Goal: Task Accomplishment & Management: Manage account settings

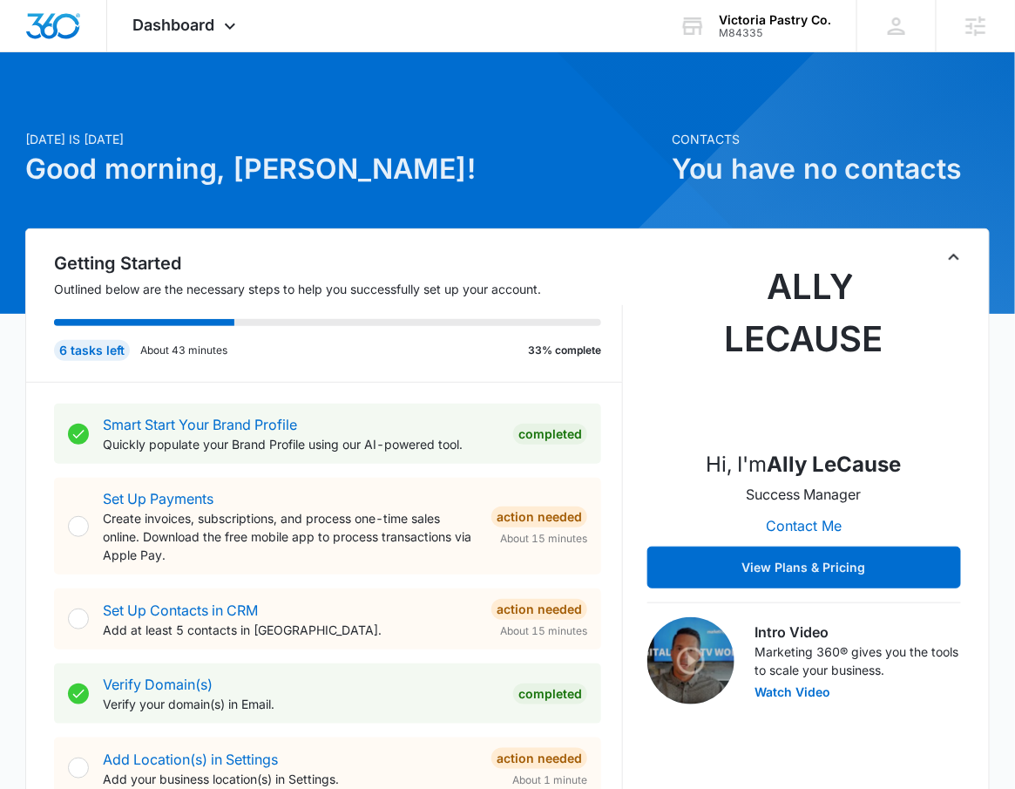
click at [816, 27] on div "M84335" at bounding box center [775, 33] width 112 height 12
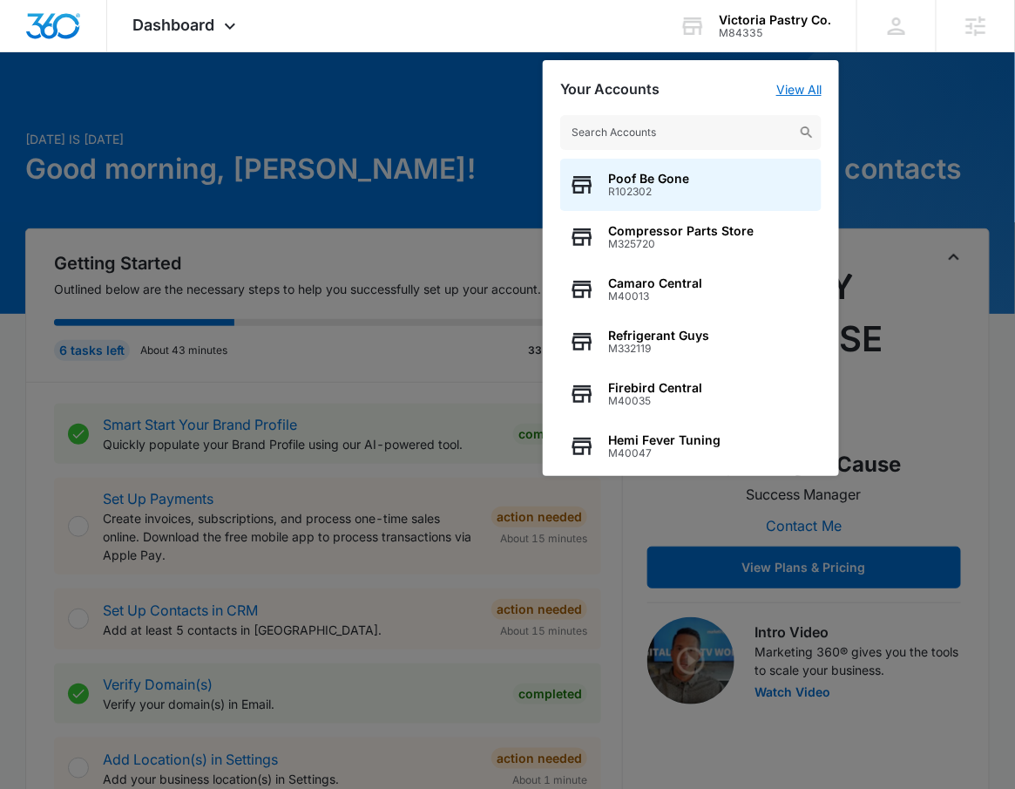
click at [813, 85] on link "View All" at bounding box center [798, 89] width 45 height 15
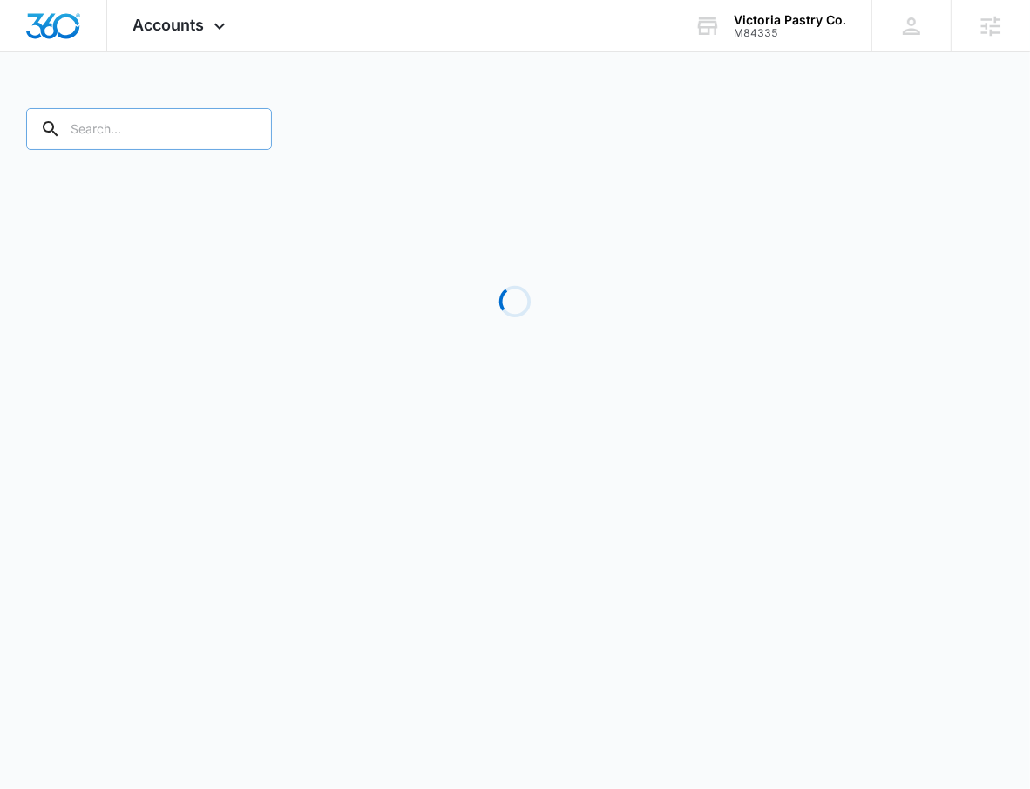
click at [143, 129] on input "text" at bounding box center [149, 129] width 246 height 42
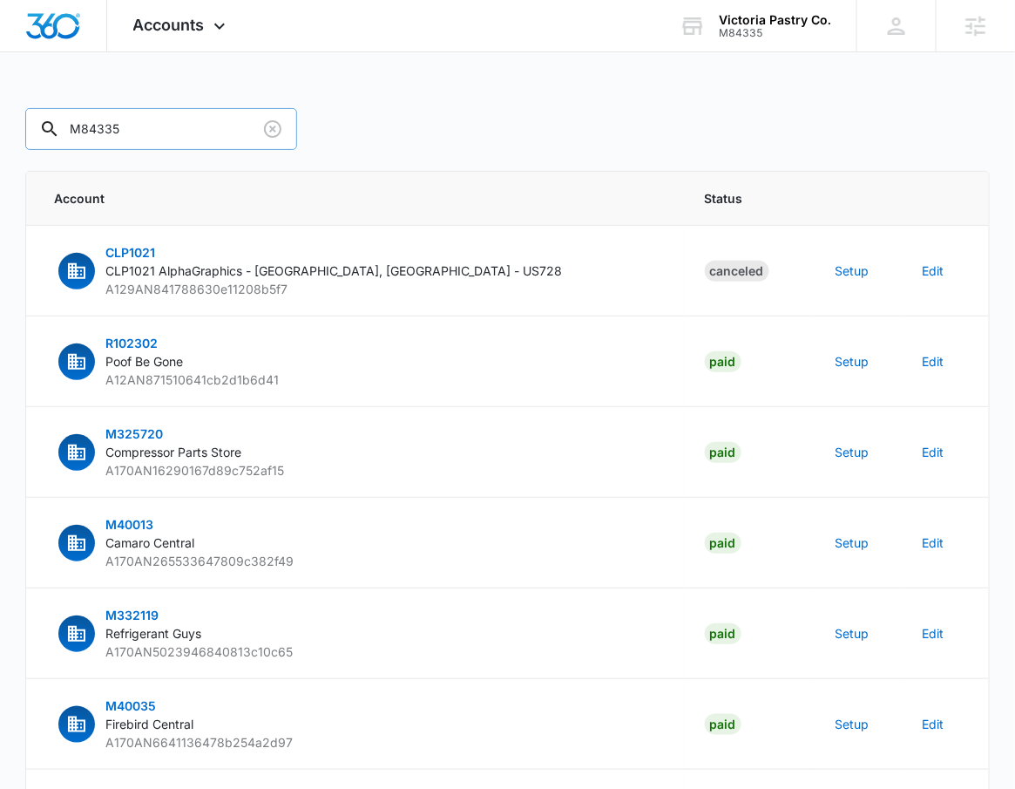
type input "M84335"
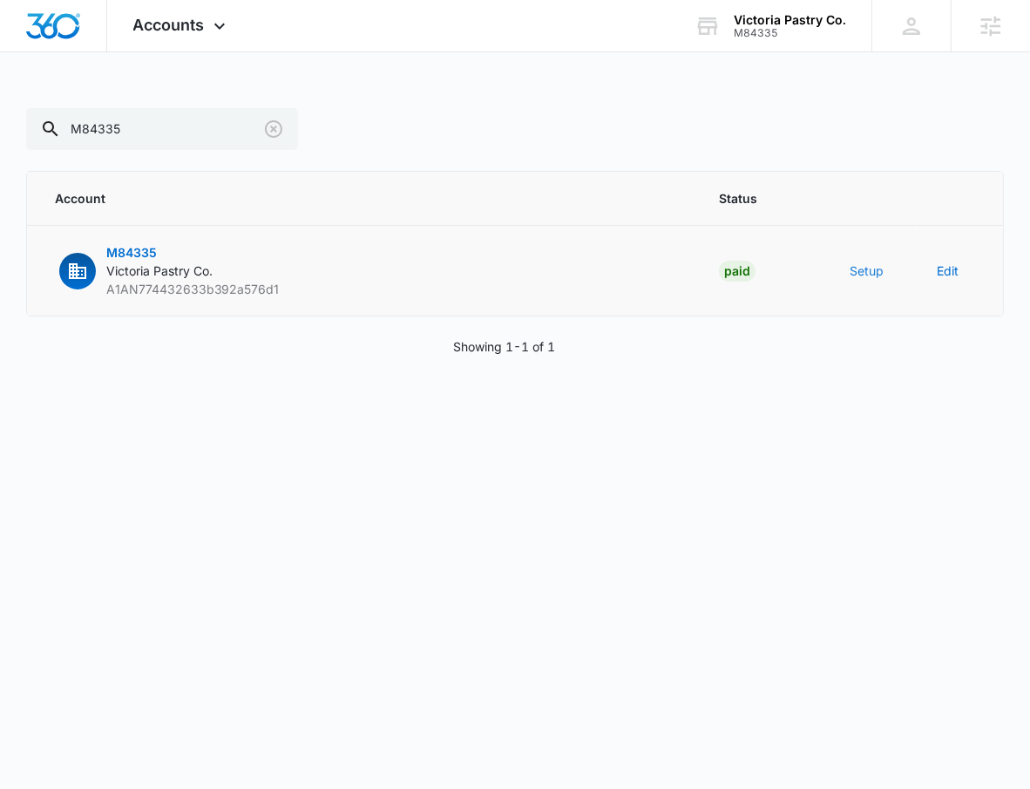
click at [878, 271] on button "Setup" at bounding box center [867, 270] width 34 height 18
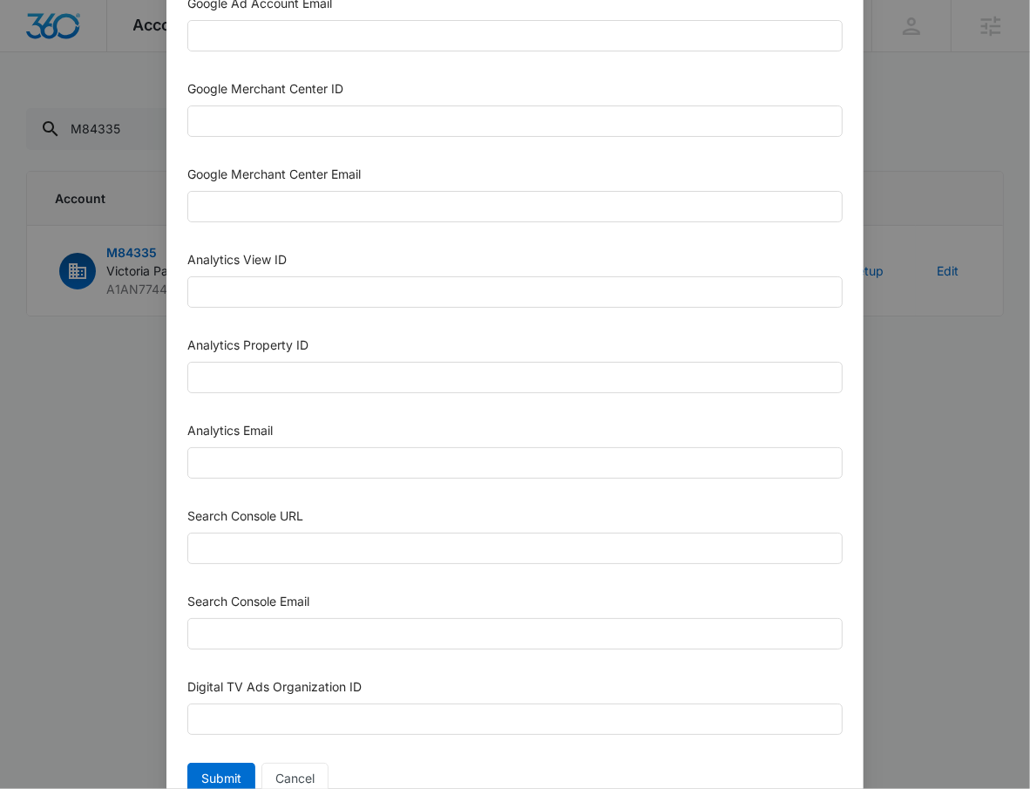
scroll to position [767, 0]
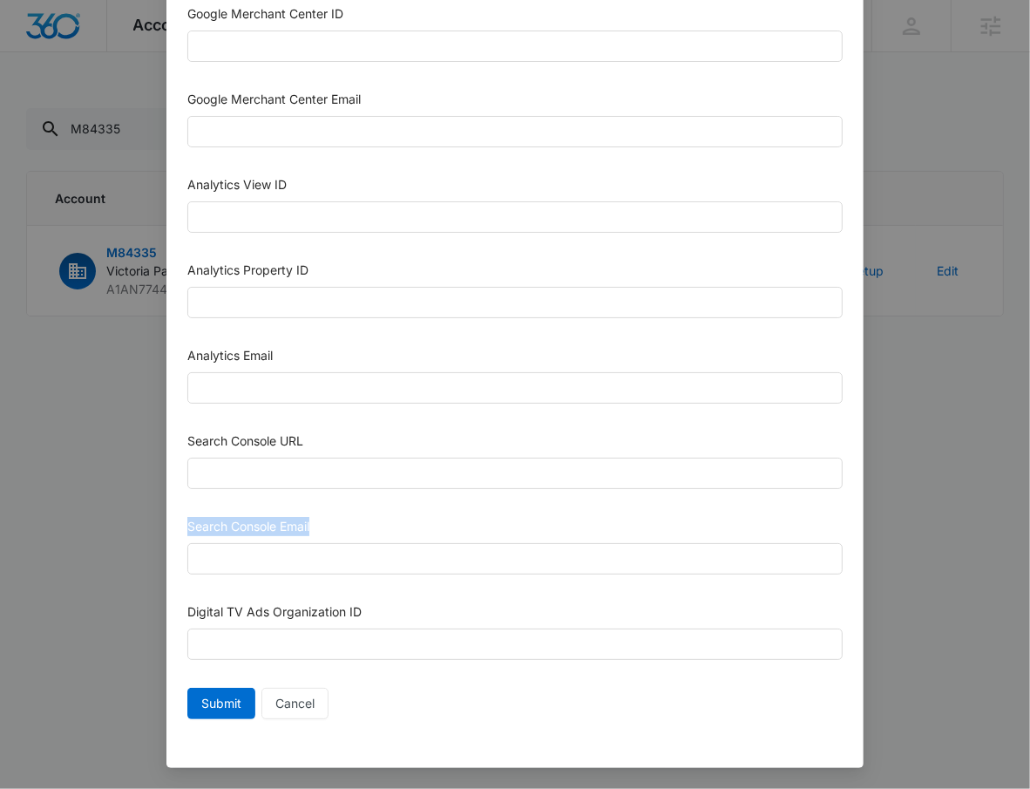
drag, startPoint x: 946, startPoint y: 525, endPoint x: 937, endPoint y: 517, distance: 12.4
click at [943, 512] on div "Setup Account Bing Ad Account ID Bing Ad Account Email LinkedIn Ad Account ID L…" at bounding box center [515, 394] width 1030 height 789
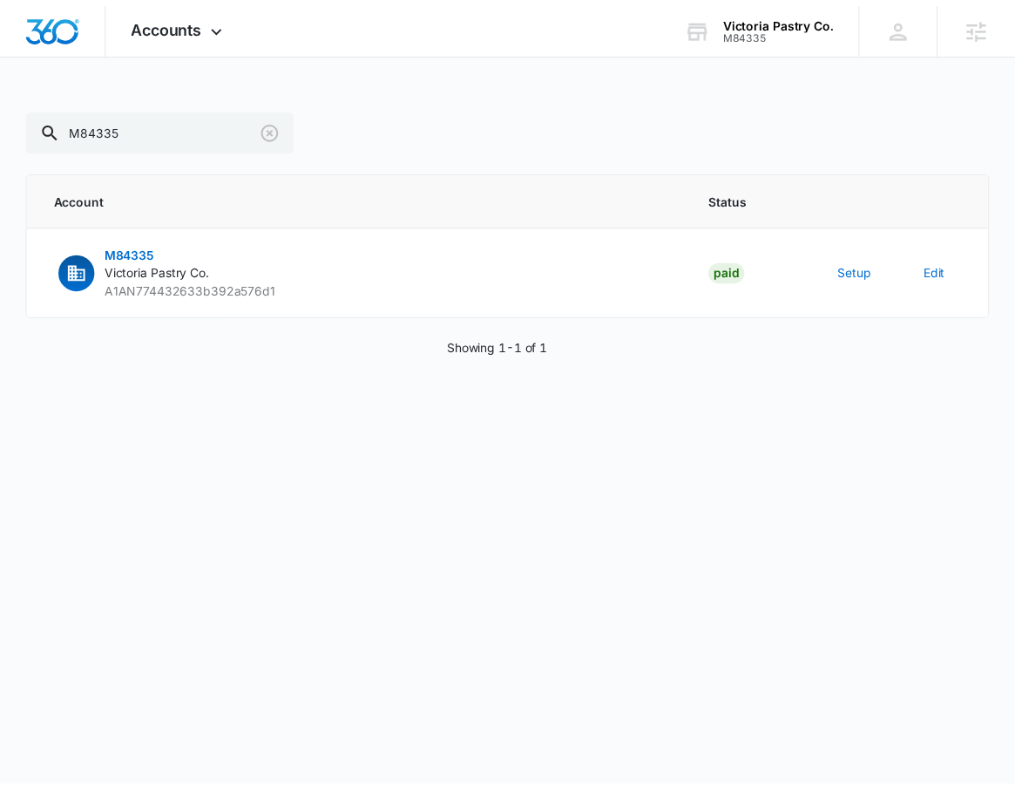
scroll to position [749, 0]
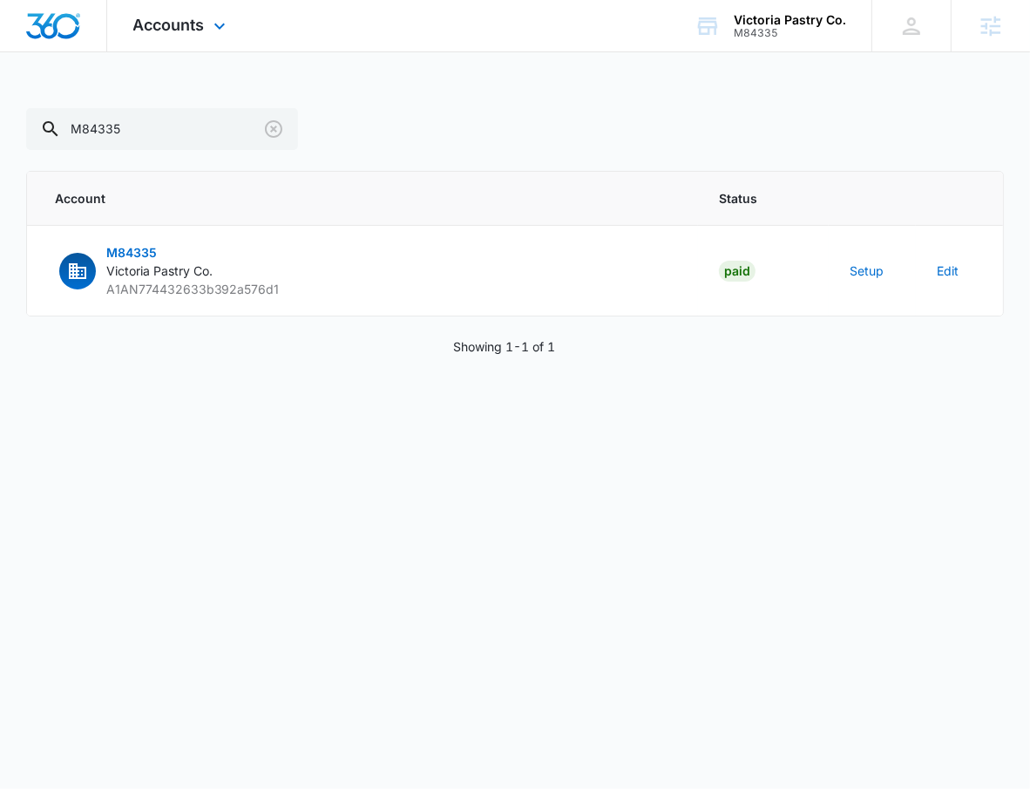
click at [193, 45] on div "Accounts Apps Reputation Websites Forms CRM Email Social POS Content Ads Intell…" at bounding box center [181, 25] width 149 height 51
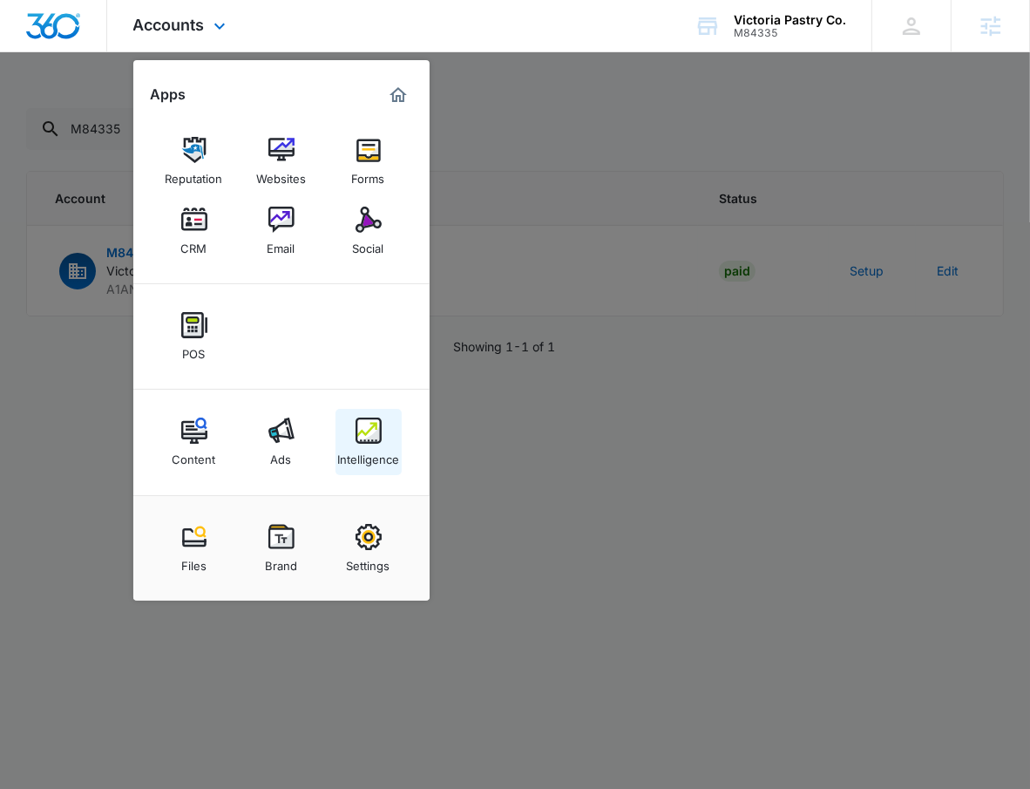
click at [358, 457] on div "Intelligence" at bounding box center [368, 455] width 62 height 23
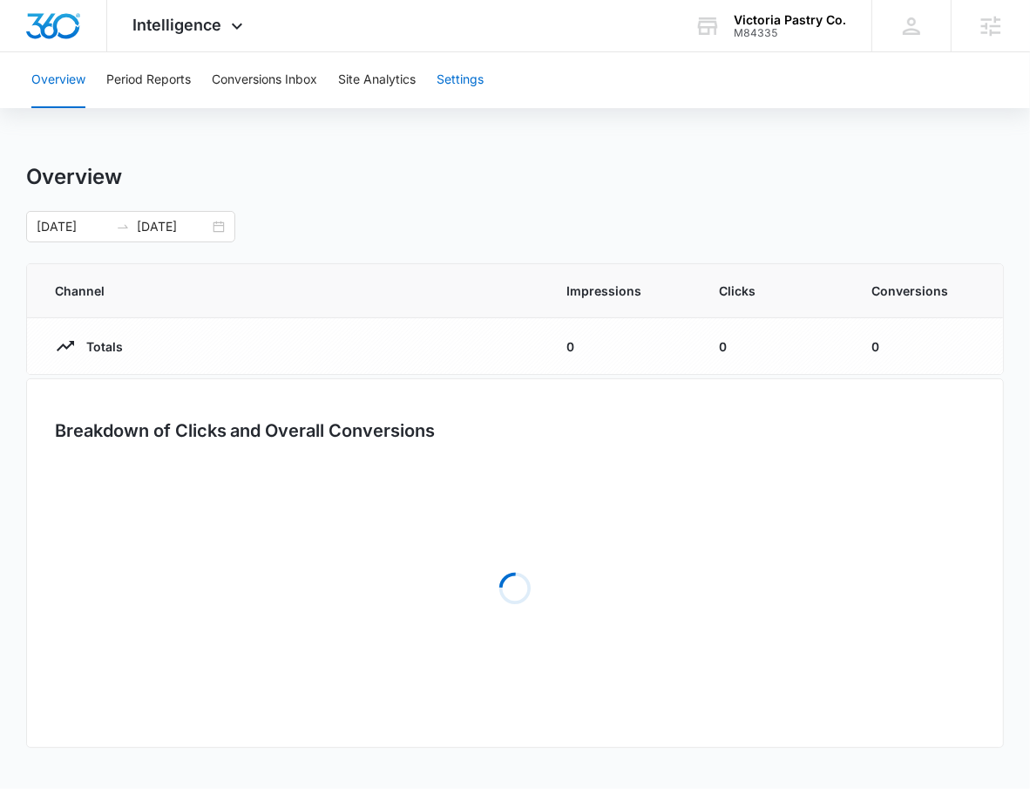
click at [484, 96] on button "Settings" at bounding box center [460, 80] width 47 height 56
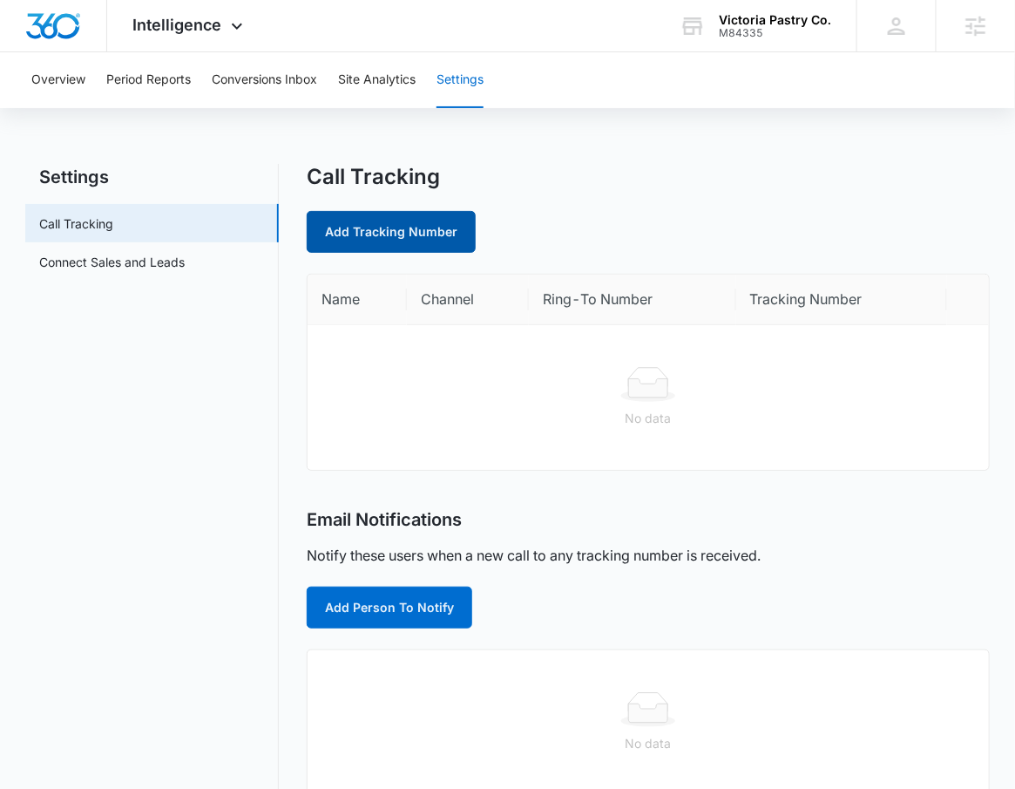
click at [385, 227] on link "Add Tracking Number" at bounding box center [391, 232] width 169 height 42
select select "by_area_code"
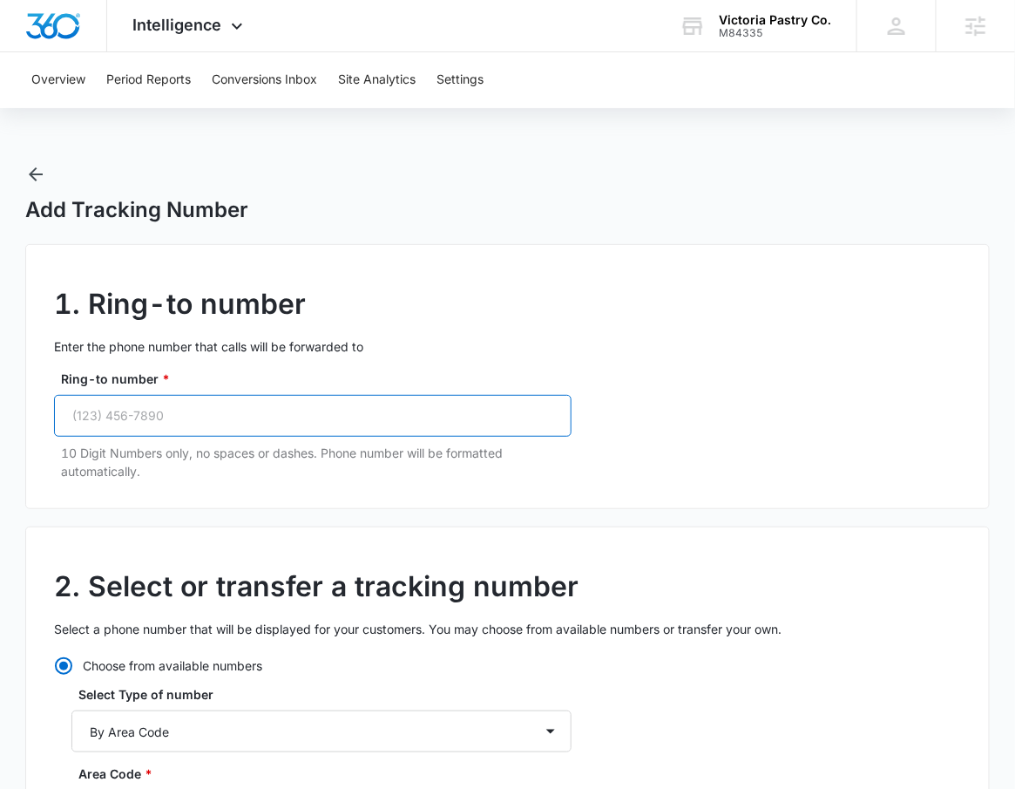
click at [383, 429] on input "Ring-to number *" at bounding box center [313, 416] width 518 height 42
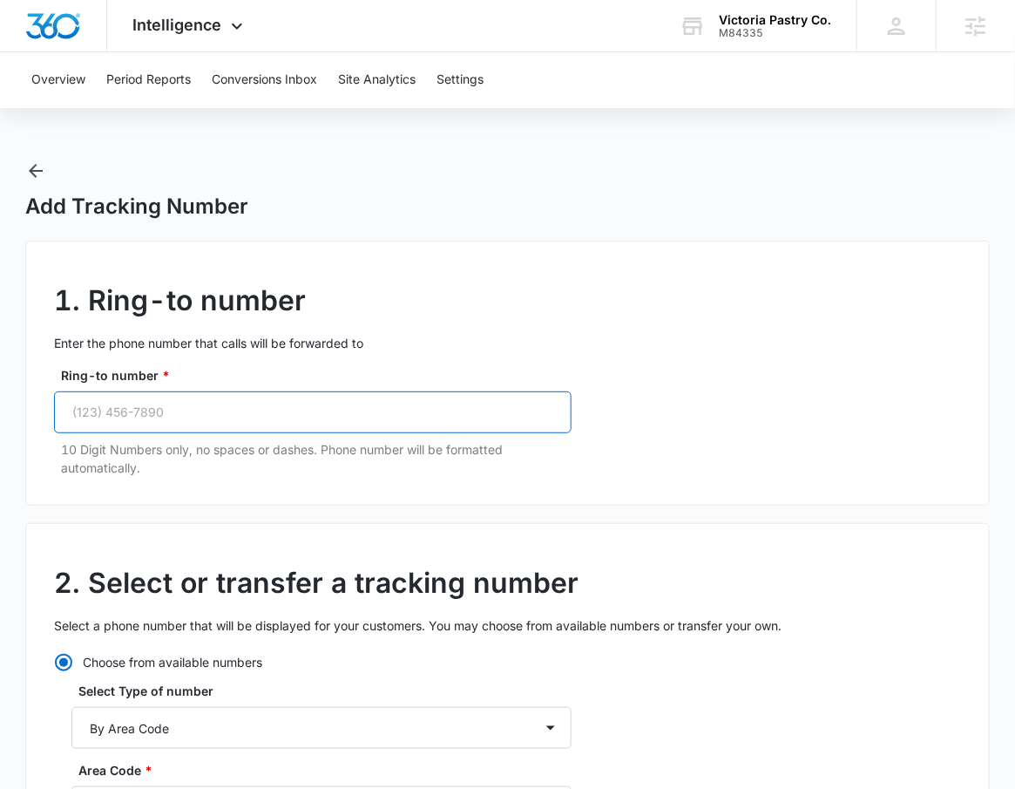
paste input "(415) 781-2015"
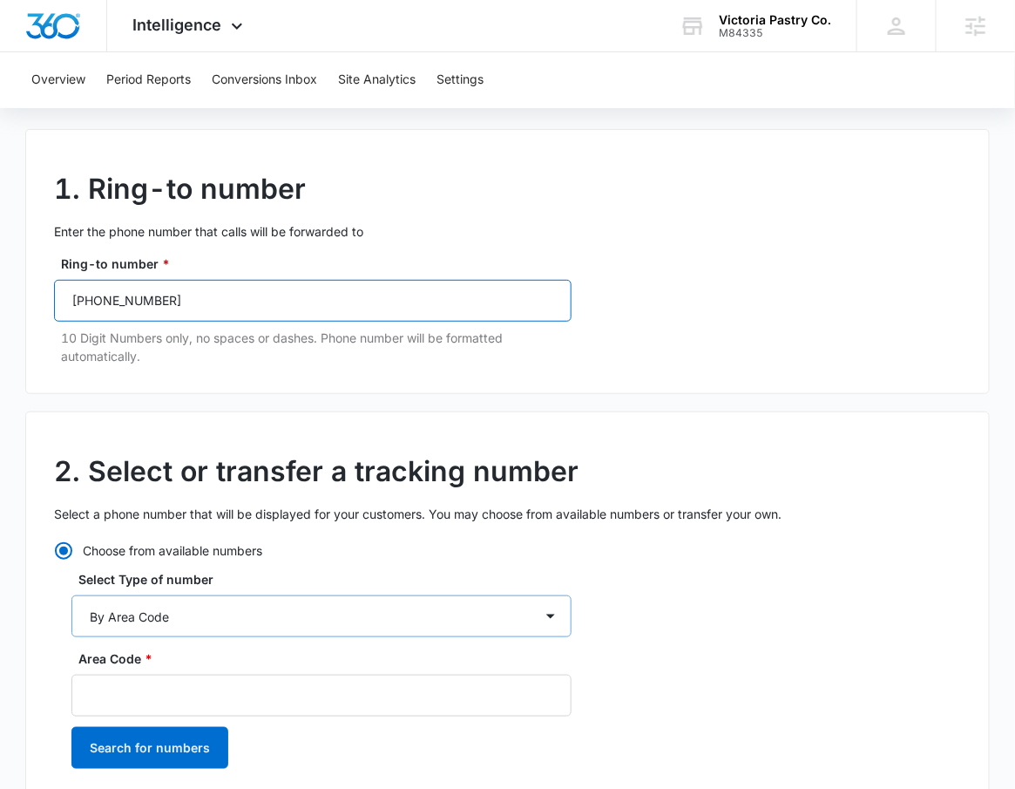
scroll to position [116, 0]
type input "(415) 781-2015"
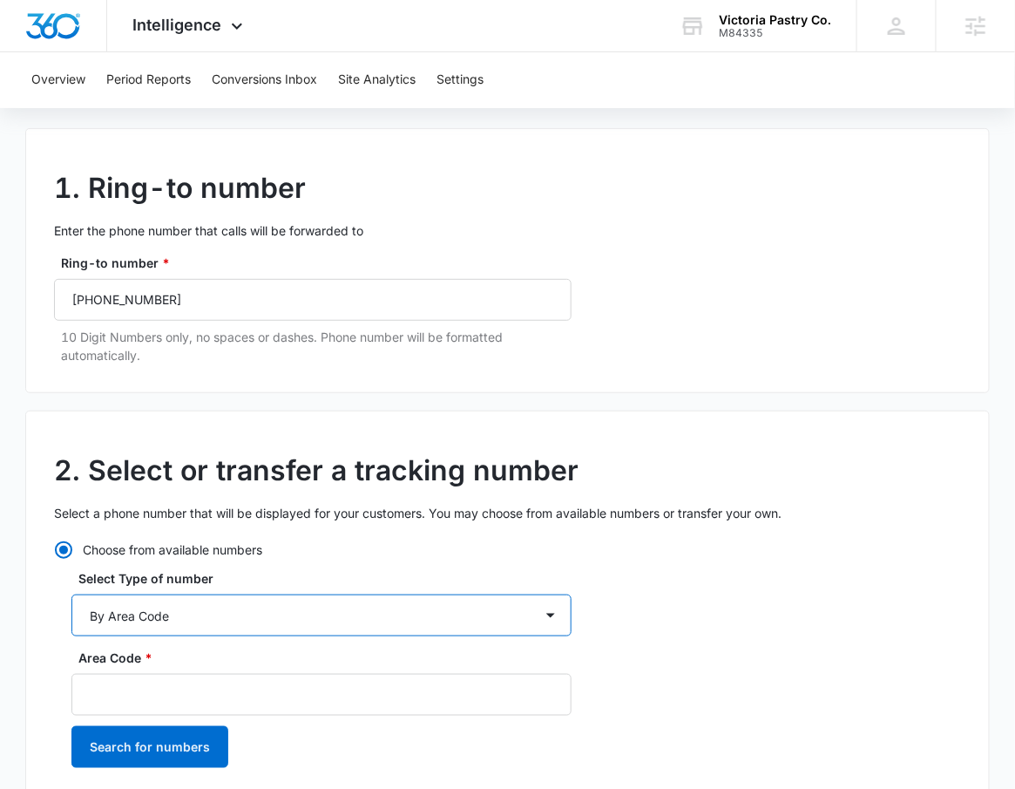
click at [247, 626] on select "By City & State By State Only By Zip Code By Area Code Toll Free Numbers" at bounding box center [321, 615] width 500 height 42
click at [71, 594] on select "By City & State By State Only By Zip Code By Area Code Toll Free Numbers" at bounding box center [321, 615] width 500 height 42
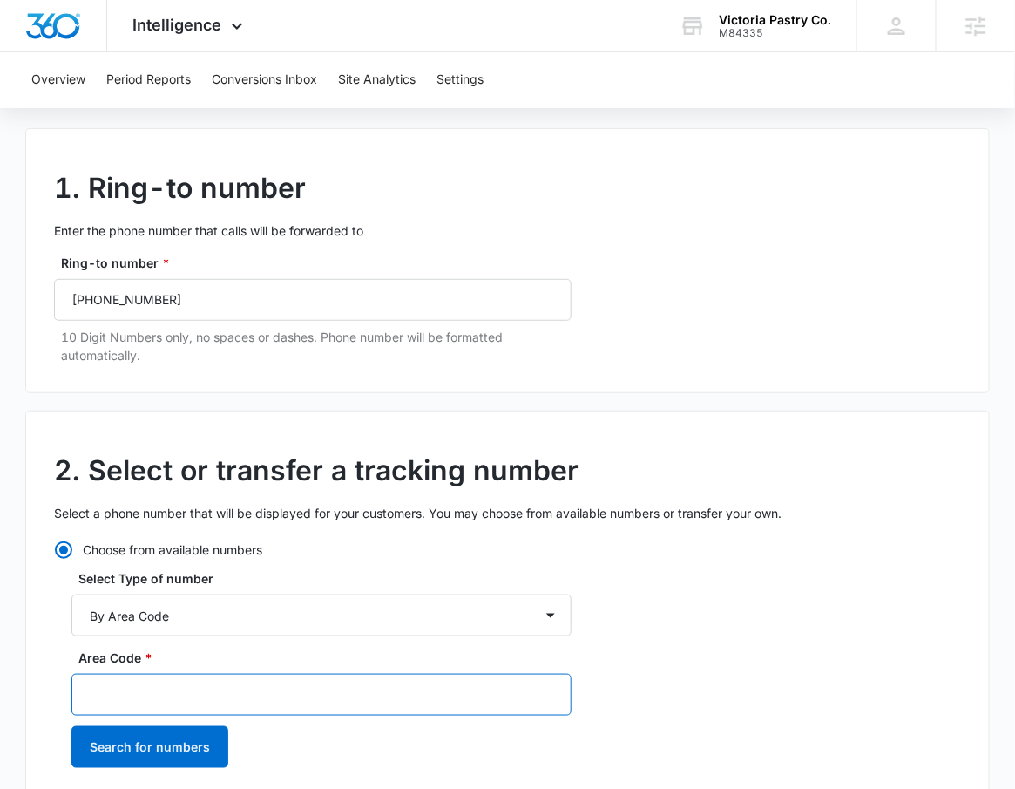
click at [224, 688] on input "Area Code *" at bounding box center [321, 695] width 500 height 42
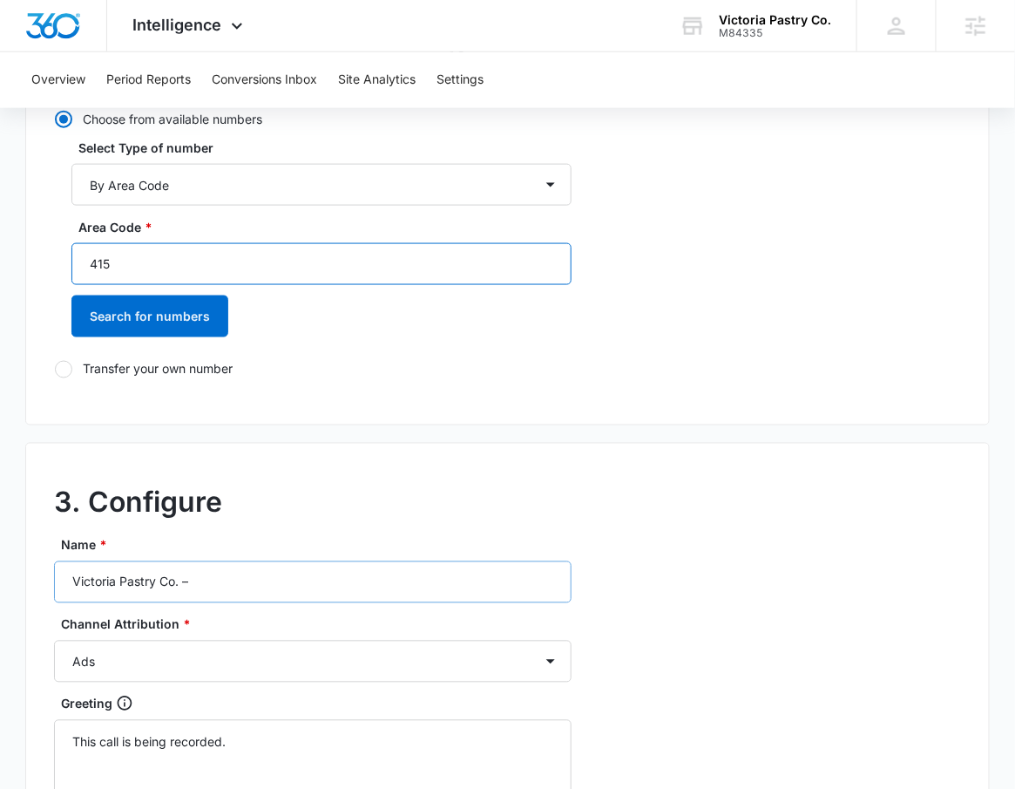
scroll to position [611, 0]
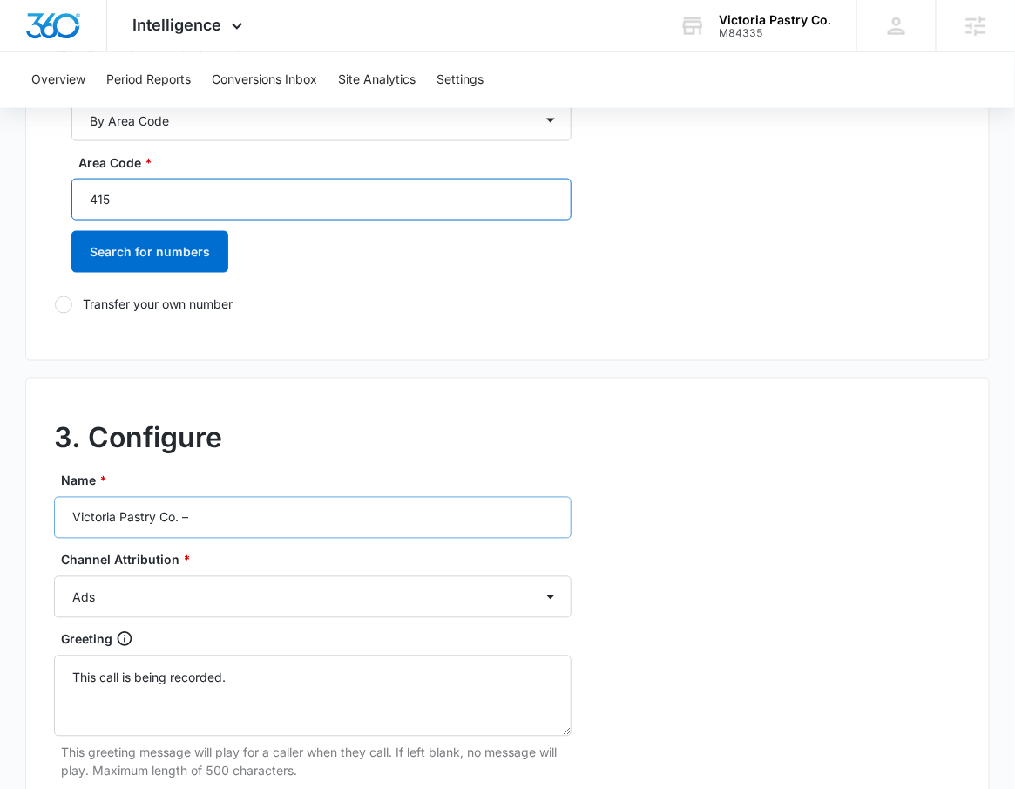
type input "415"
click at [349, 521] on input "Victoria Pastry Co. –" at bounding box center [313, 518] width 518 height 42
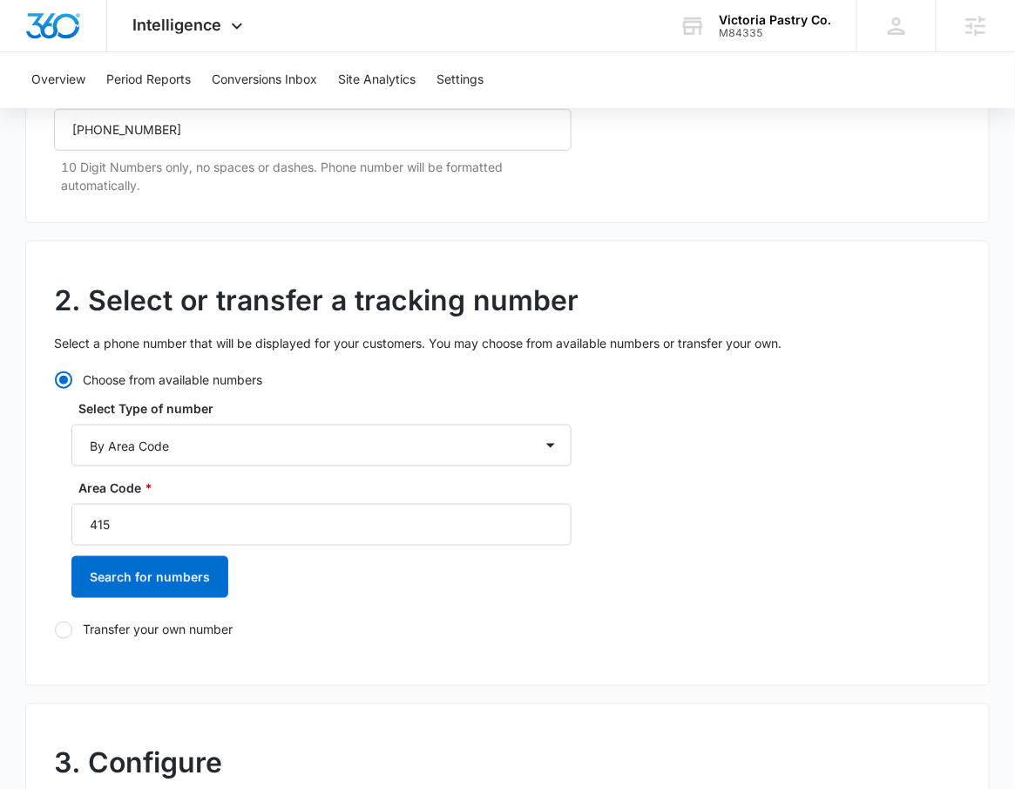
scroll to position [263, 0]
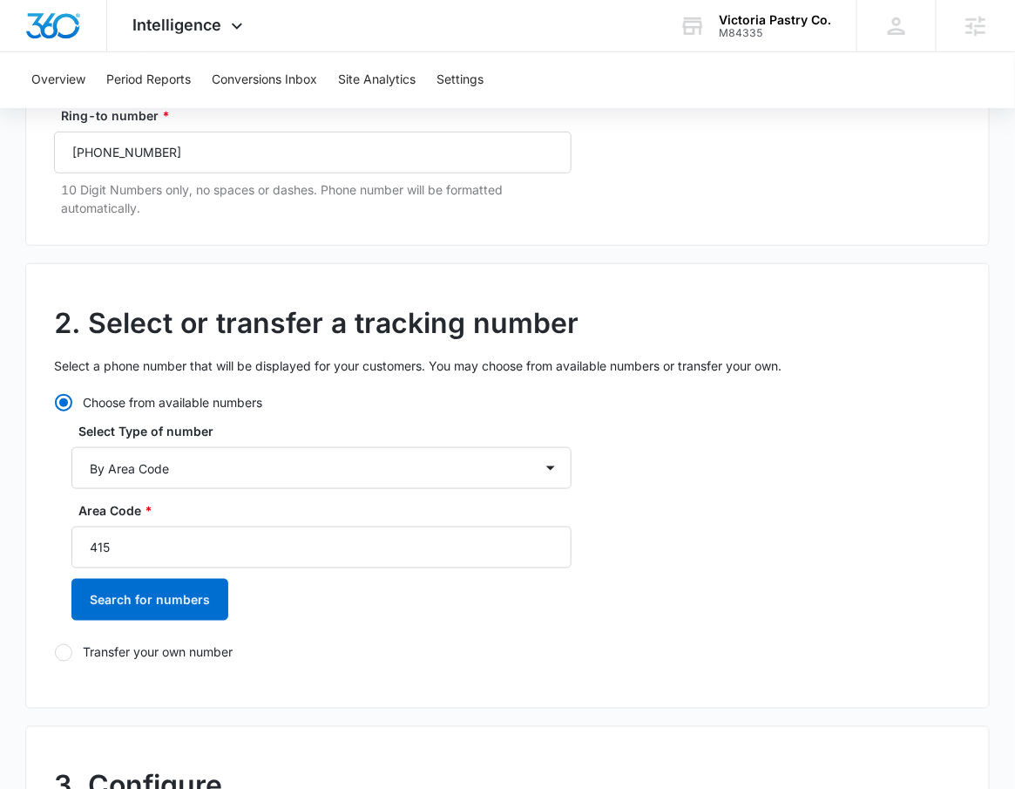
type input "Victoria Pastry Co. – Ads"
click at [178, 599] on button "Search for numbers" at bounding box center [149, 600] width 157 height 42
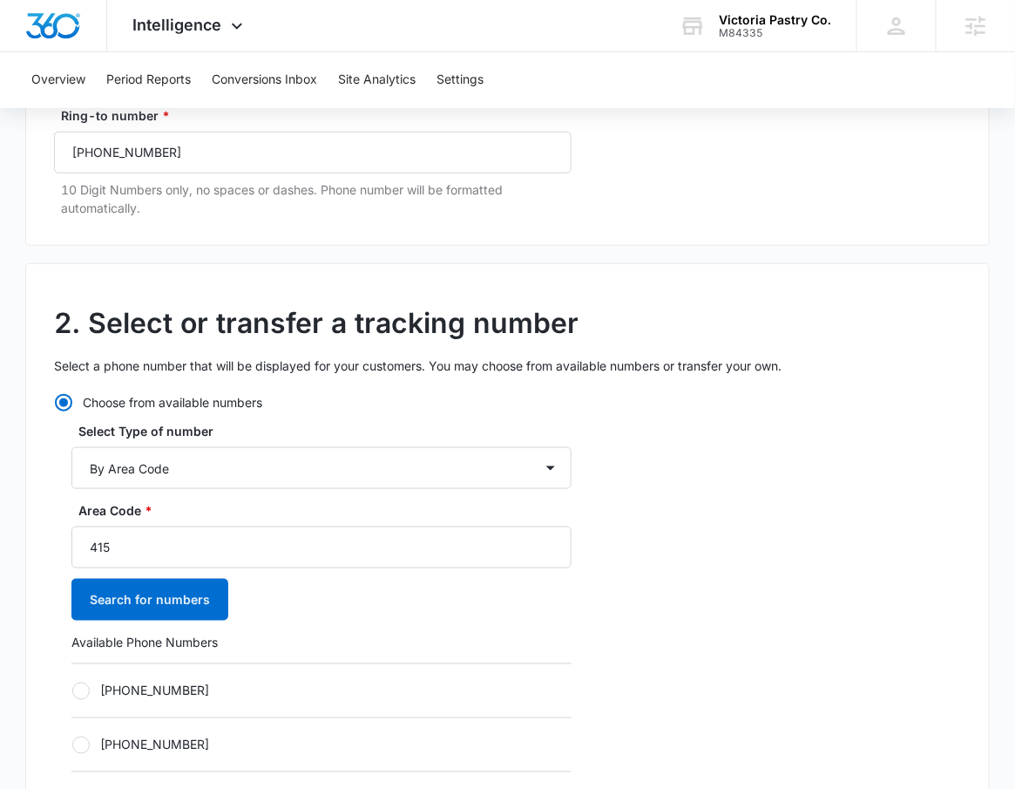
click at [146, 673] on div "+14152343644" at bounding box center [321, 690] width 500 height 54
click at [146, 676] on div "+14152343644" at bounding box center [321, 690] width 500 height 54
click at [152, 684] on label "+14152343644" at bounding box center [321, 690] width 500 height 18
click at [72, 690] on input "+14152343644" at bounding box center [71, 690] width 1 height 1
radio input "true"
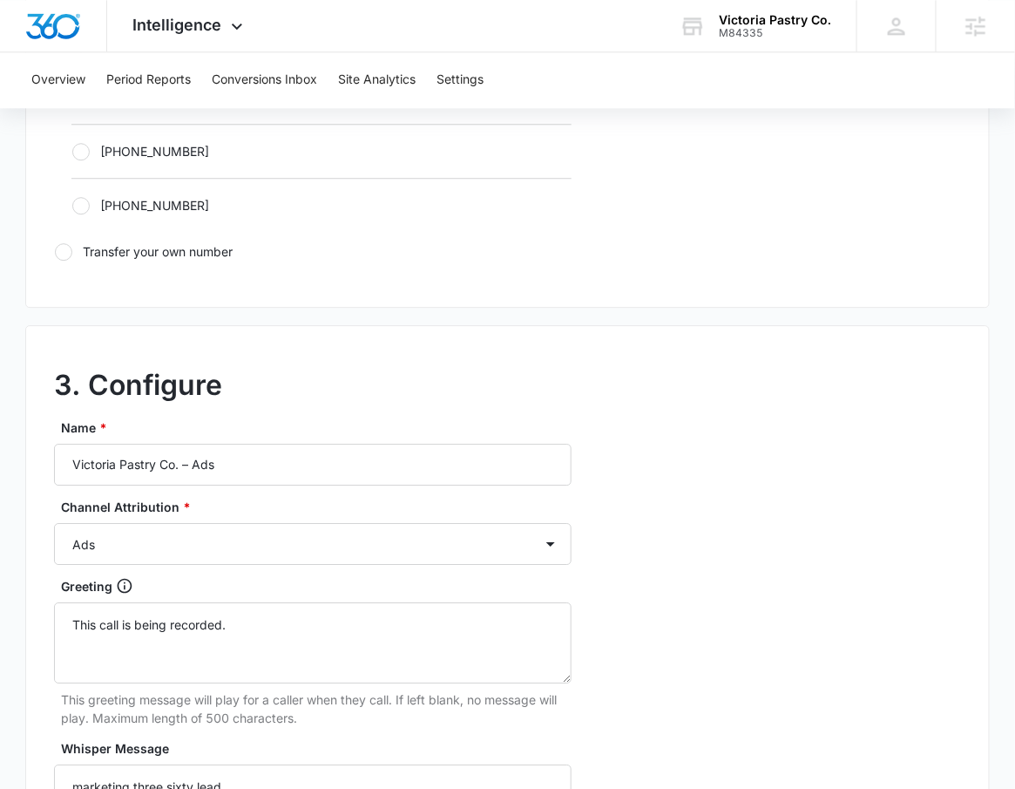
scroll to position [1636, 0]
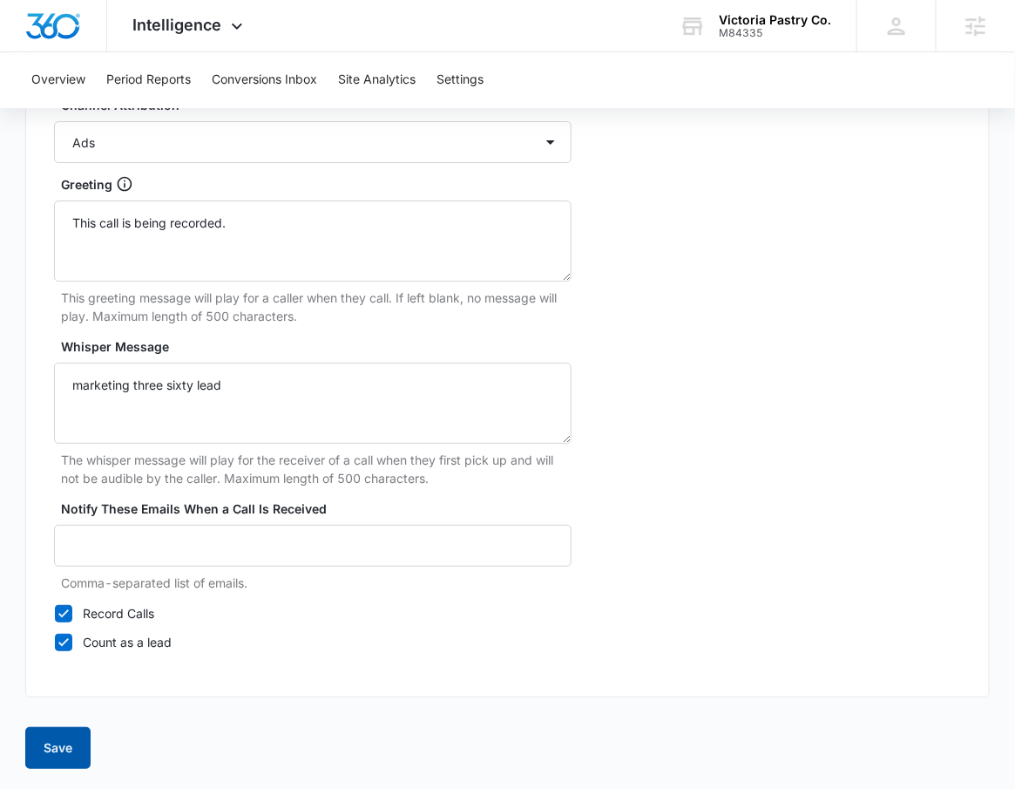
click at [75, 762] on button "Save" at bounding box center [57, 748] width 65 height 42
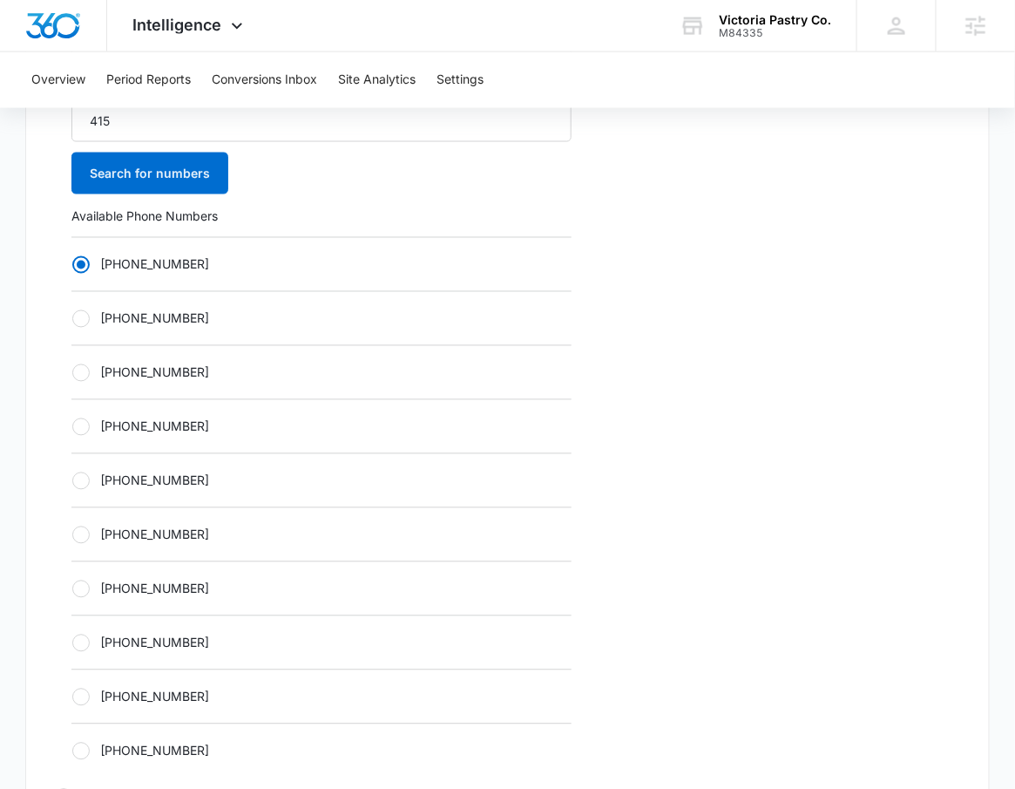
scroll to position [671, 0]
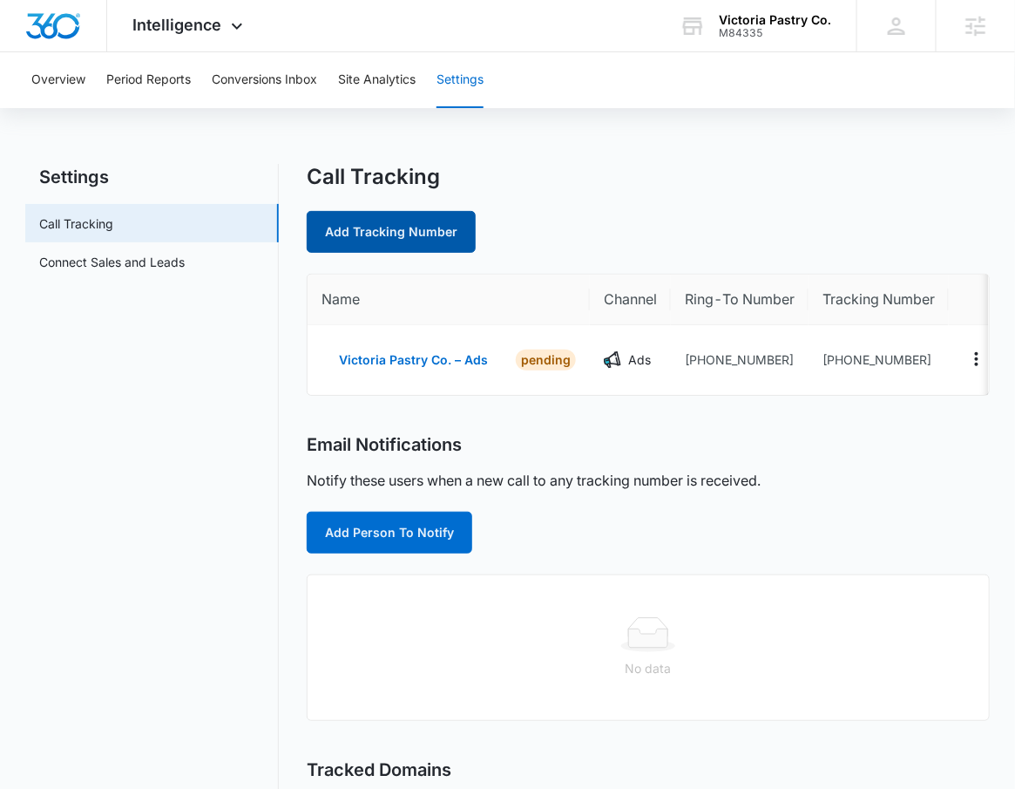
click at [377, 241] on link "Add Tracking Number" at bounding box center [391, 232] width 169 height 42
select select "by_area_code"
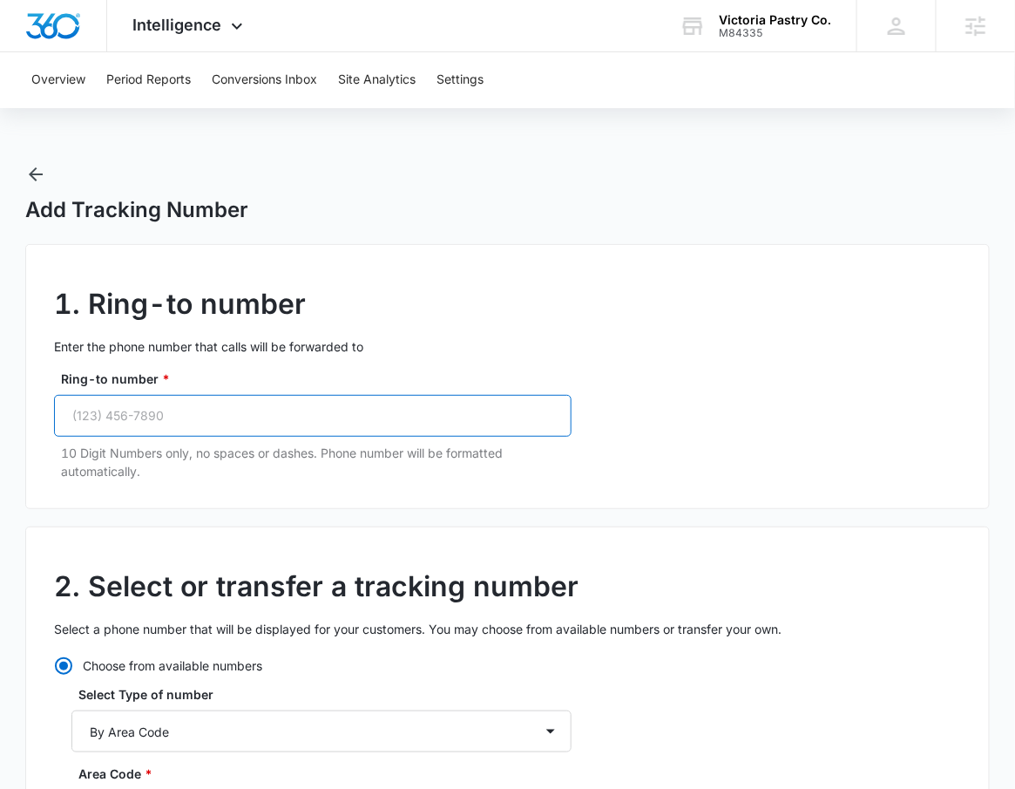
click at [139, 402] on input "Ring-to number *" at bounding box center [313, 416] width 518 height 42
paste input "(415) 781-2015"
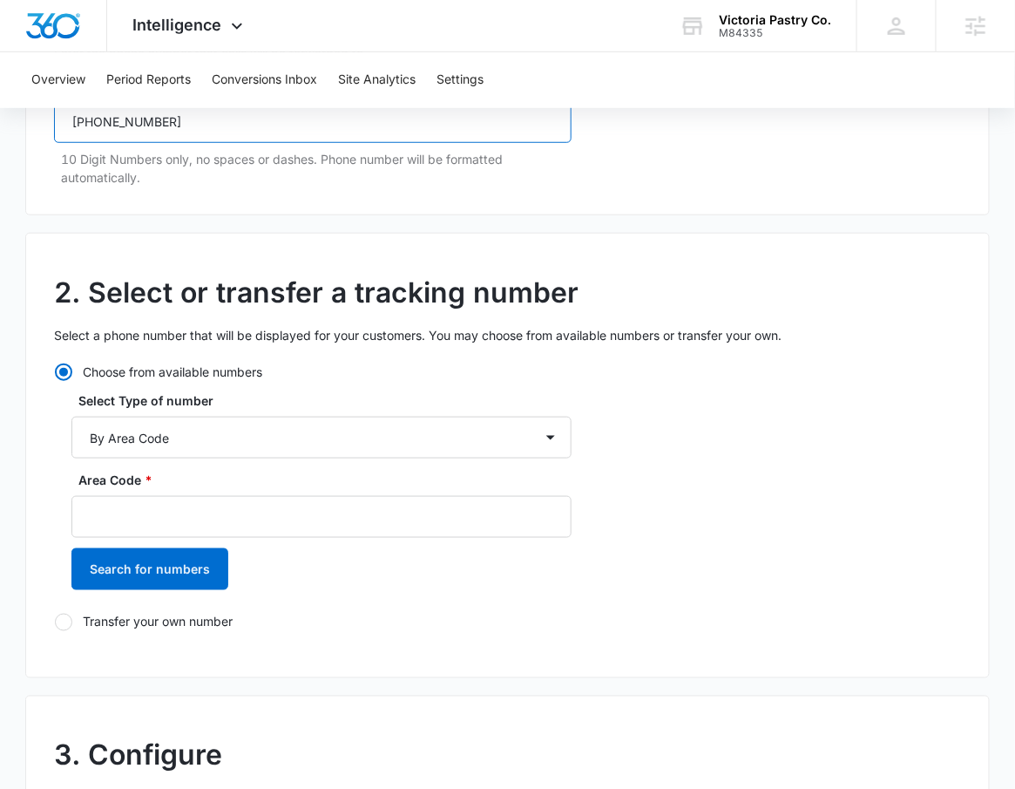
scroll to position [359, 0]
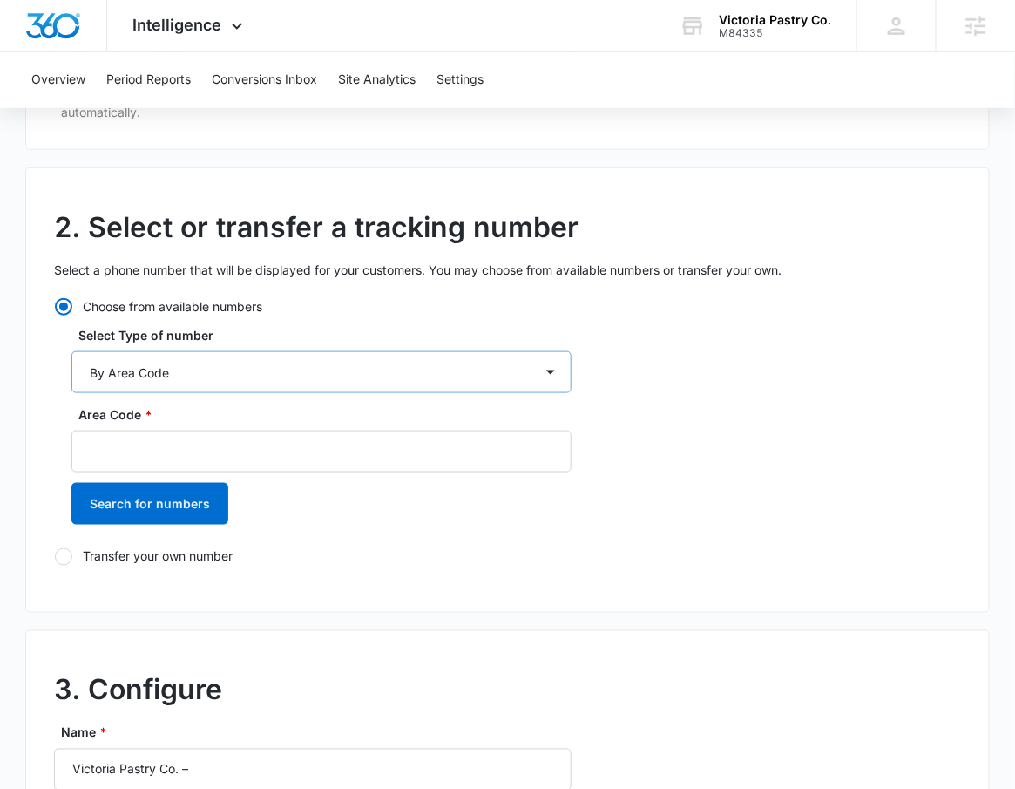
type input "(415) 781-2015"
click at [141, 378] on select "By City & State By State Only By Zip Code By Area Code Toll Free Numbers" at bounding box center [321, 372] width 500 height 42
click at [71, 351] on select "By City & State By State Only By Zip Code By Area Code Toll Free Numbers" at bounding box center [321, 372] width 500 height 42
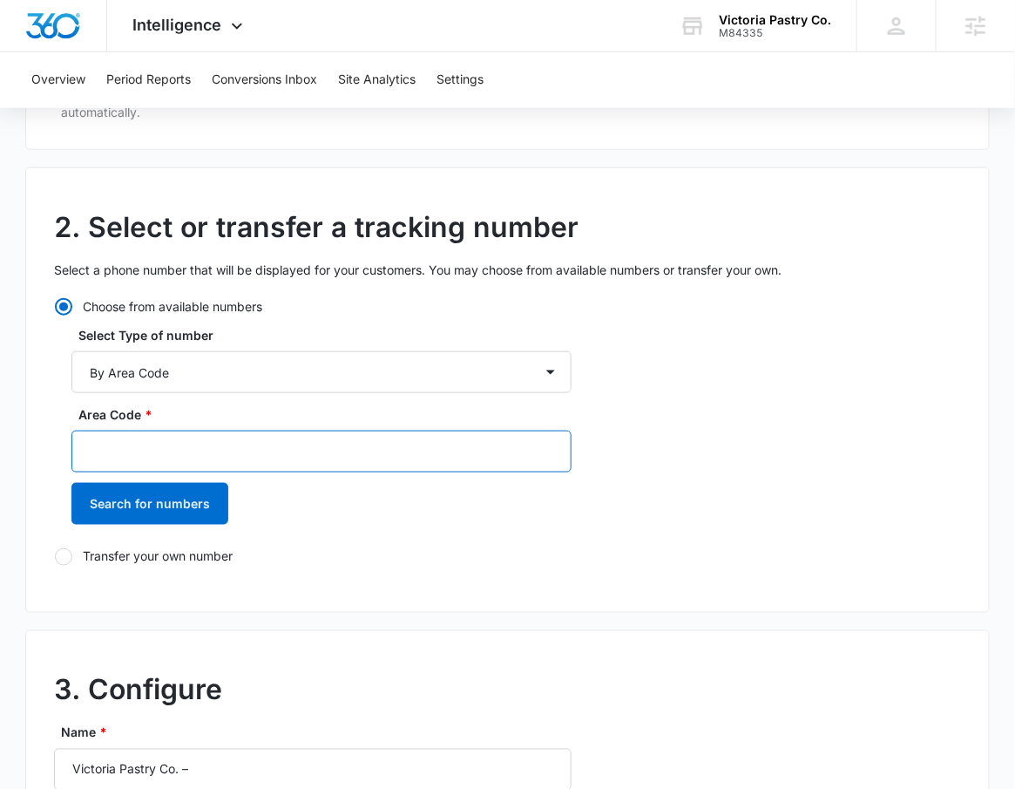
click at [145, 448] on input "Area Code *" at bounding box center [321, 451] width 500 height 42
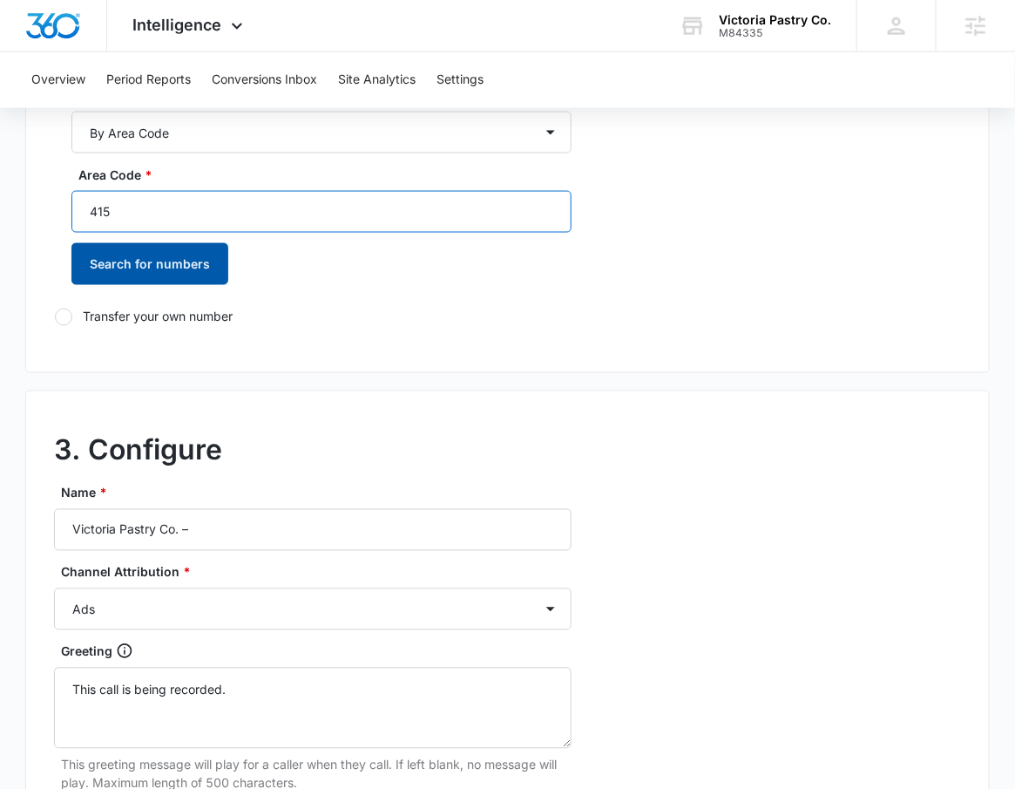
scroll to position [682, 0]
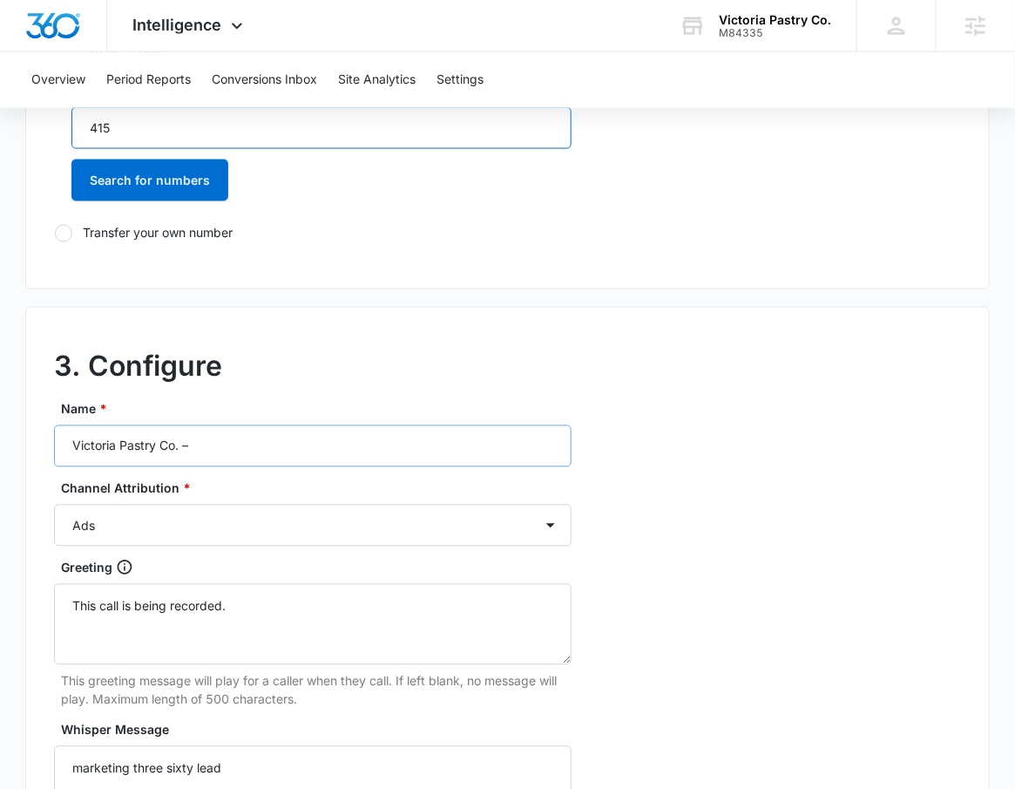
type input "415"
click at [268, 442] on input "Victoria Pastry Co. –" at bounding box center [313, 446] width 518 height 42
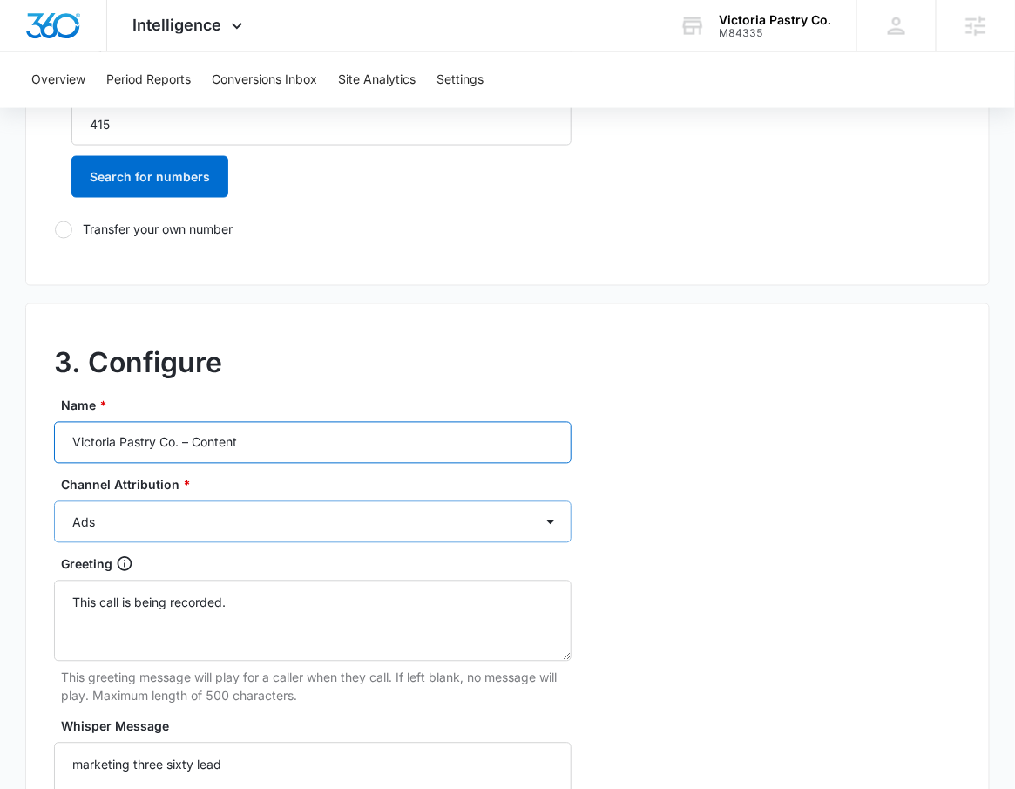
type input "Victoria Pastry Co. – Content"
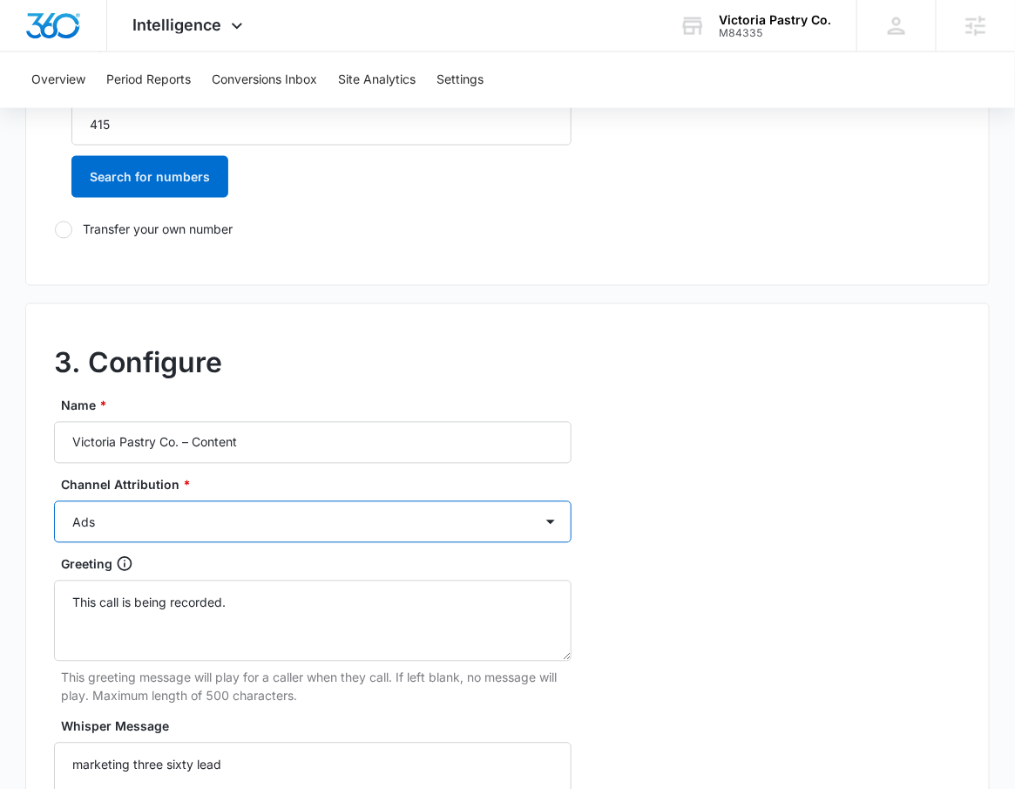
click at [480, 525] on select "Ads Local Service Ads Content Social Other" at bounding box center [313, 522] width 518 height 42
select select "CONTENT"
click at [54, 501] on select "Ads Local Service Ads Content Social Other" at bounding box center [313, 522] width 518 height 42
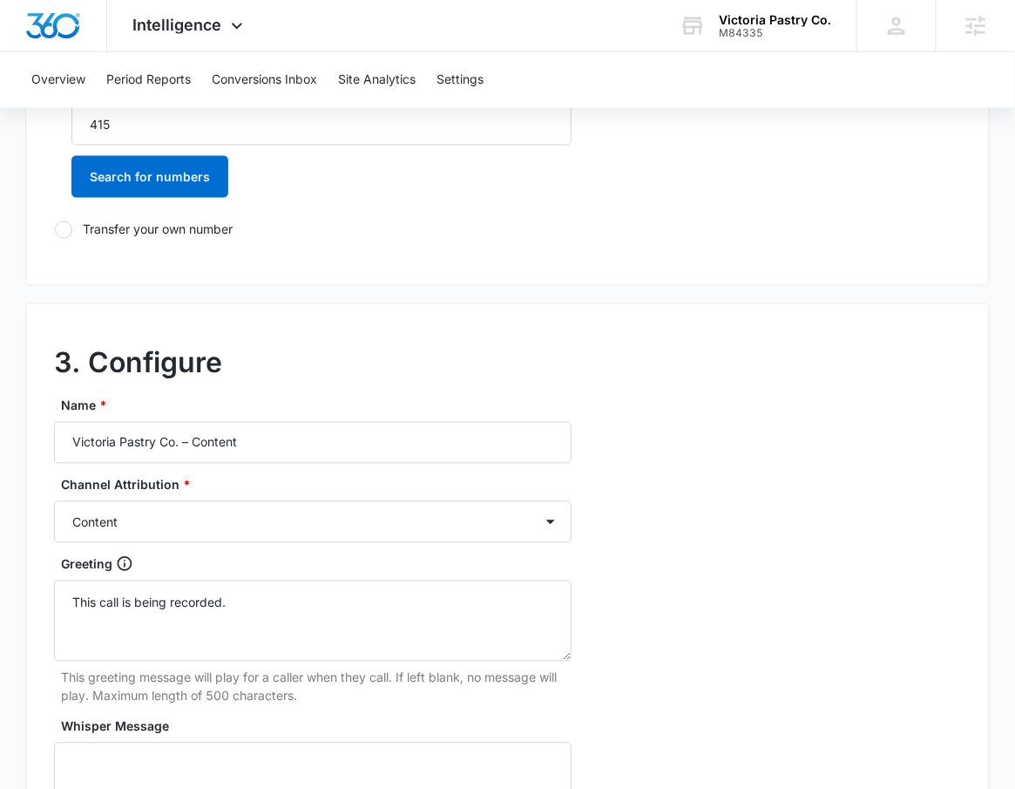
click at [778, 524] on div "3. Configure Name * Victoria Pastry Co. – Content Channel Attribution * Ads Loc…" at bounding box center [507, 690] width 965 height 774
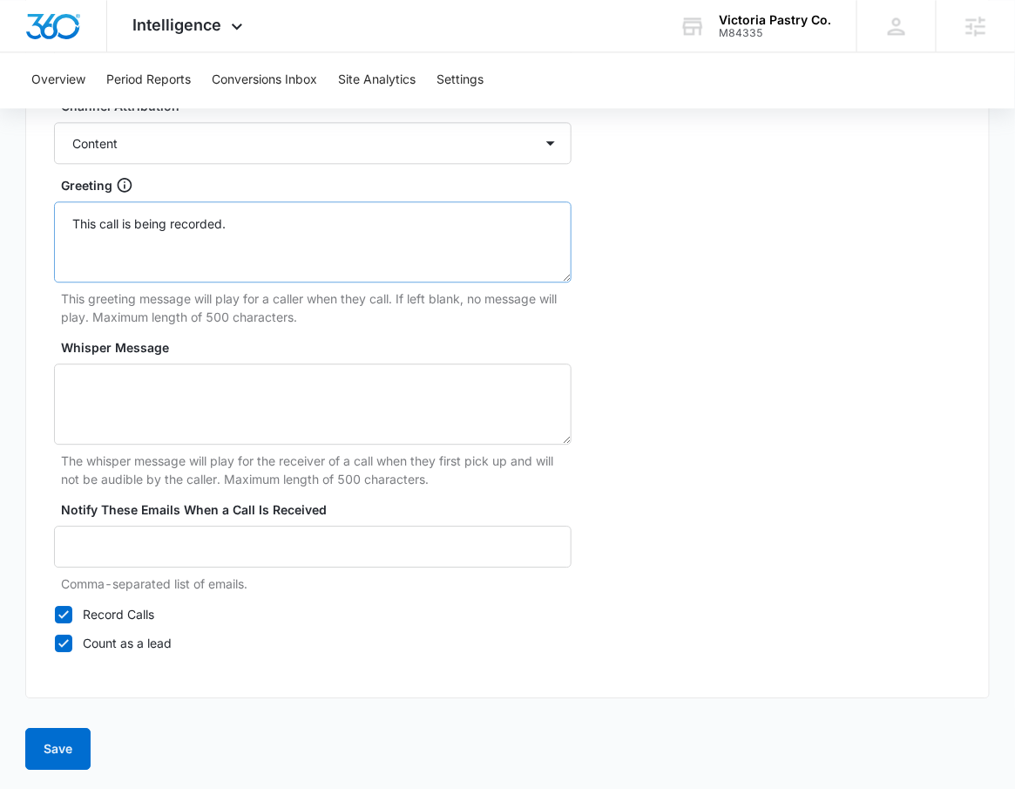
scroll to position [1066, 0]
click at [40, 752] on button "Save" at bounding box center [57, 748] width 65 height 42
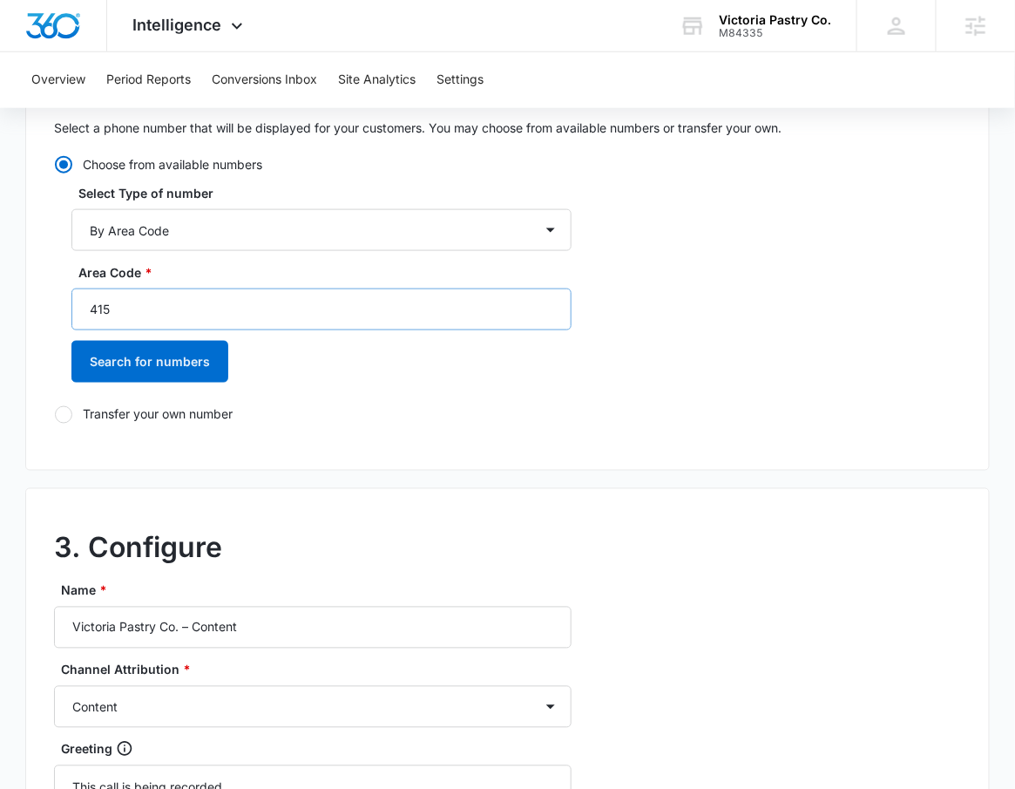
scroll to position [491, 0]
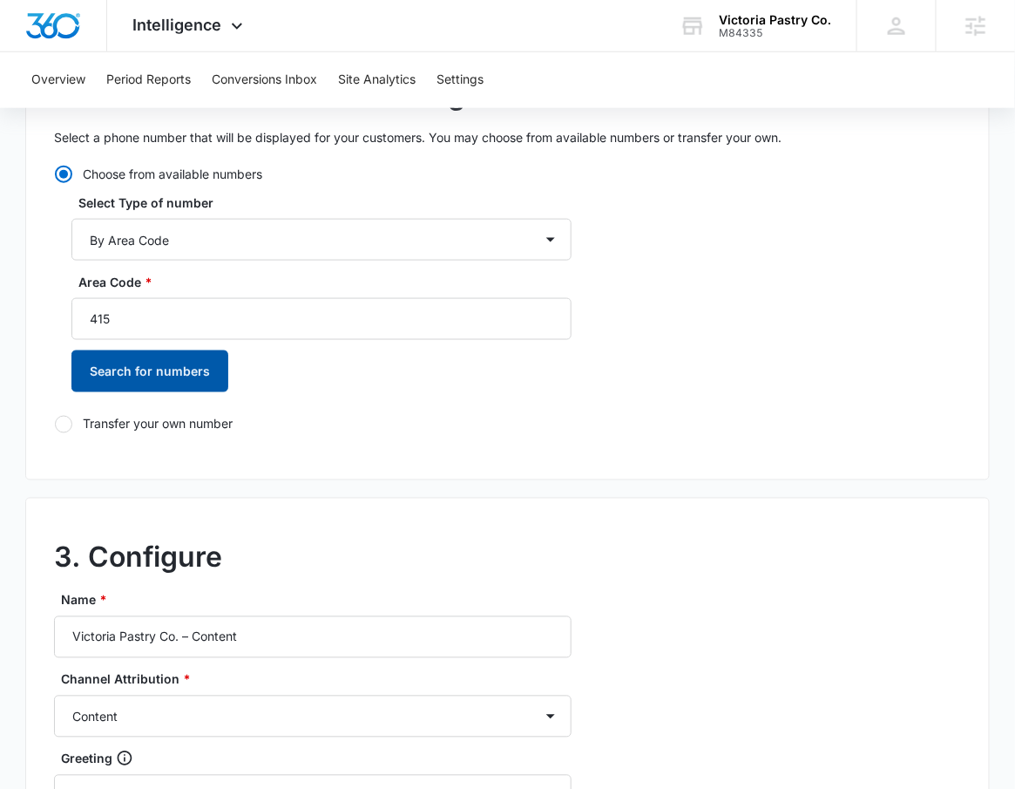
click at [149, 384] on button "Search for numbers" at bounding box center [149, 371] width 157 height 42
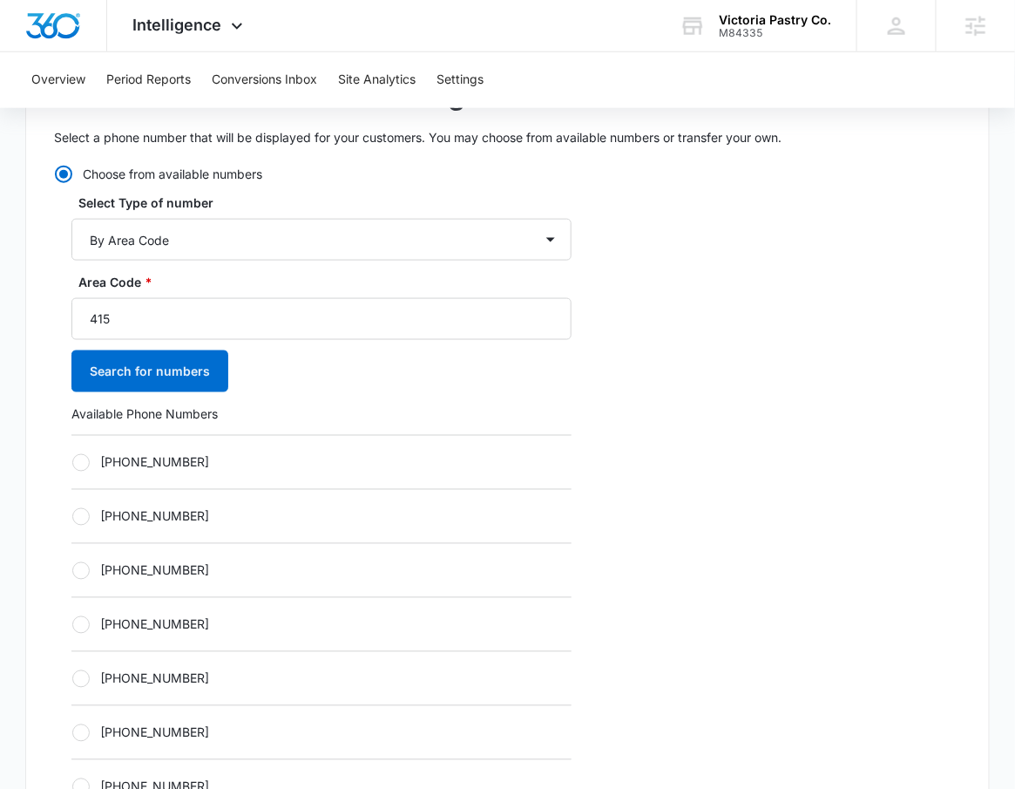
click at [152, 454] on label "+14153233941" at bounding box center [321, 462] width 500 height 18
click at [72, 462] on input "+14153233941" at bounding box center [71, 462] width 1 height 1
radio input "true"
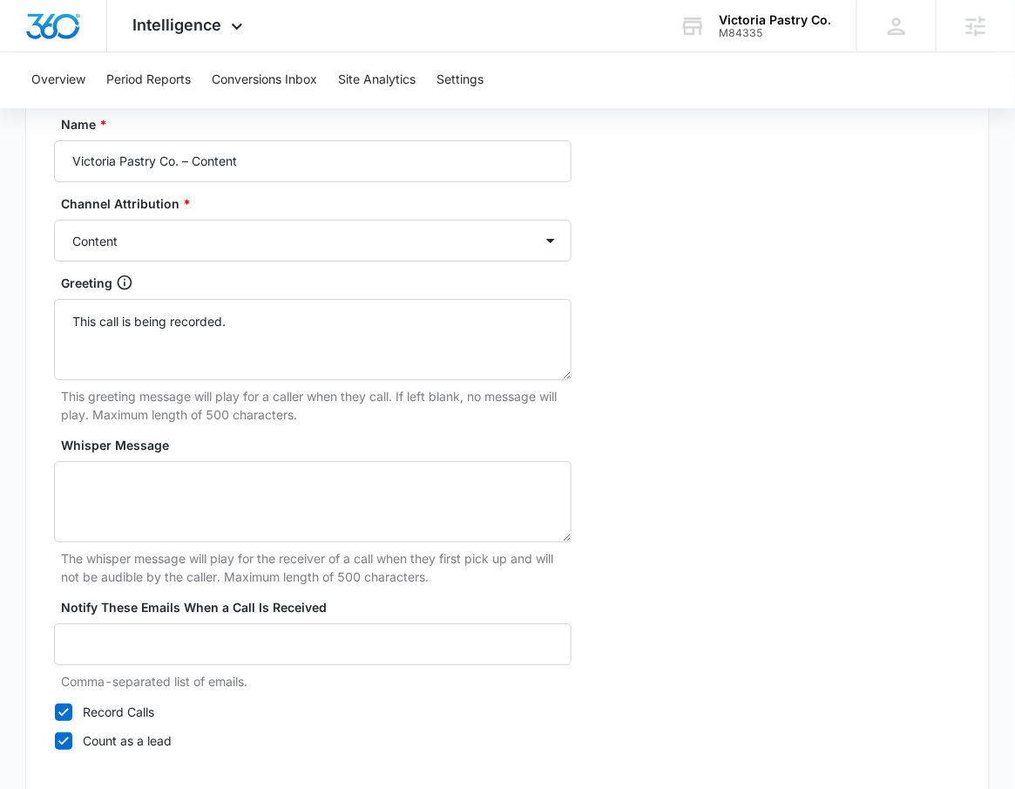
scroll to position [1636, 0]
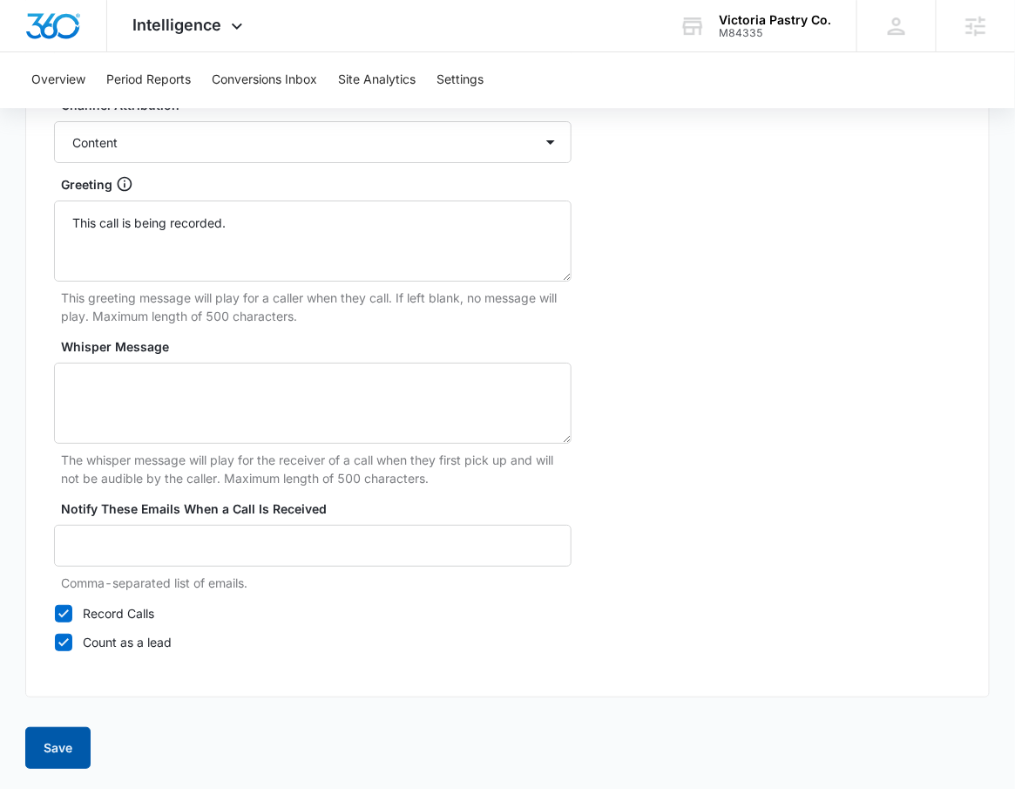
click at [44, 728] on button "Save" at bounding box center [57, 748] width 65 height 42
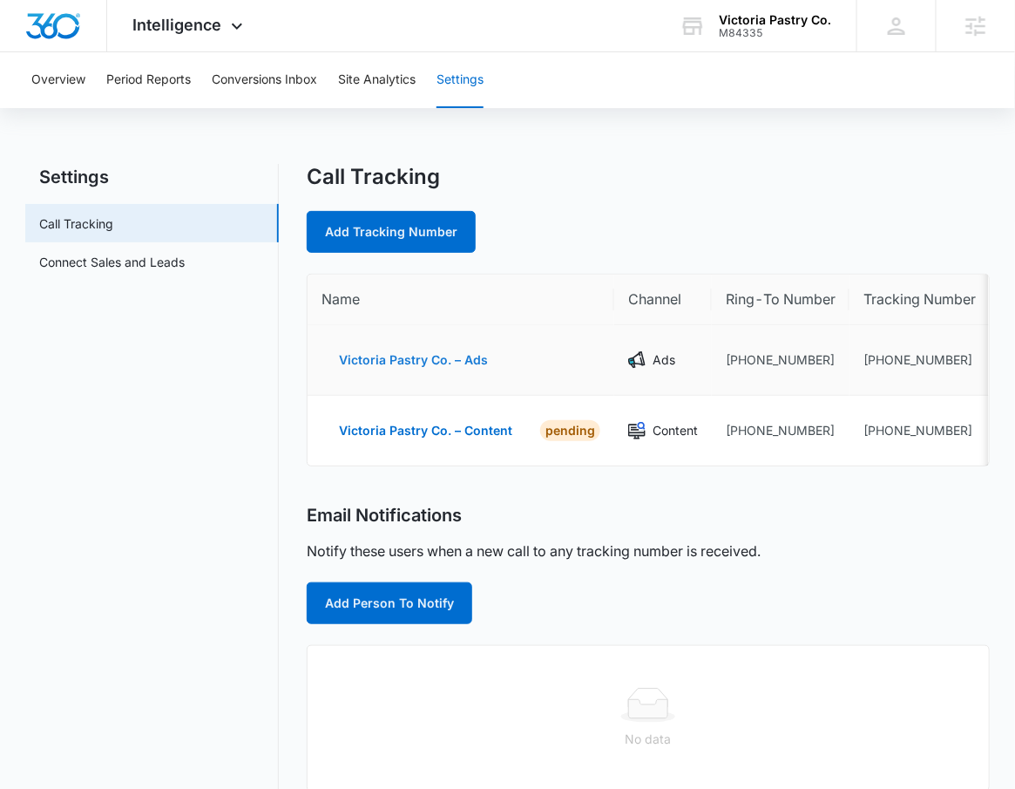
click at [445, 370] on button "Victoria Pastry Co. – Ads" at bounding box center [414, 360] width 184 height 42
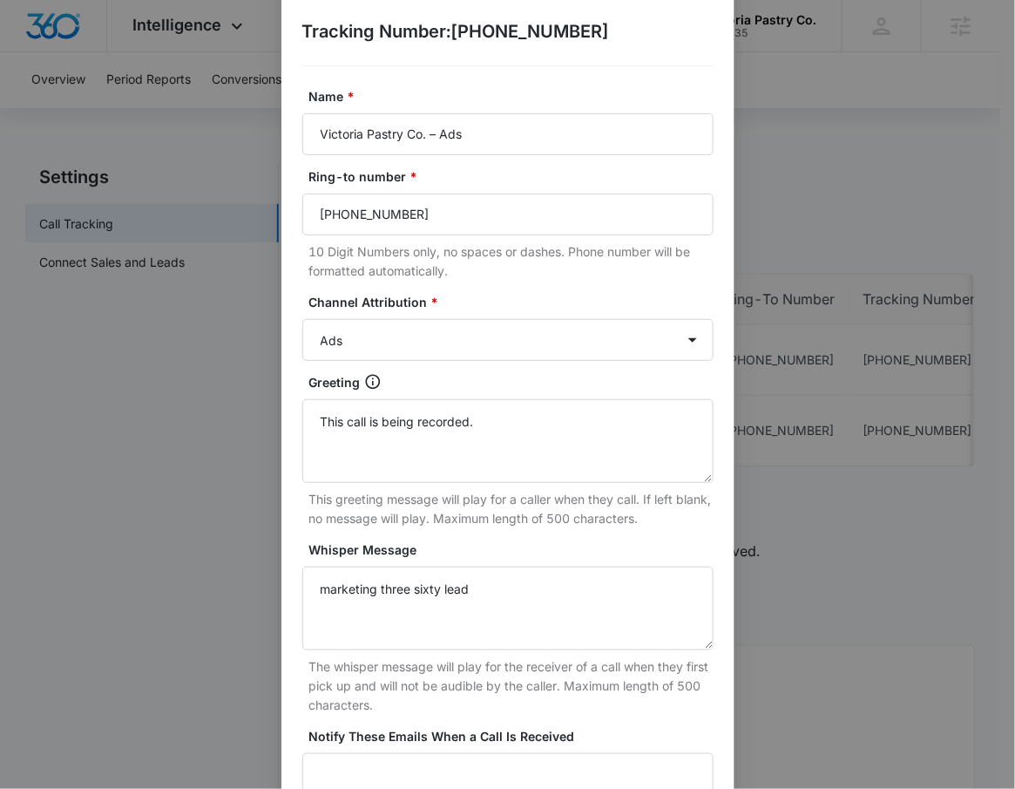
scroll to position [125, 0]
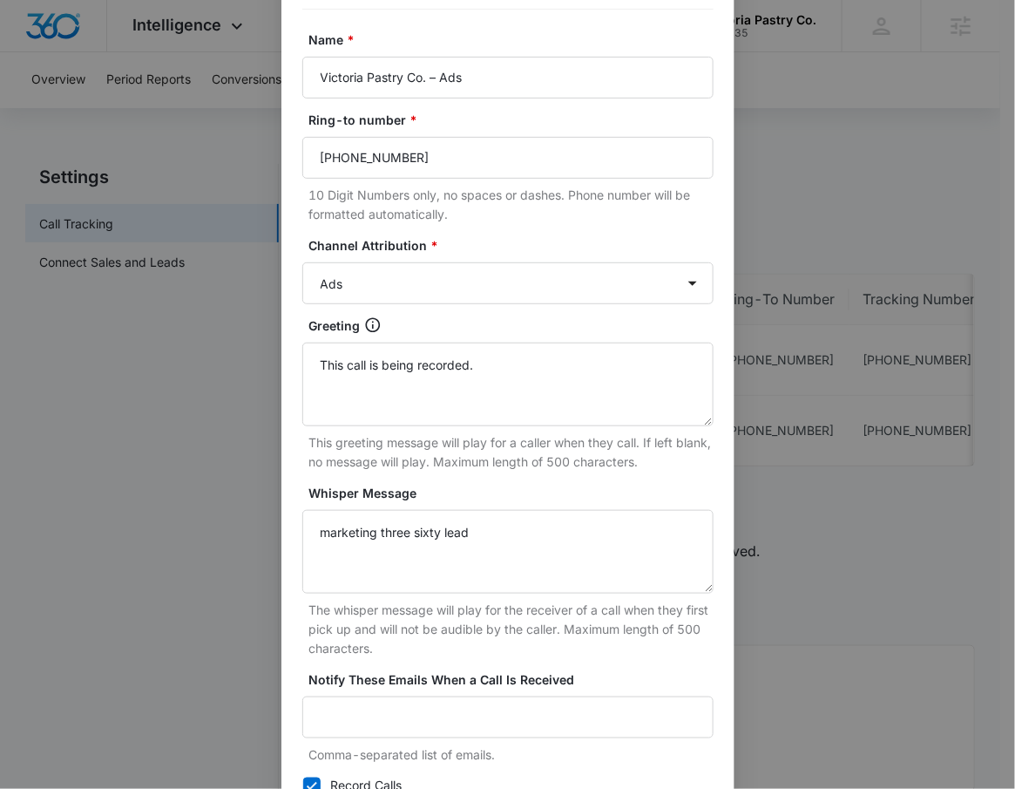
click at [164, 415] on div "Edit Tracking Number Tracking Number : +14152343644 Name * Victoria Pastry Co. …" at bounding box center [507, 394] width 1015 height 789
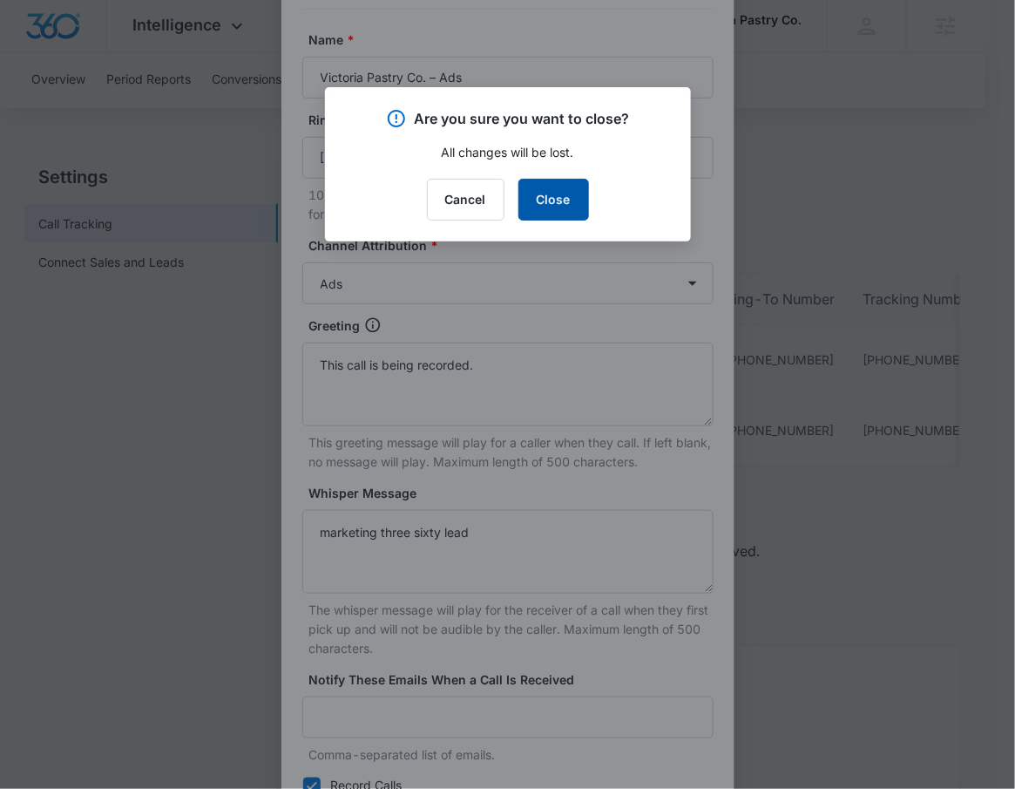
click at [559, 188] on button "Close" at bounding box center [553, 200] width 71 height 42
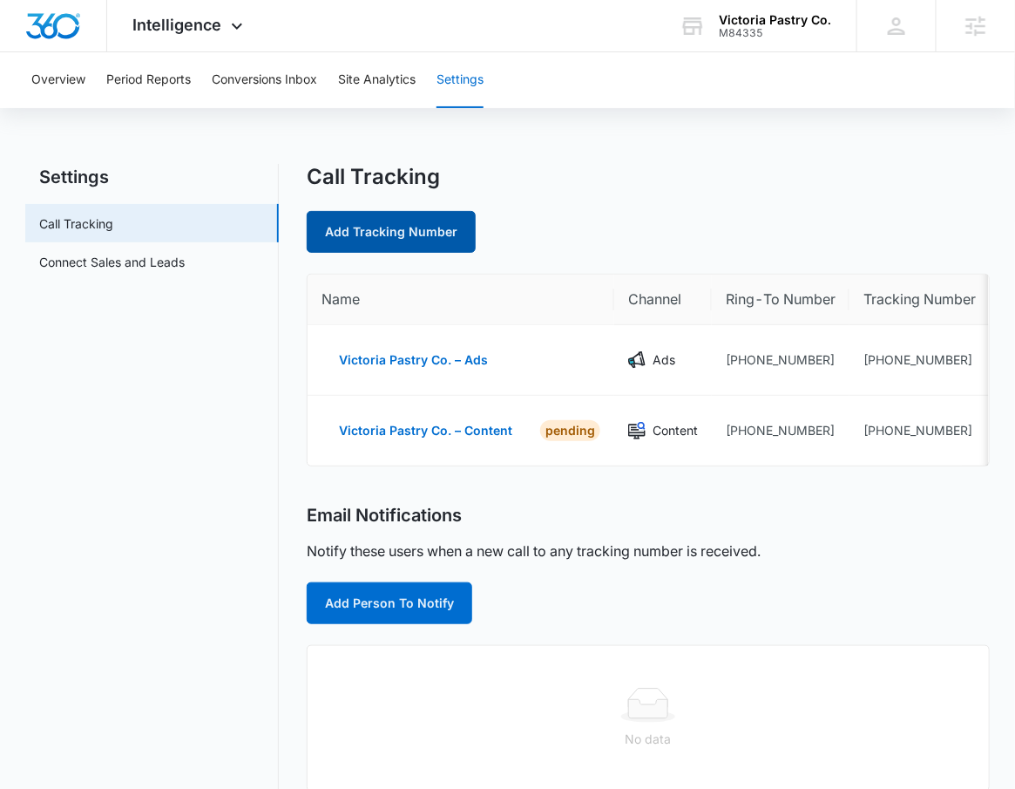
click at [396, 227] on link "Add Tracking Number" at bounding box center [391, 232] width 169 height 42
select select "by_area_code"
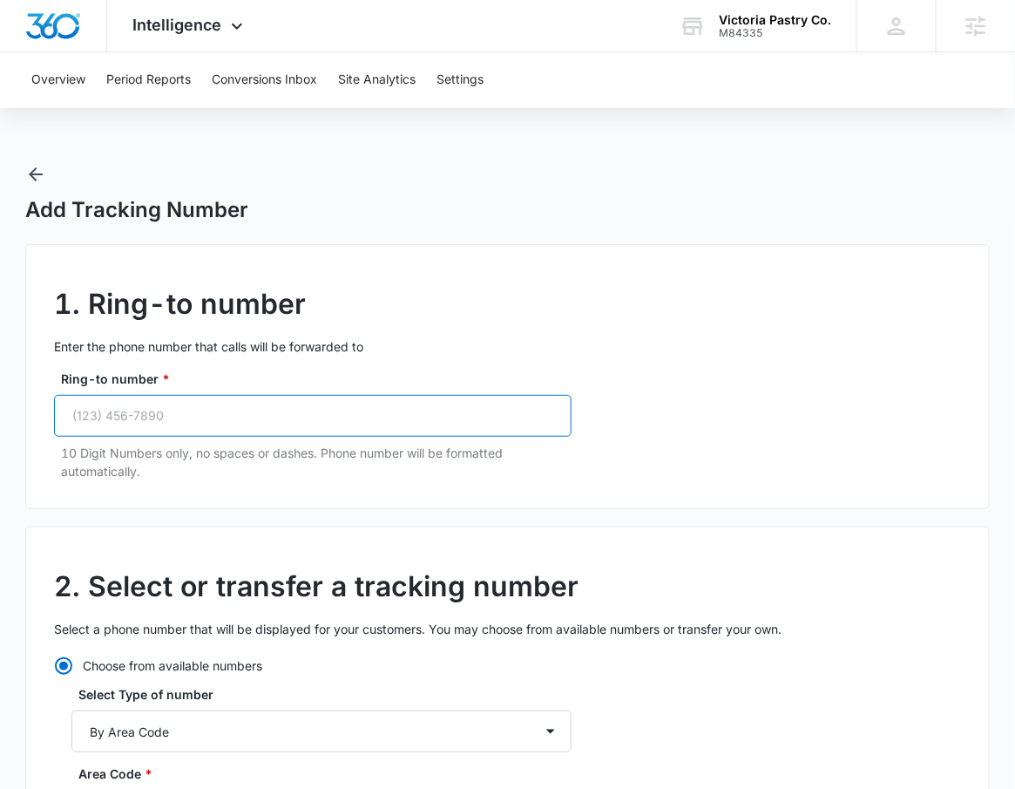
click at [273, 415] on input "Ring-to number *" at bounding box center [313, 416] width 518 height 42
paste input "(415) 781-2015"
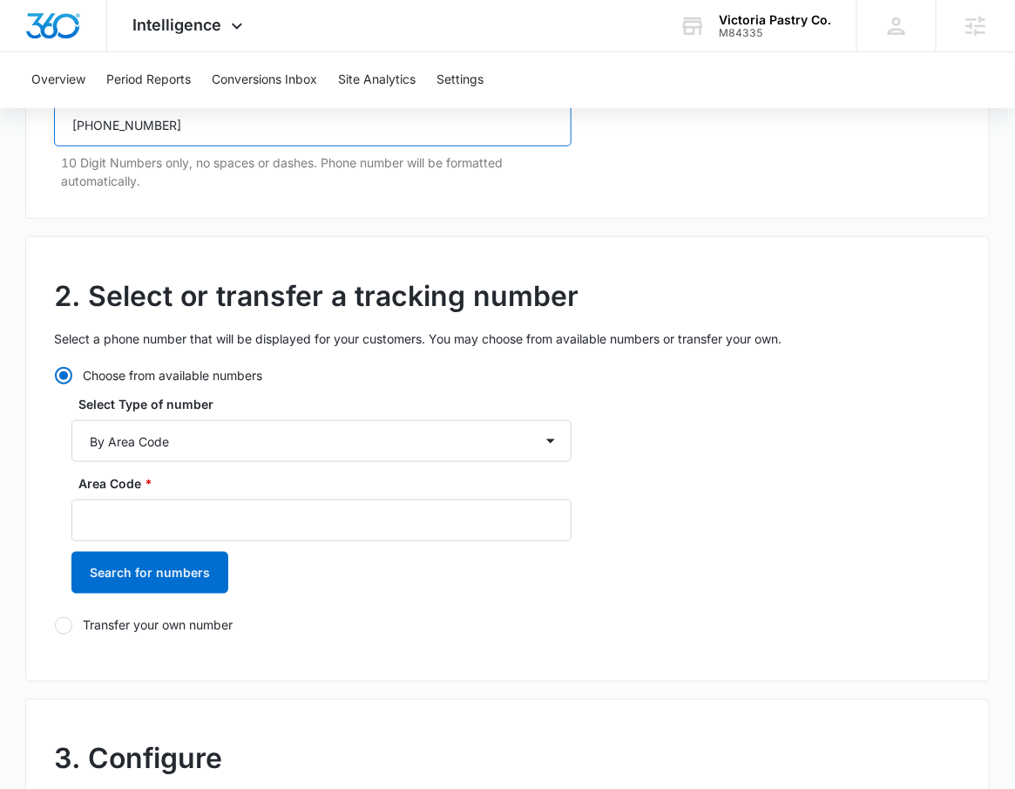
scroll to position [291, 0]
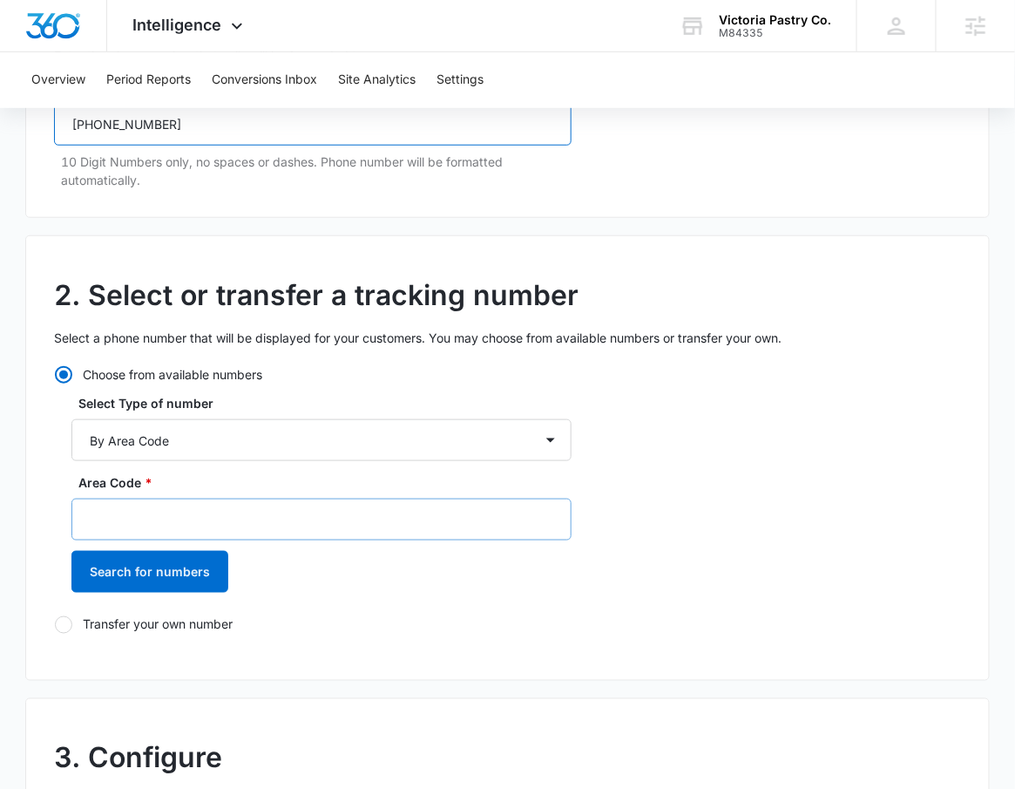
type input "(415) 781-2015"
click at [240, 532] on input "Area Code *" at bounding box center [321, 519] width 500 height 42
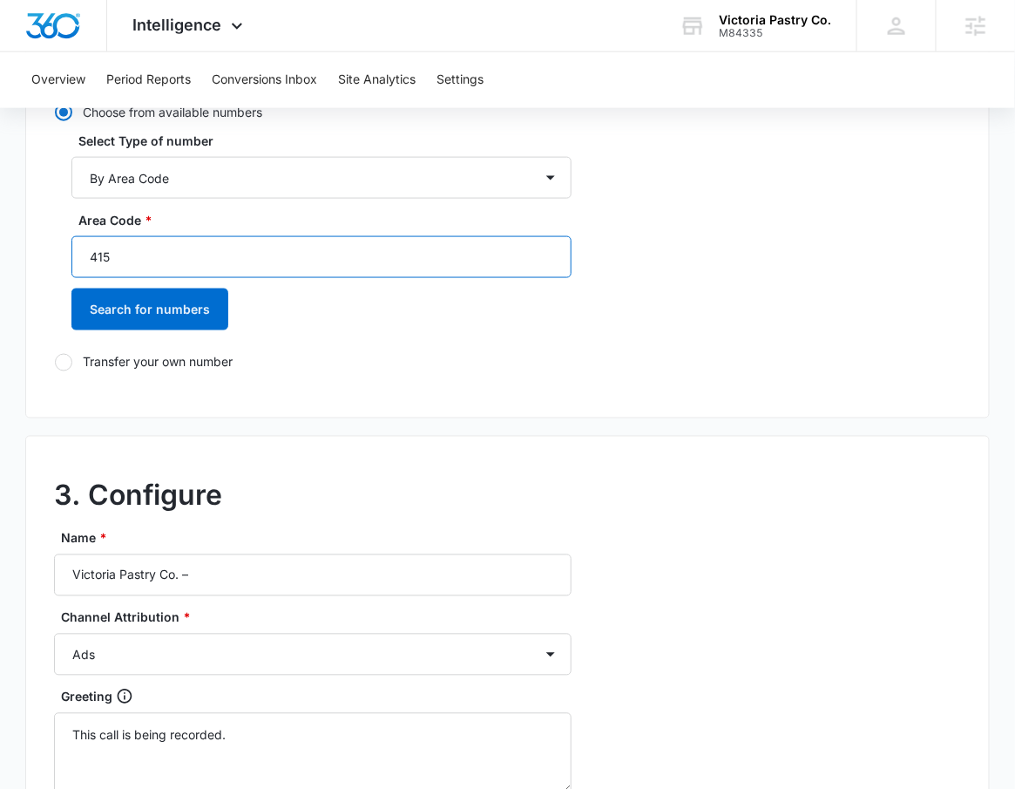
scroll to position [597, 0]
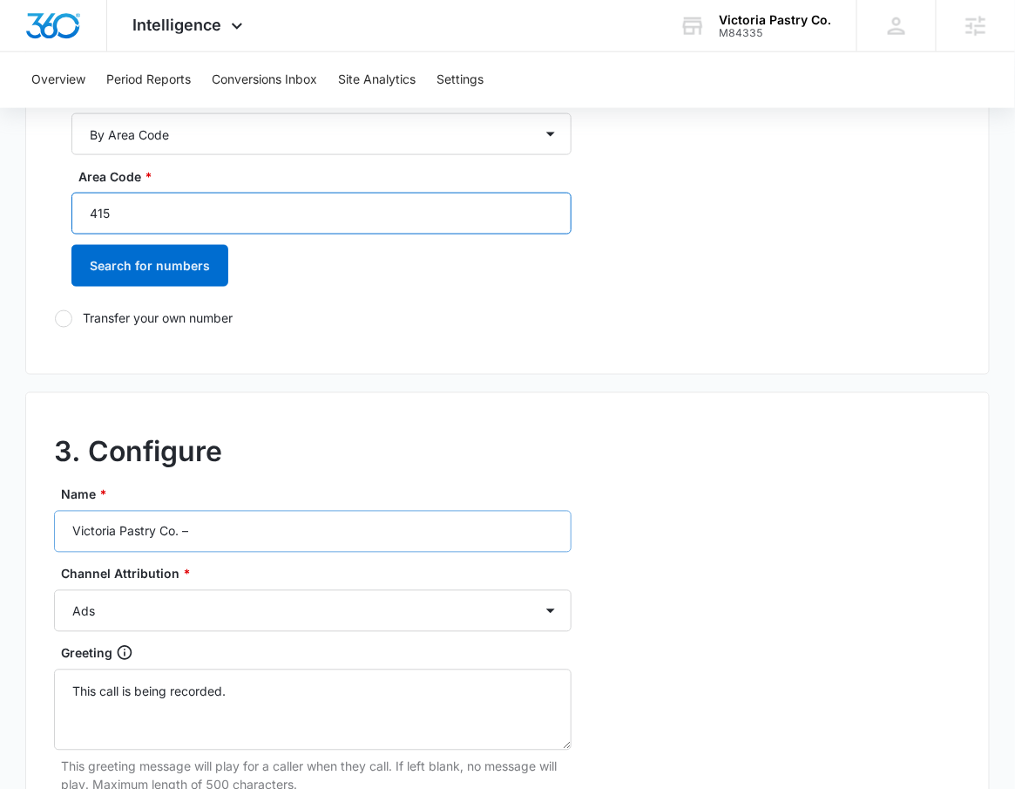
type input "415"
click at [243, 541] on input "Victoria Pastry Co. –" at bounding box center [313, 532] width 518 height 42
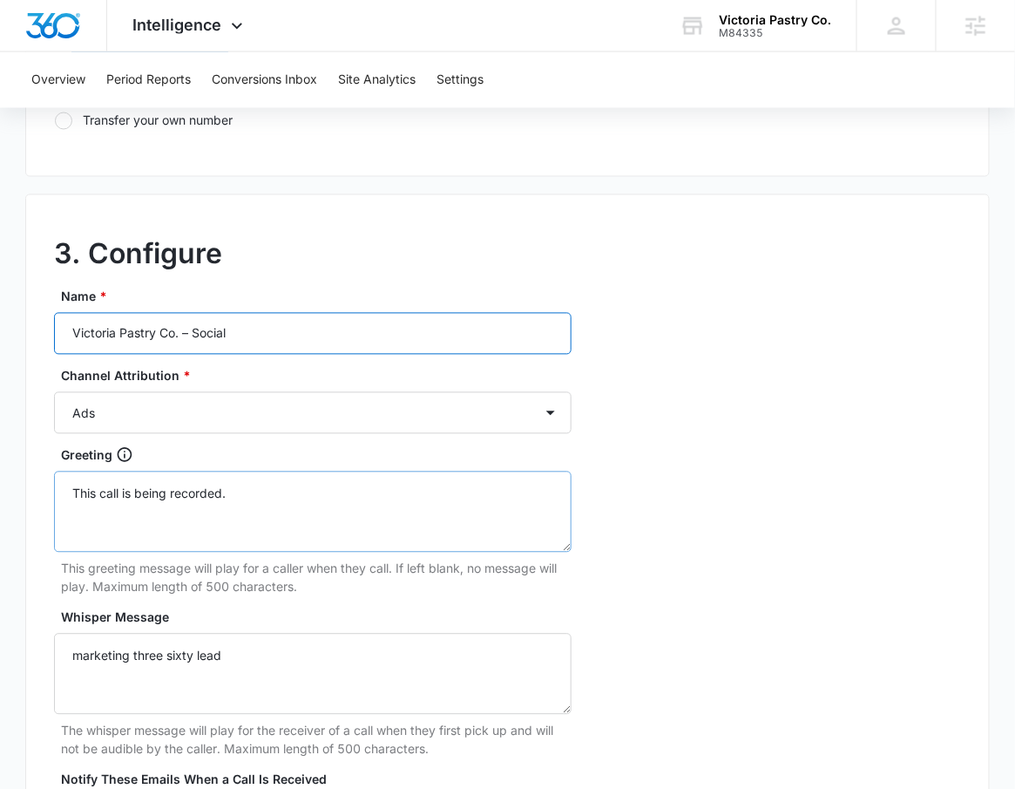
scroll to position [802, 0]
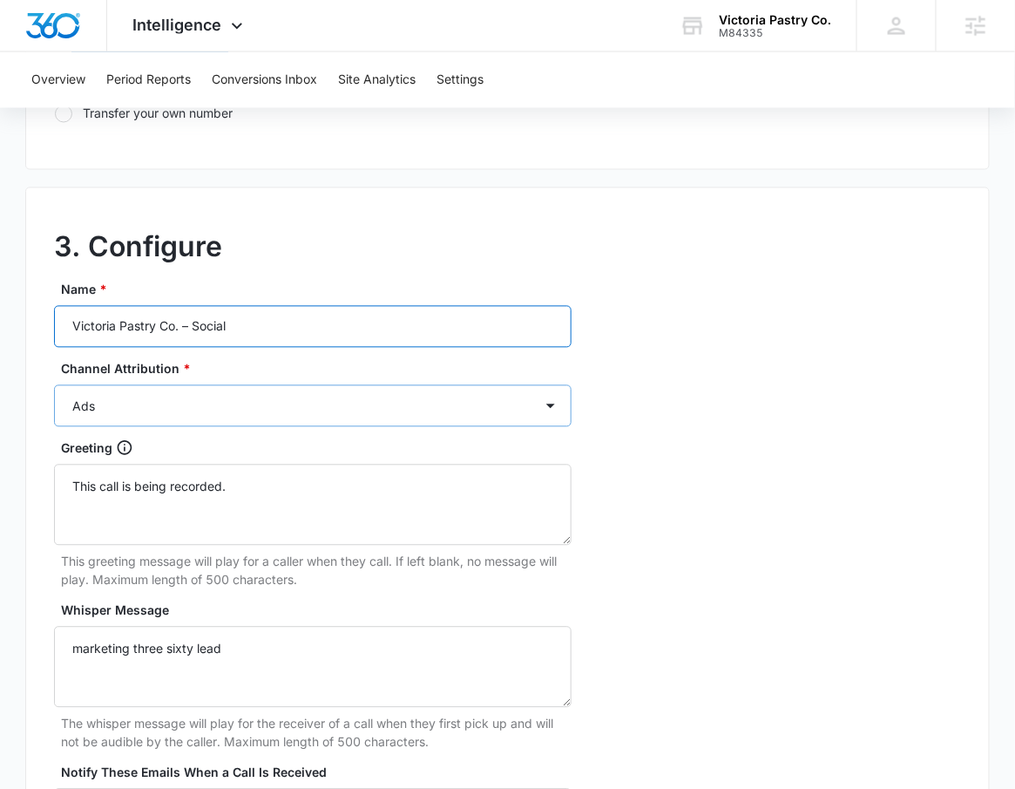
type input "Victoria Pastry Co. – Social"
click at [259, 407] on select "Ads Local Service Ads Content Social Other" at bounding box center [313, 406] width 518 height 42
select select "SOCIAL"
click at [54, 385] on select "Ads Local Service Ads Content Social Other" at bounding box center [313, 406] width 518 height 42
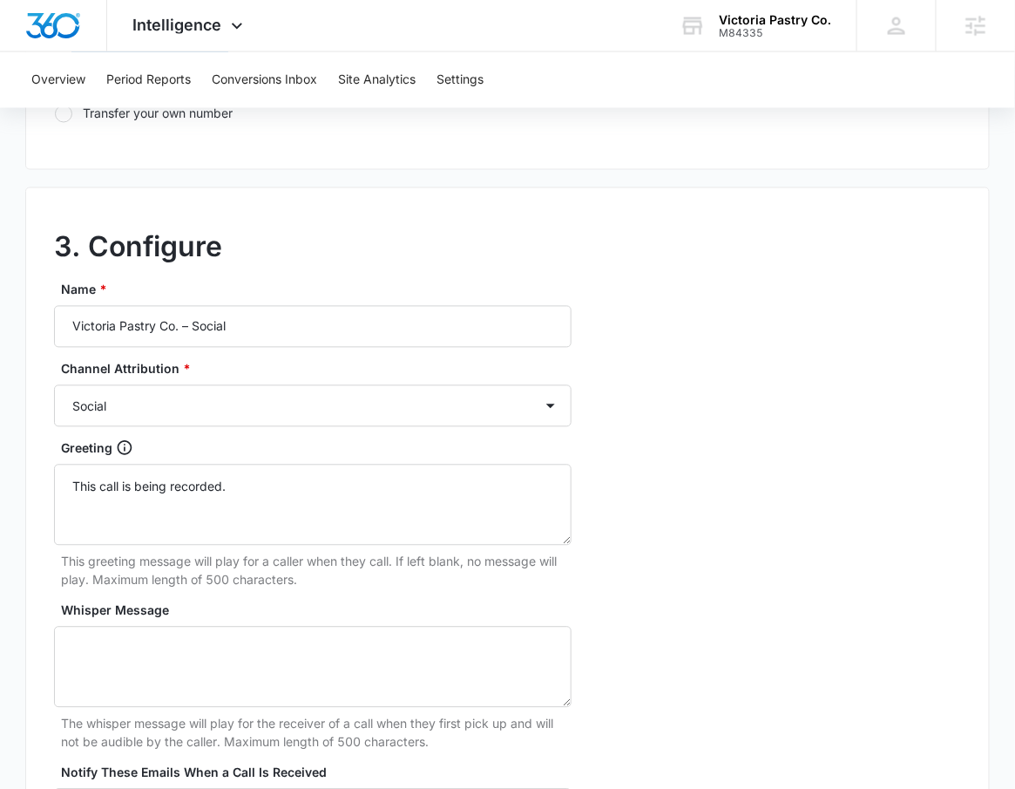
click at [716, 464] on div "3. Configure Name * Victoria Pastry Co. – Social Channel Attribution * Ads Loca…" at bounding box center [507, 574] width 965 height 774
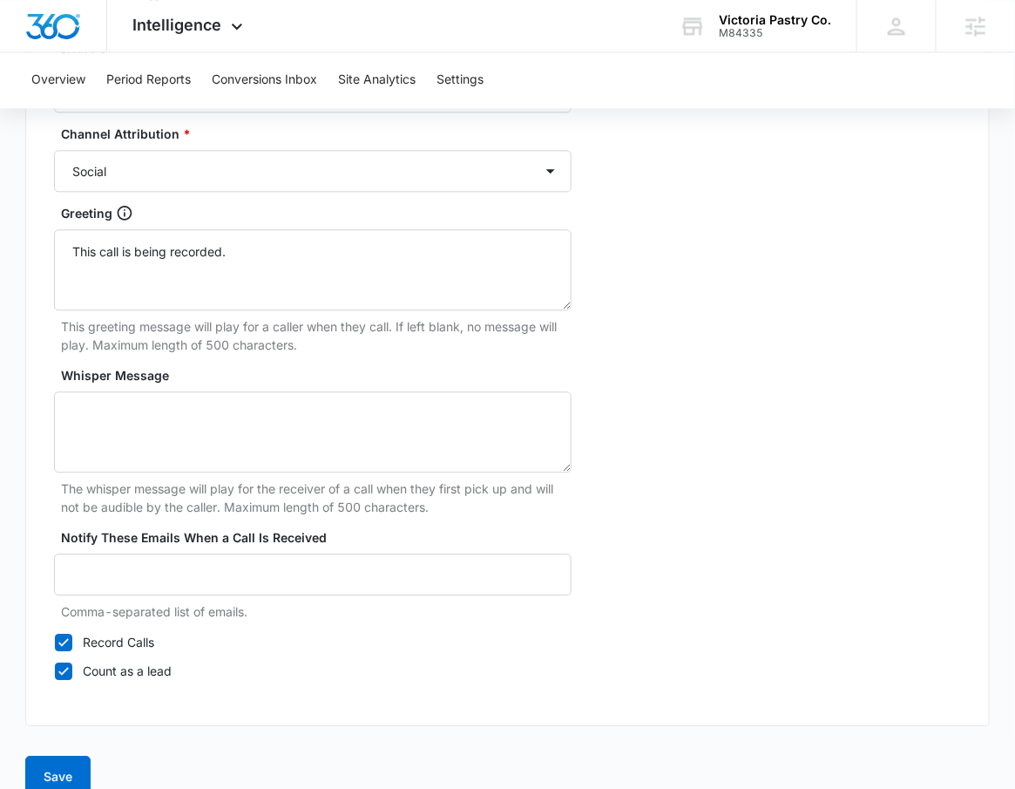
scroll to position [1066, 0]
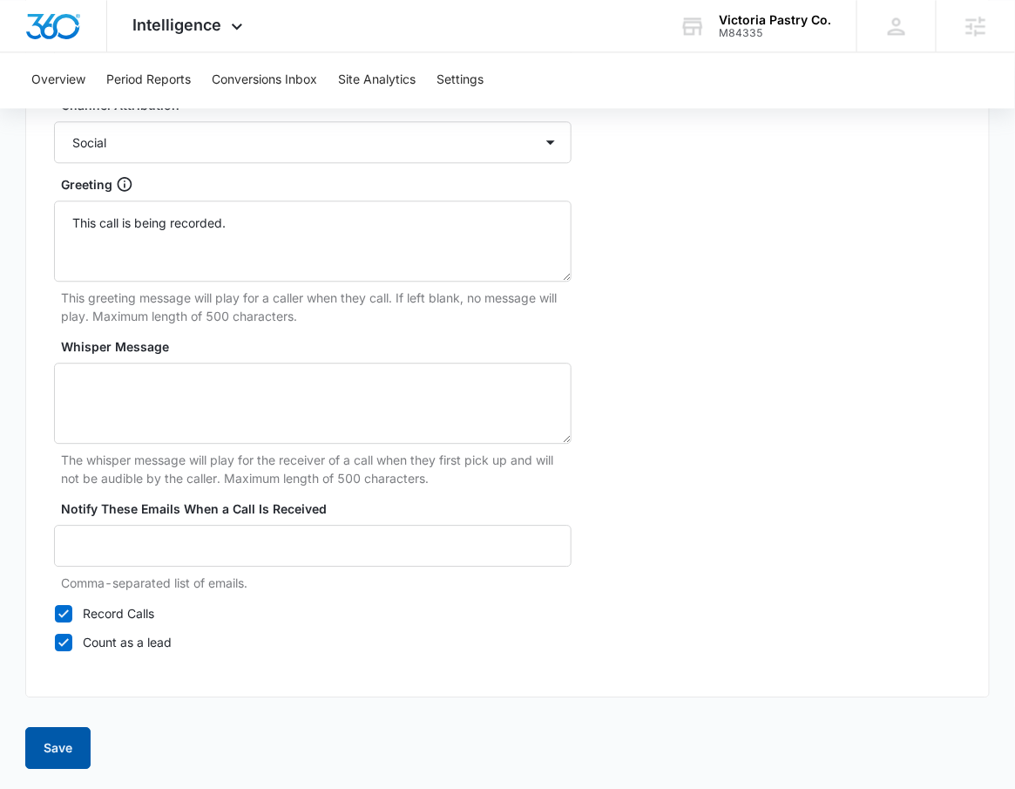
click at [46, 741] on button "Save" at bounding box center [57, 748] width 65 height 42
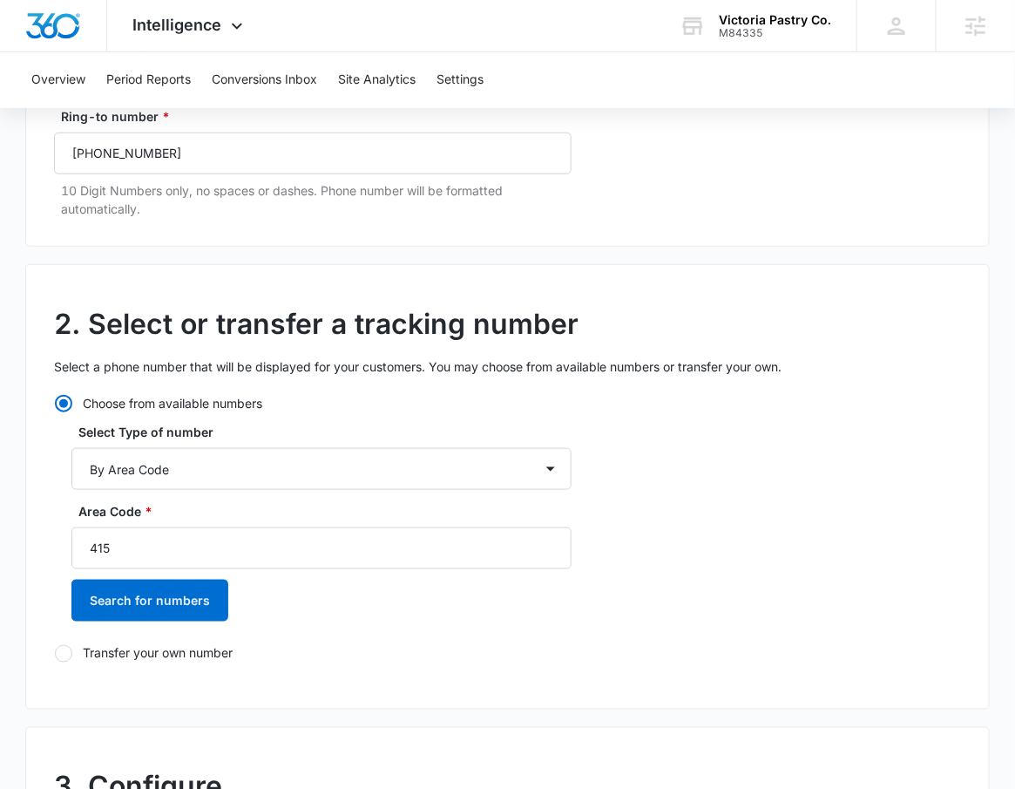
scroll to position [349, 0]
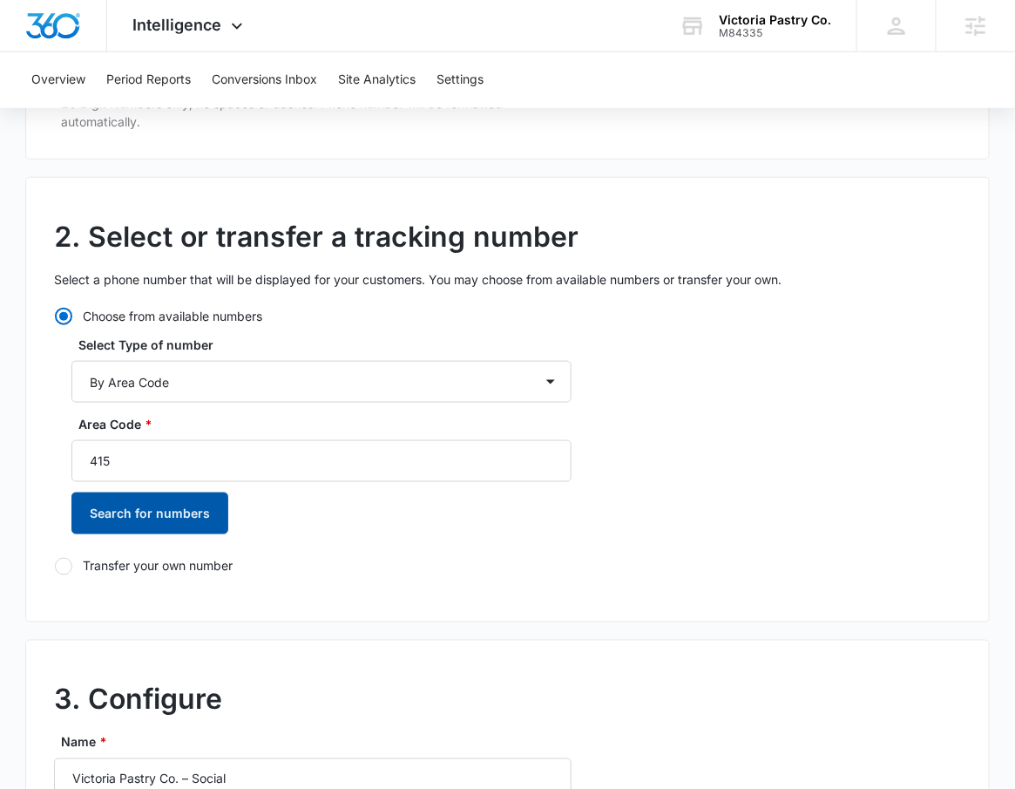
click at [213, 500] on button "Search for numbers" at bounding box center [149, 513] width 157 height 42
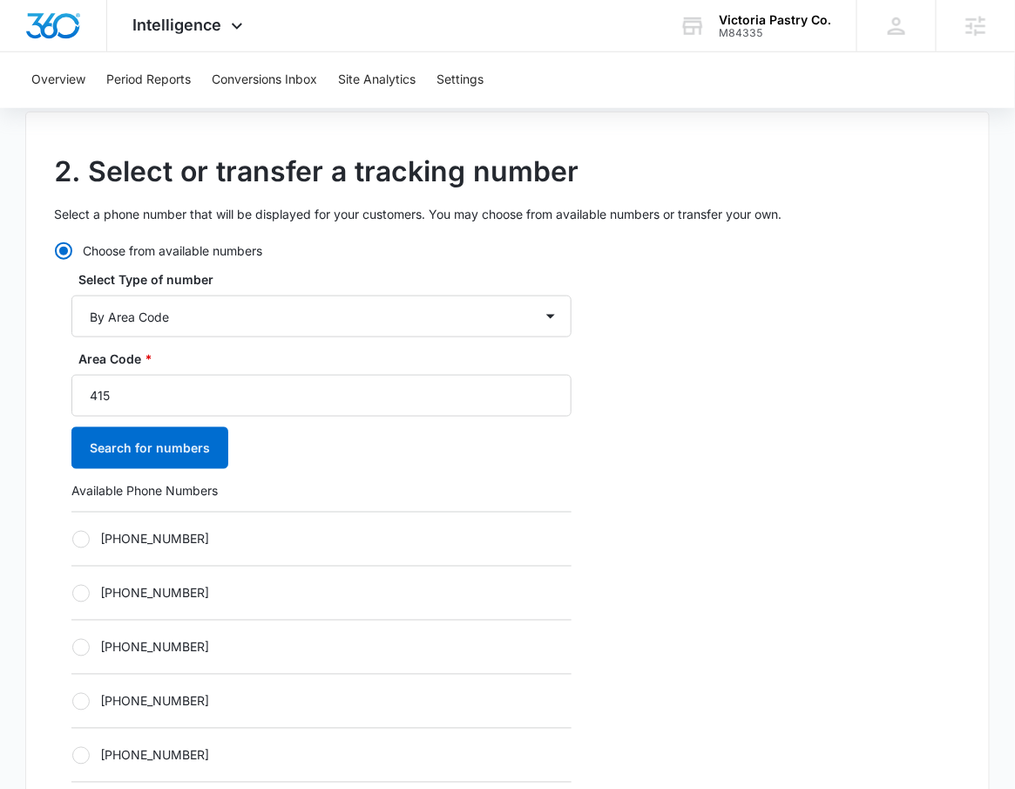
click at [199, 533] on label "+14153235096" at bounding box center [321, 539] width 500 height 18
click at [72, 539] on input "+14153235096" at bounding box center [71, 539] width 1 height 1
radio input "true"
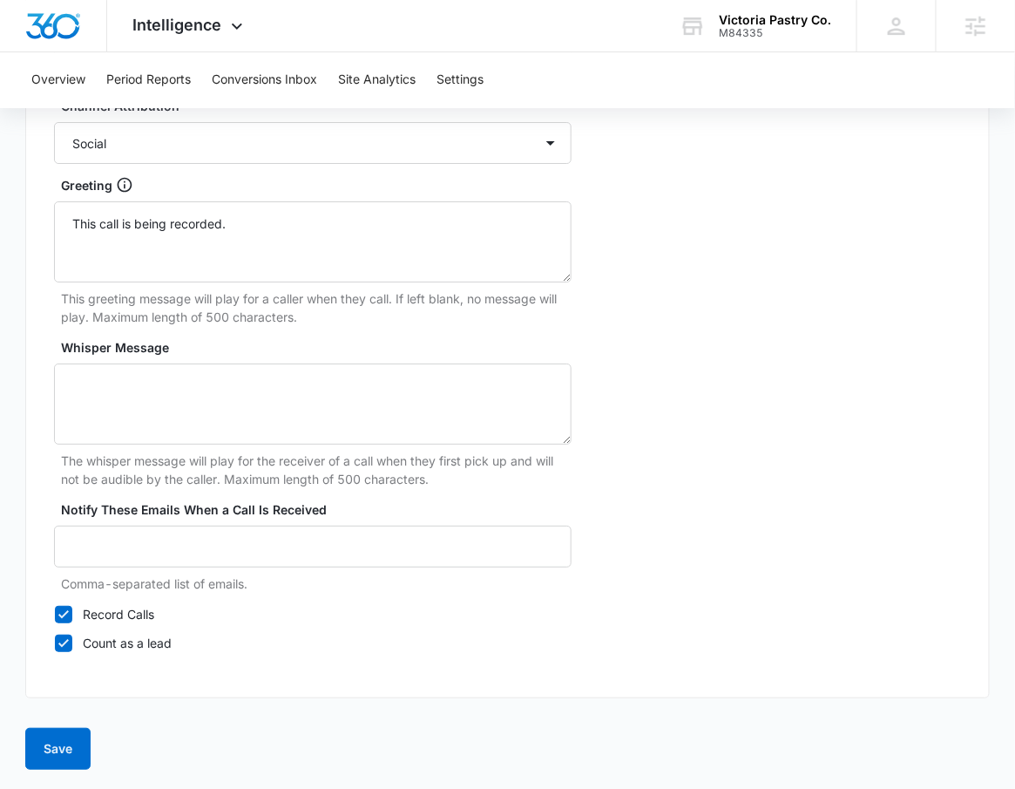
scroll to position [1636, 0]
click at [50, 752] on button "Save" at bounding box center [57, 748] width 65 height 42
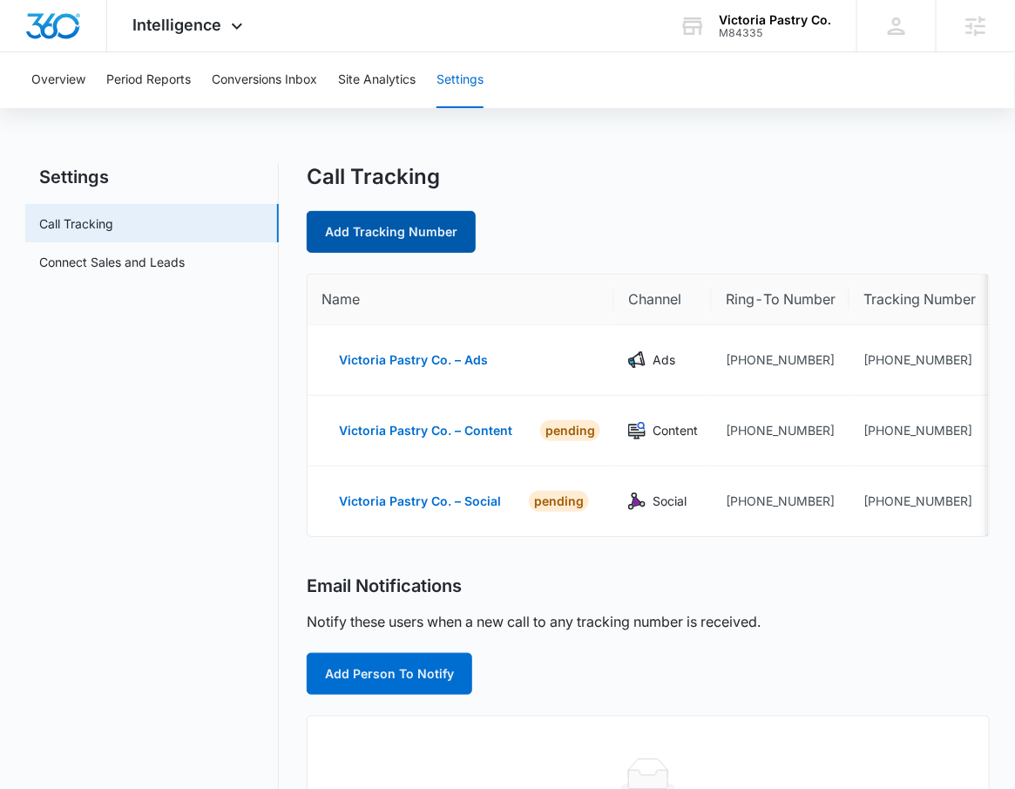
click at [435, 211] on link "Add Tracking Number" at bounding box center [391, 232] width 169 height 42
select select "by_area_code"
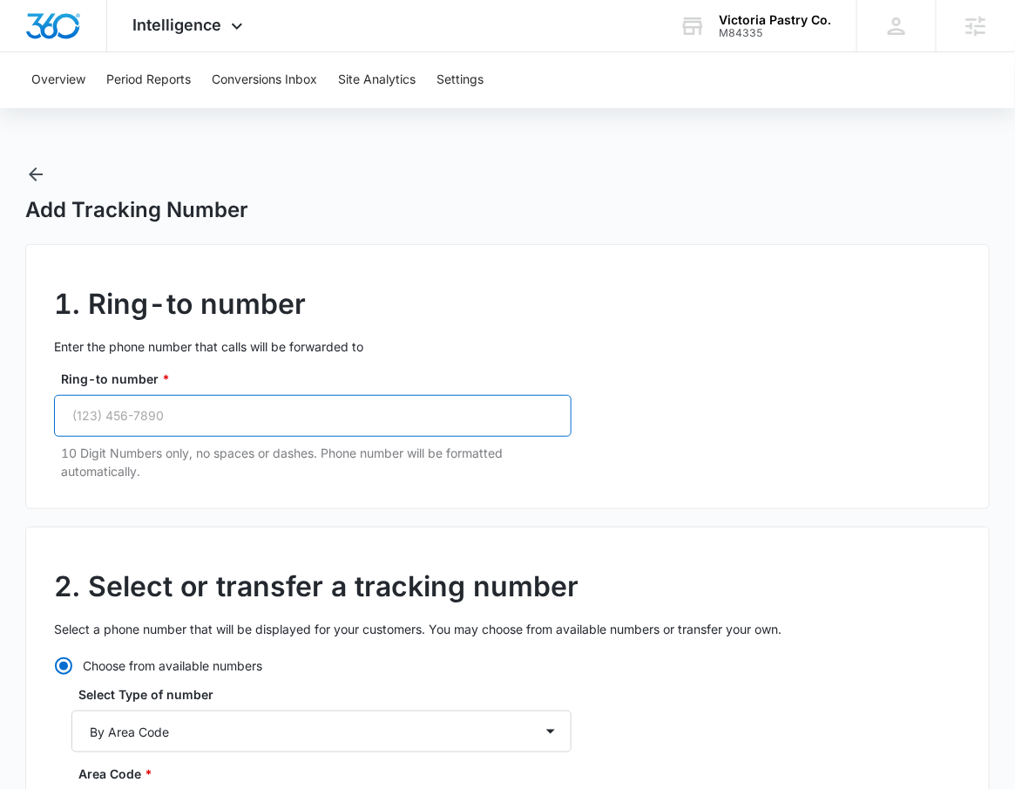
click at [208, 413] on input "Ring-to number *" at bounding box center [313, 416] width 518 height 42
paste input "(415) 781-2015"
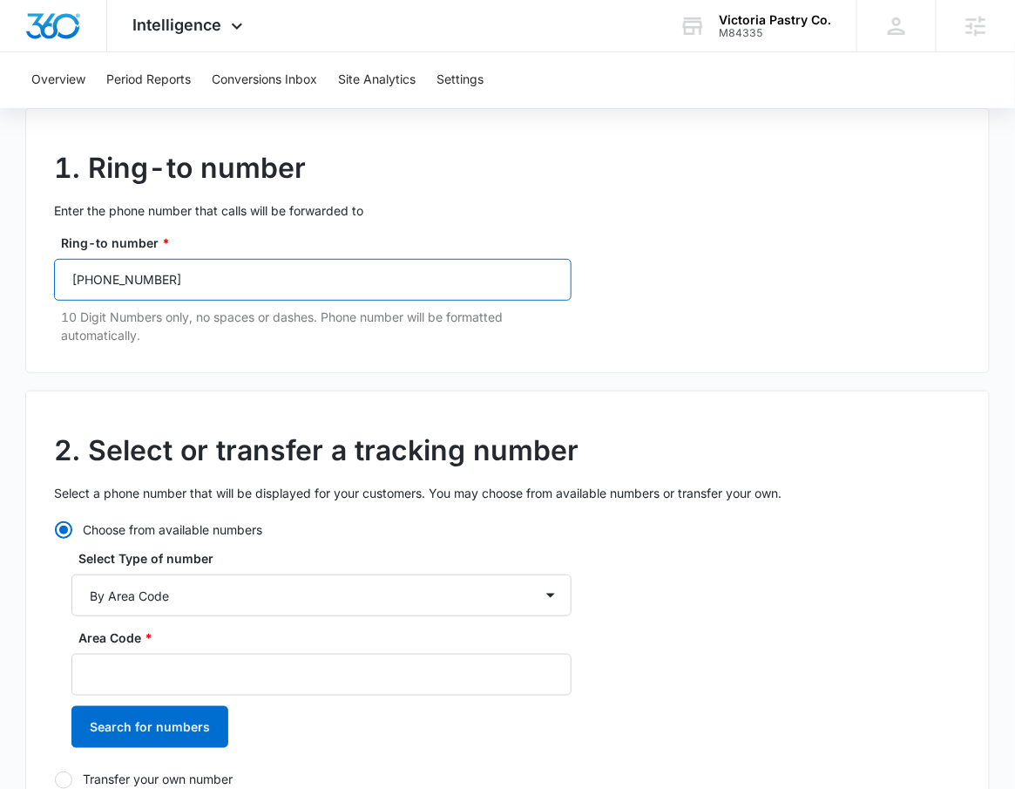
scroll to position [284, 0]
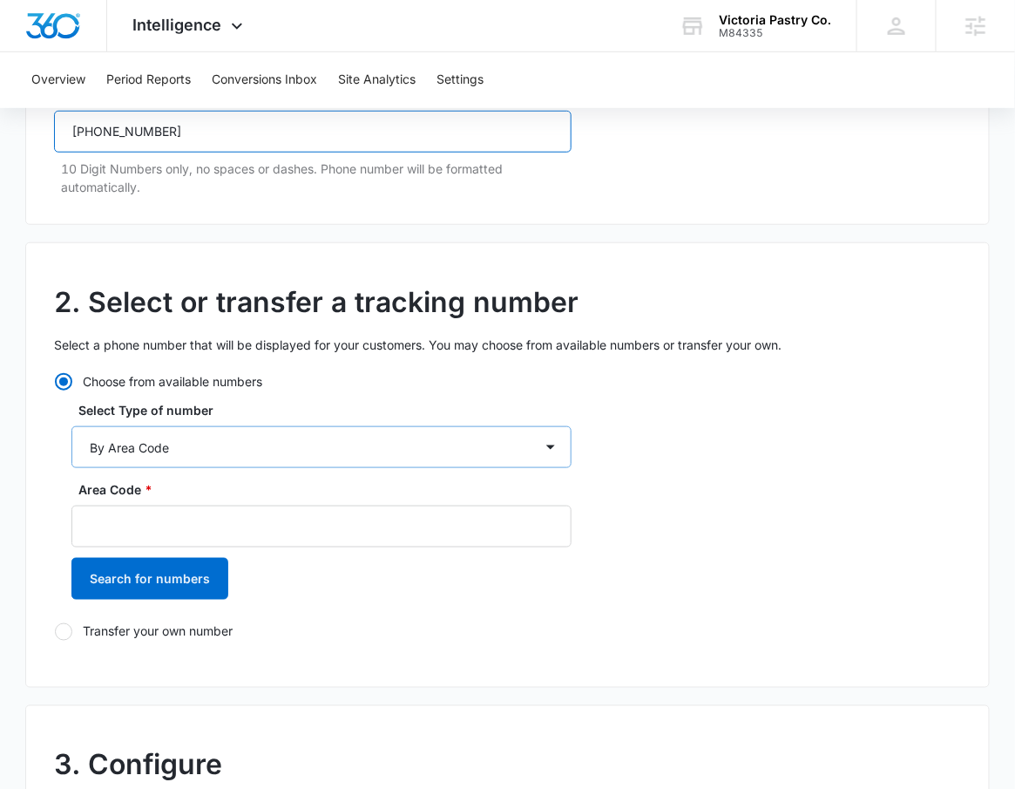
type input "(415) 781-2015"
click at [219, 446] on select "By City & State By State Only By Zip Code By Area Code Toll Free Numbers" at bounding box center [321, 447] width 500 height 42
click at [71, 426] on select "By City & State By State Only By Zip Code By Area Code Toll Free Numbers" at bounding box center [321, 447] width 500 height 42
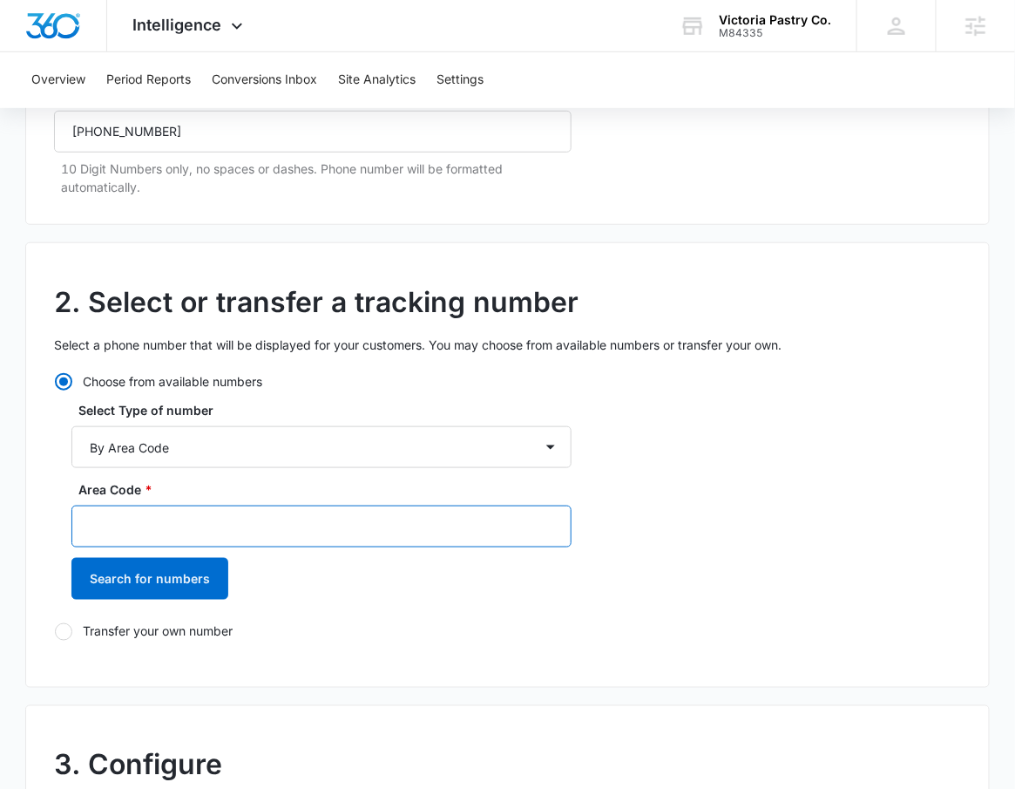
click at [201, 527] on input "Area Code *" at bounding box center [321, 526] width 500 height 42
click at [230, 533] on input "Area Code *" at bounding box center [321, 526] width 500 height 42
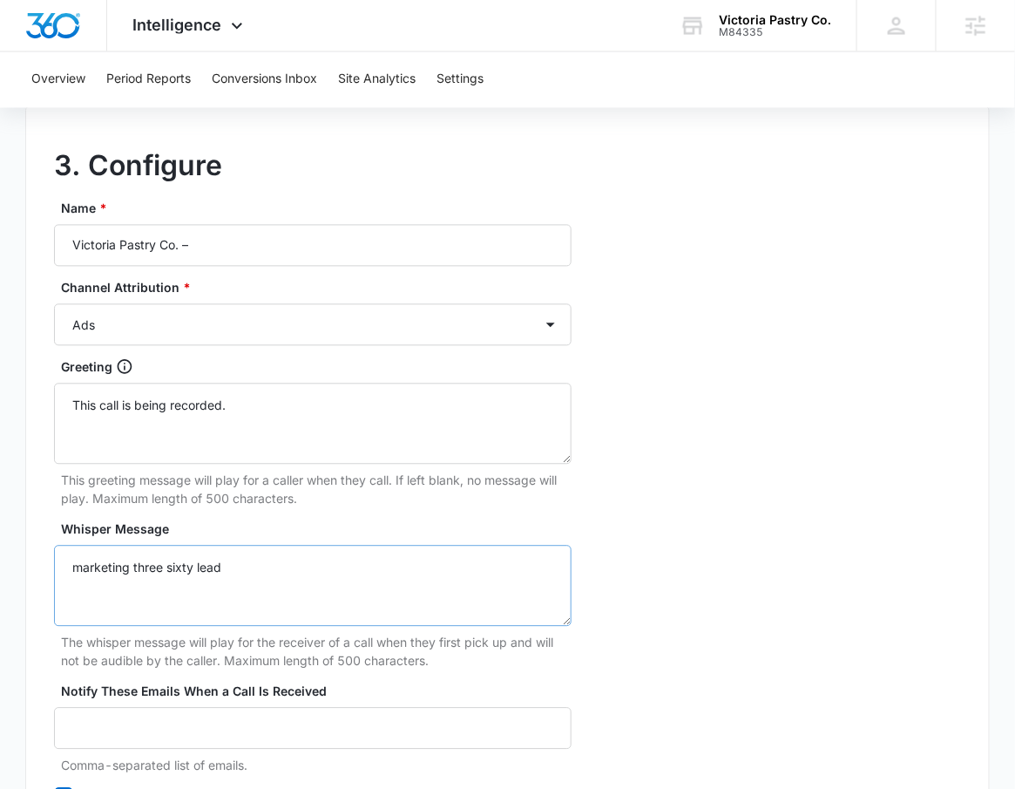
scroll to position [943, 0]
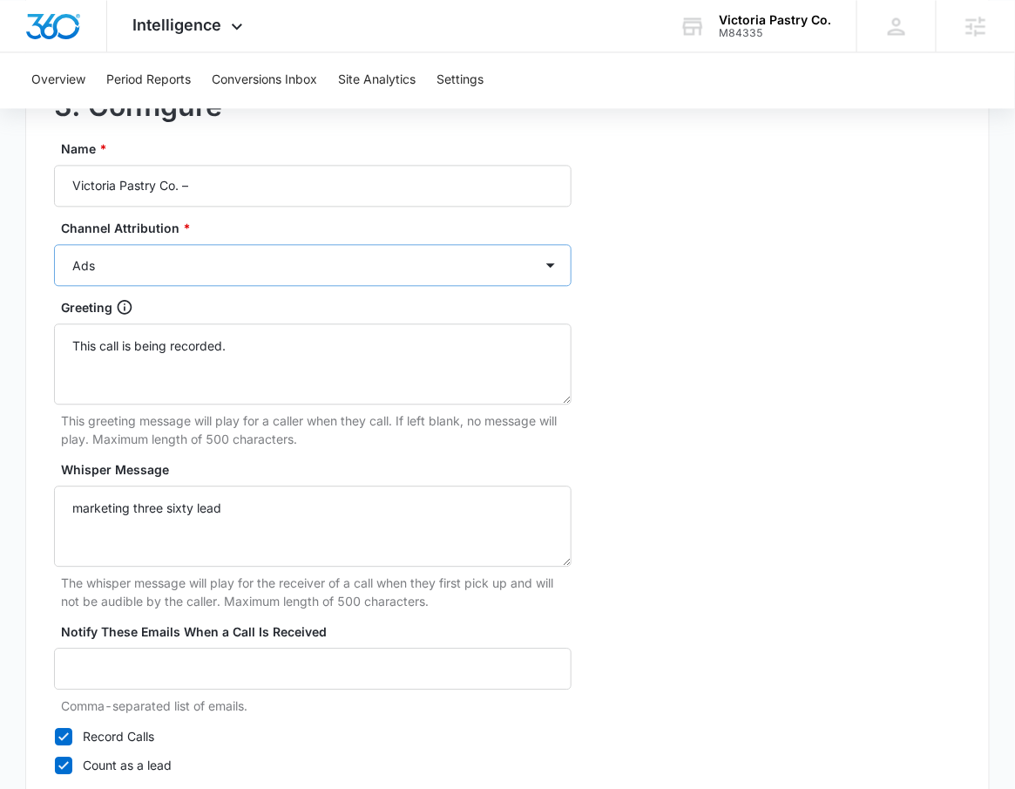
type input "415"
click at [267, 262] on select "Ads Local Service Ads Content Social Other" at bounding box center [313, 265] width 518 height 42
select select "OTHER"
click at [54, 244] on select "Ads Local Service Ads Content Social Other" at bounding box center [313, 265] width 518 height 42
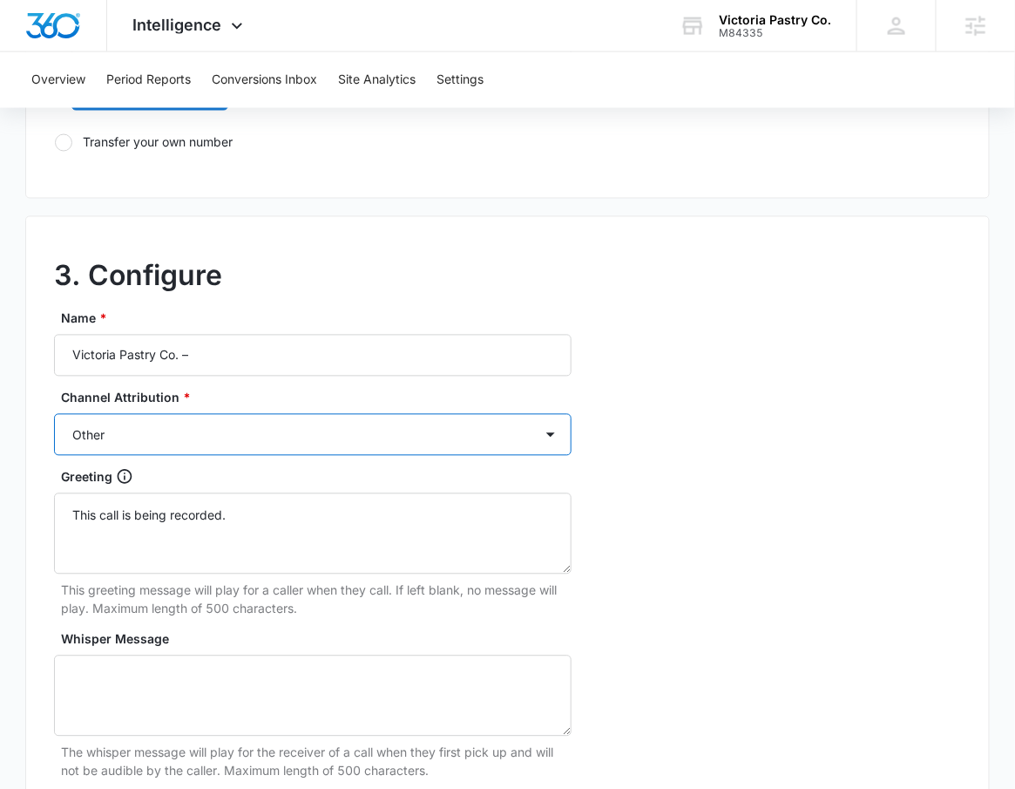
scroll to position [471, 0]
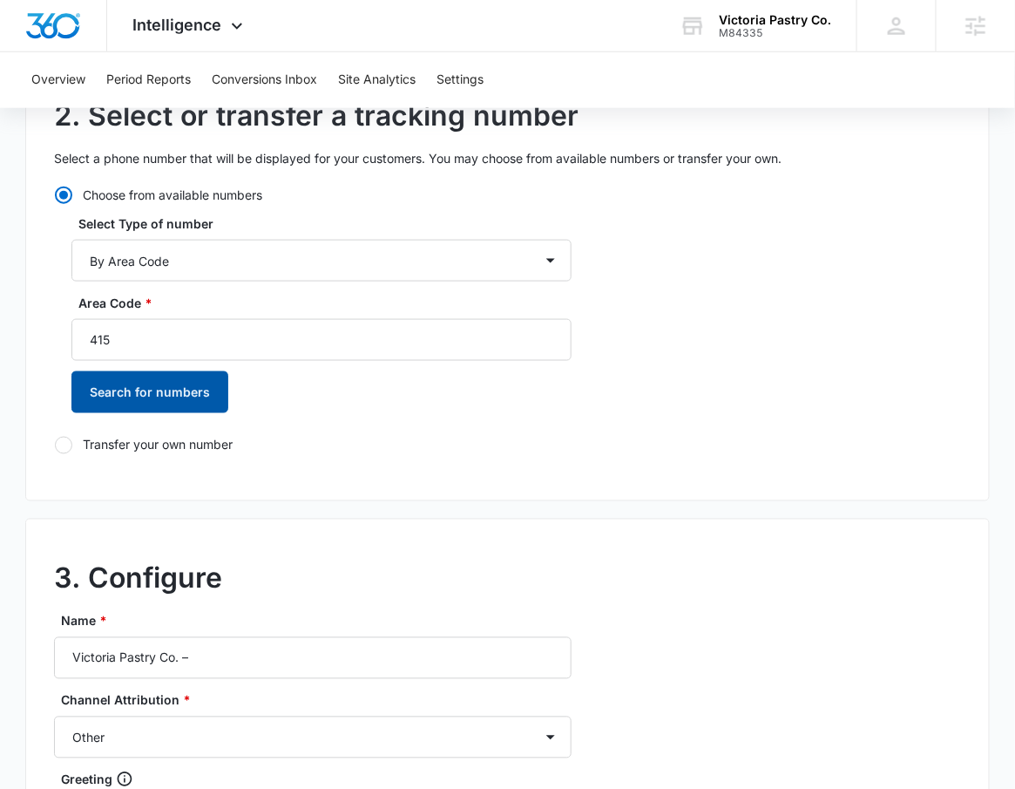
click at [154, 402] on button "Search for numbers" at bounding box center [149, 392] width 157 height 42
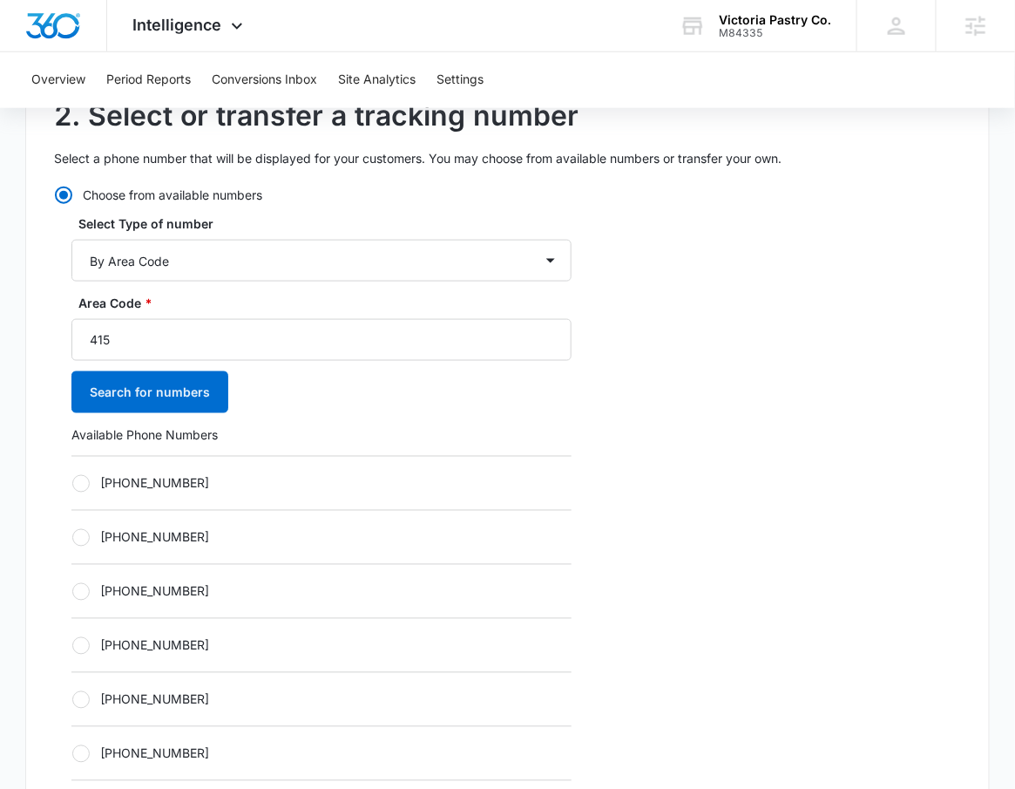
click at [146, 497] on div "+14153235150" at bounding box center [321, 483] width 500 height 54
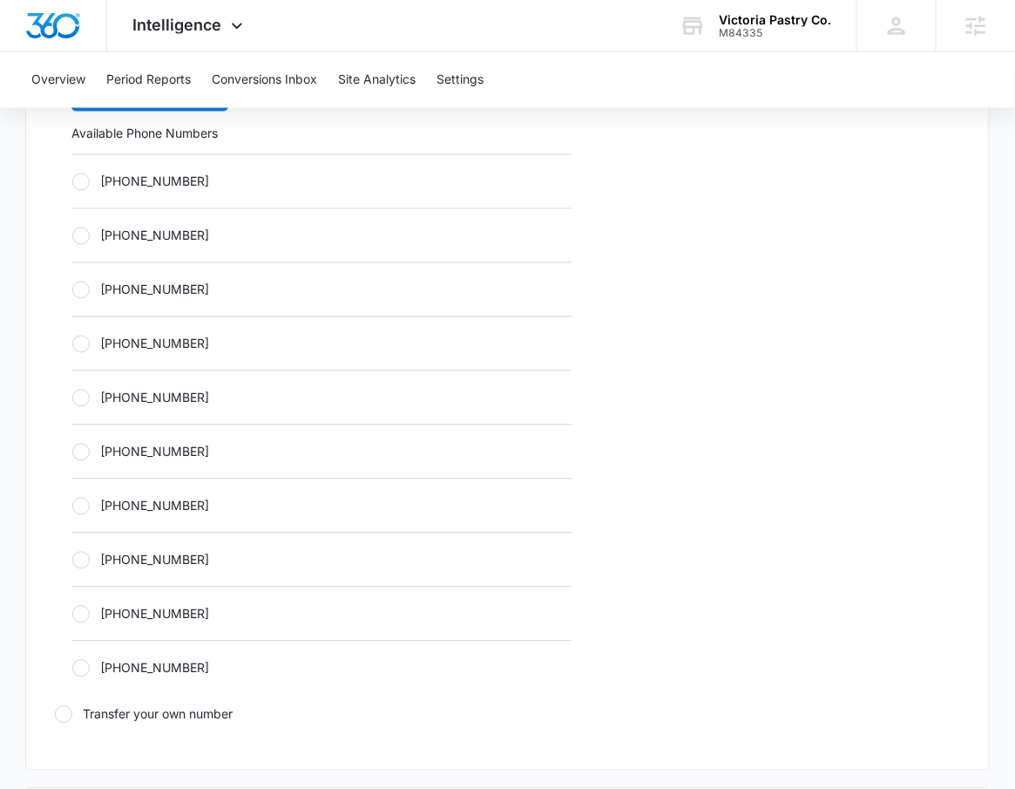
scroll to position [730, 0]
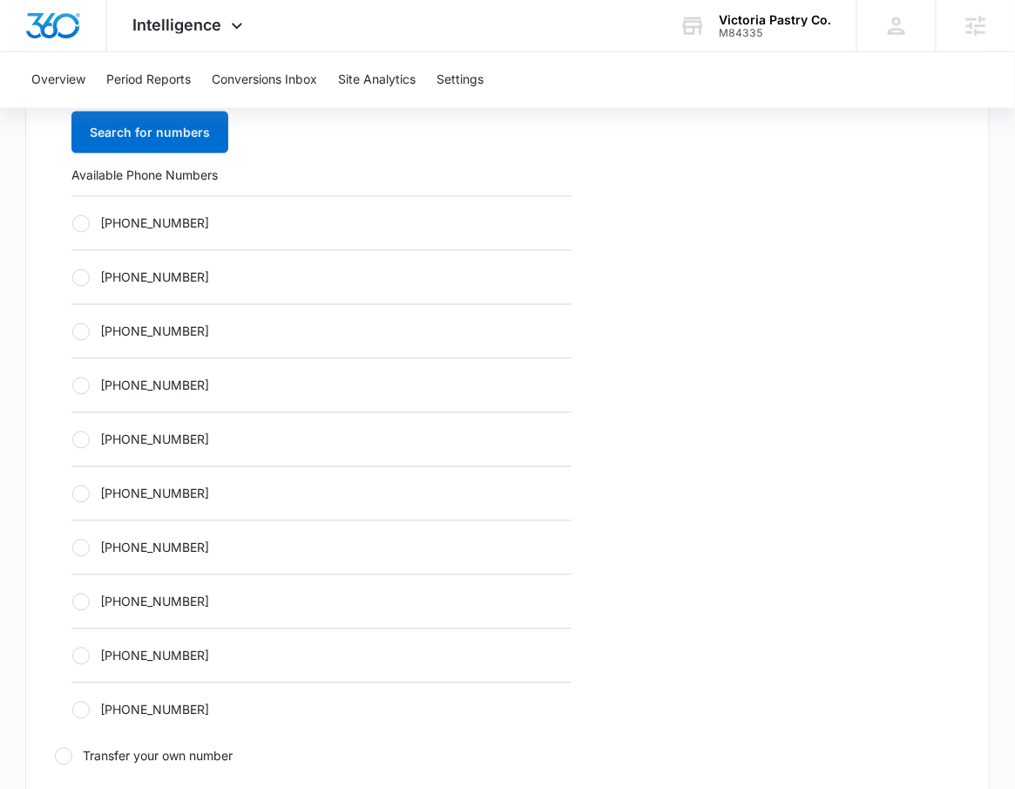
click at [156, 227] on label "+14153235150" at bounding box center [321, 223] width 500 height 18
click at [72, 224] on input "+14153235150" at bounding box center [71, 223] width 1 height 1
radio input "true"
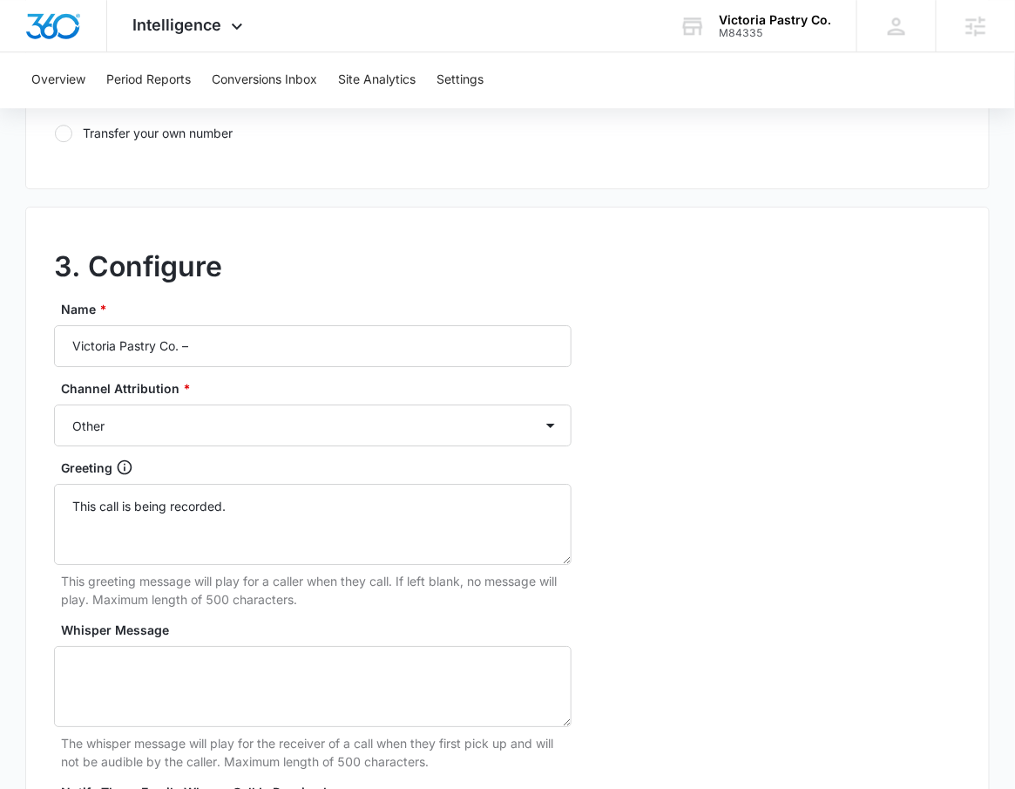
scroll to position [1446, 0]
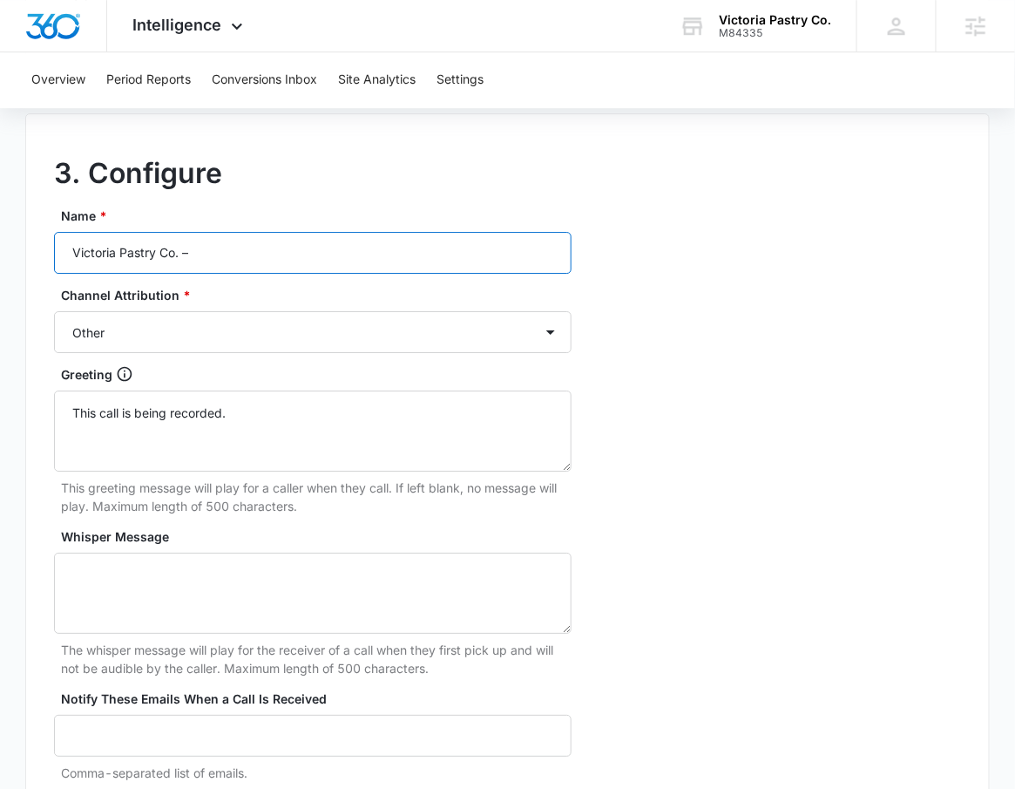
click at [290, 237] on input "Victoria Pastry Co. –" at bounding box center [313, 253] width 518 height 42
click at [292, 253] on input "Victoria Pastry Co. –" at bounding box center [313, 253] width 518 height 42
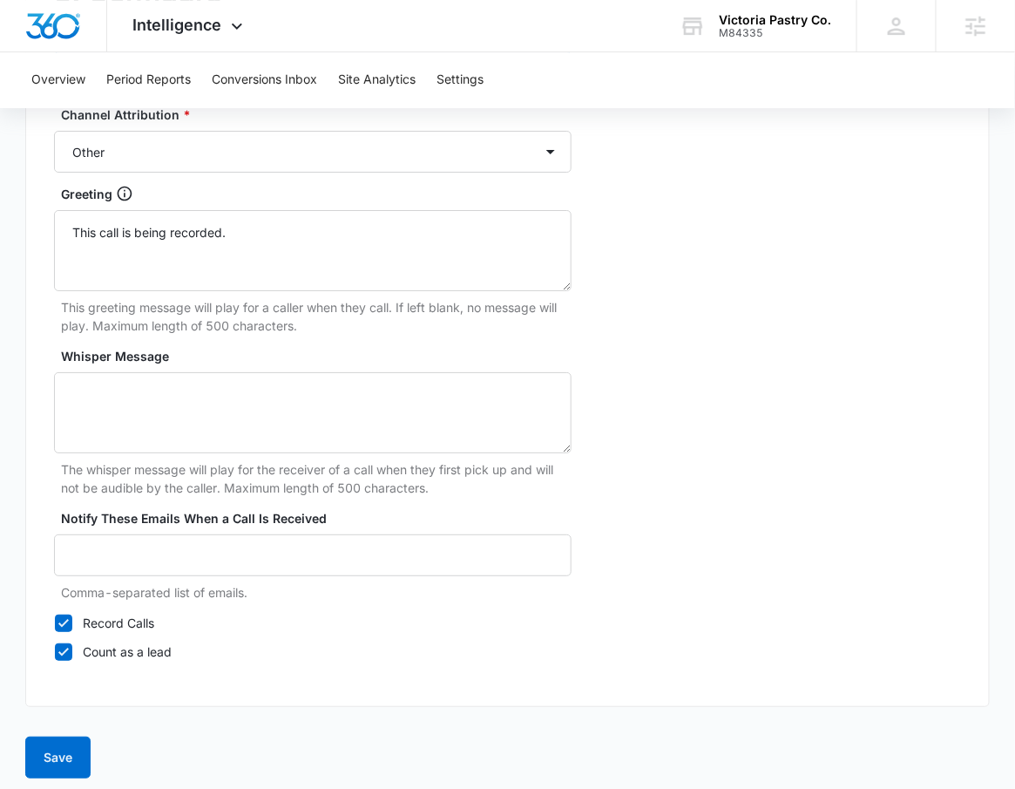
scroll to position [1636, 0]
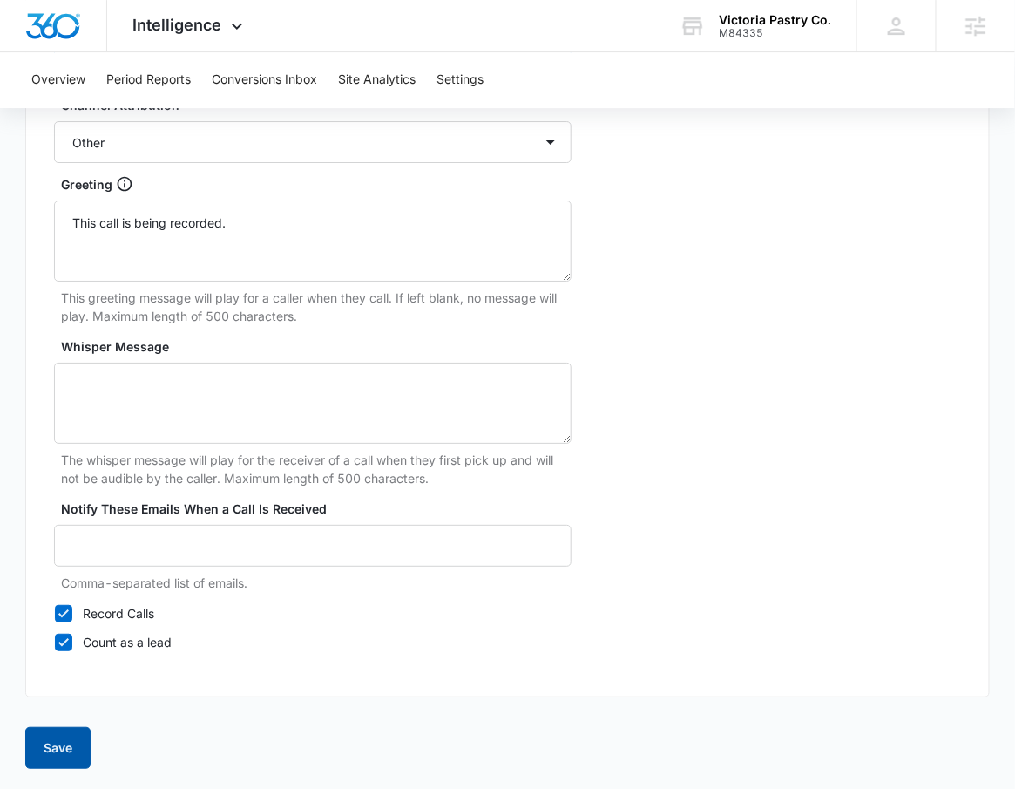
type input "Victoria Pastry Co. – Other"
click at [73, 727] on button "Save" at bounding box center [57, 748] width 65 height 42
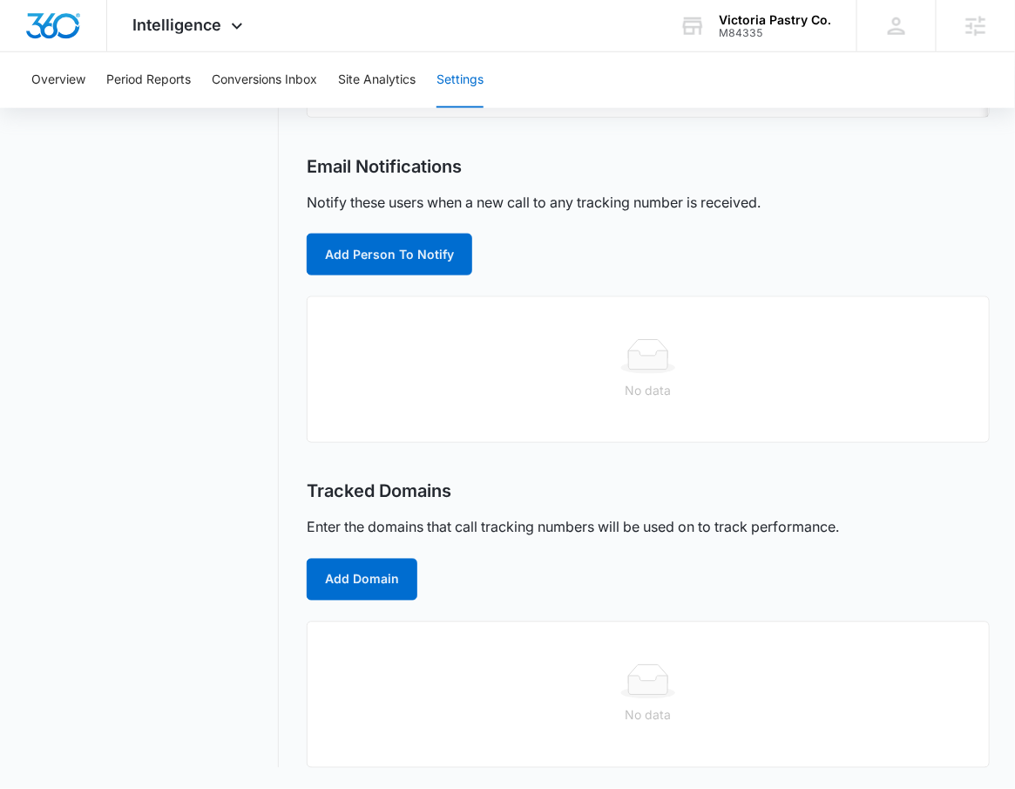
scroll to position [504, 0]
click at [342, 584] on button "Add Domain" at bounding box center [362, 580] width 111 height 42
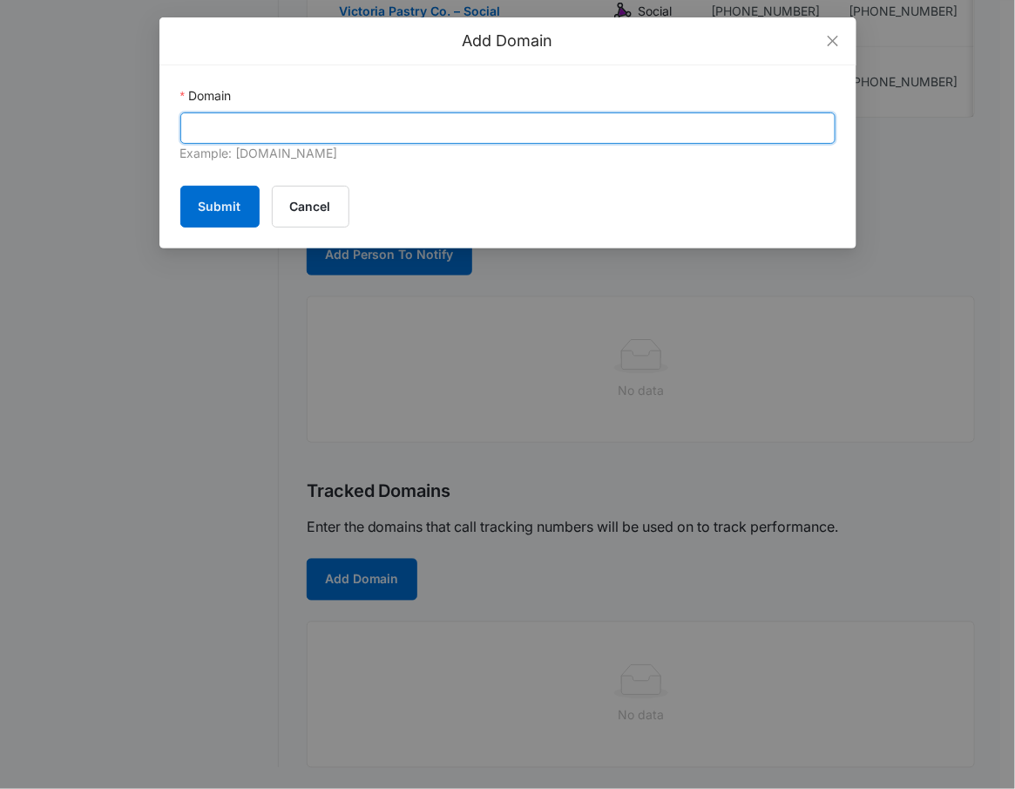
click at [338, 117] on input "Domain" at bounding box center [507, 127] width 655 height 31
paste input "victoriapastrycompany.com"
type input "victoriapastrycompany.com"
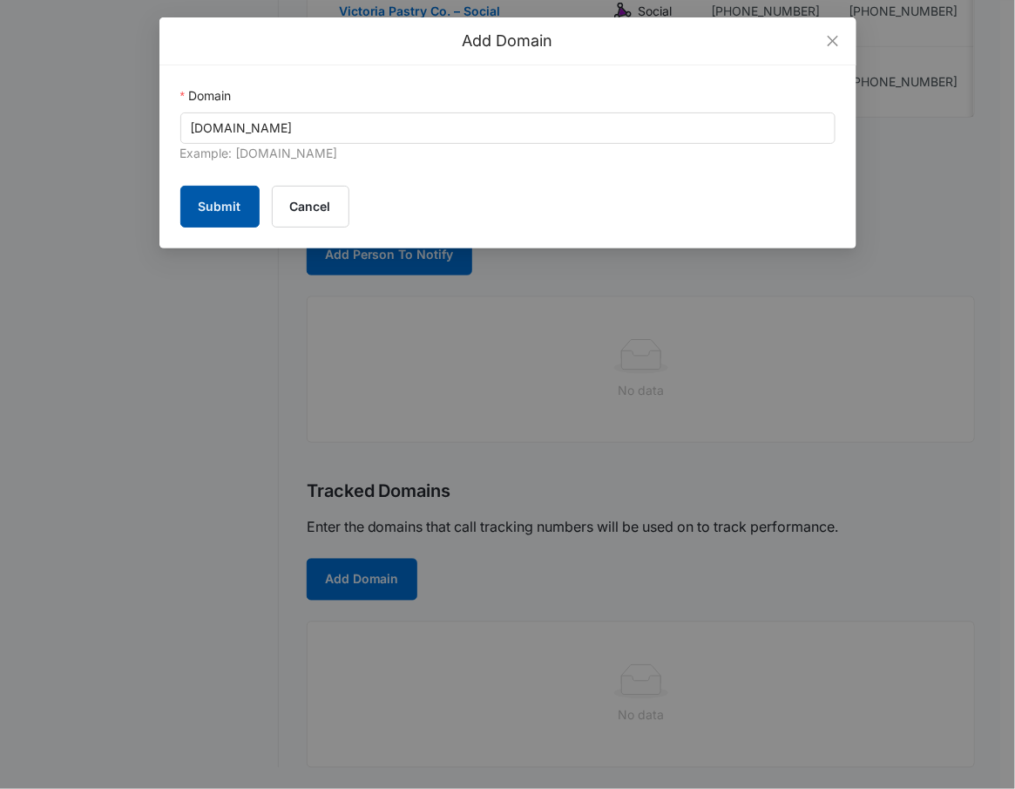
click at [203, 218] on button "Submit" at bounding box center [219, 207] width 79 height 42
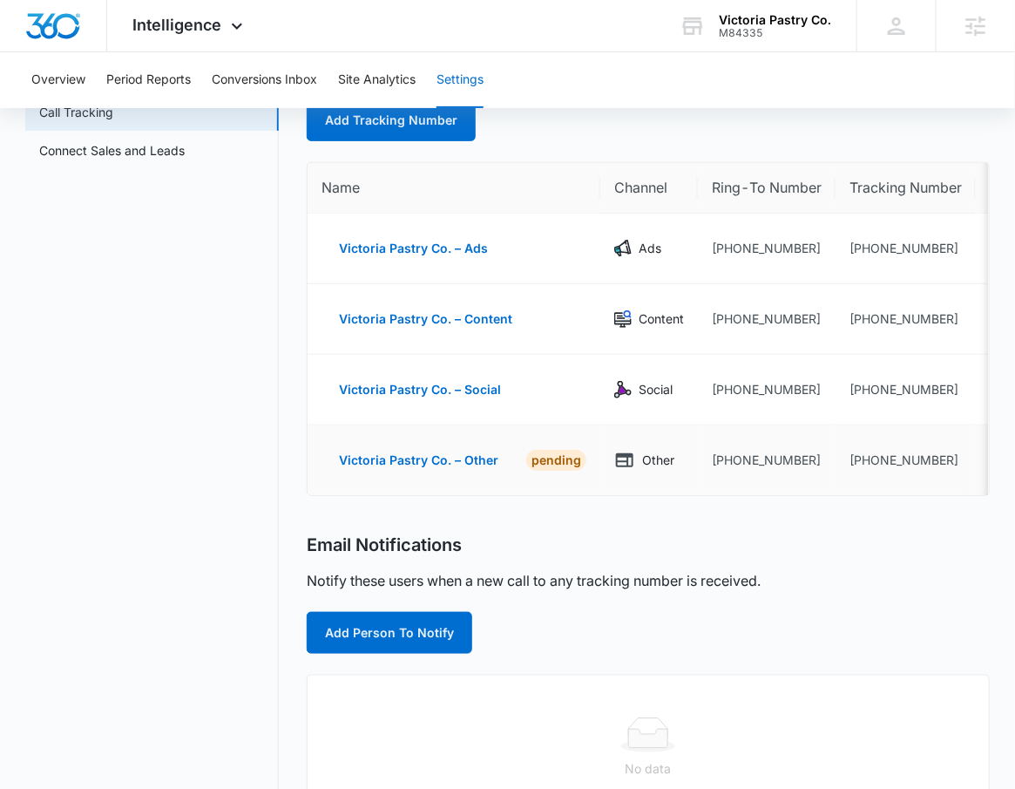
scroll to position [216, 0]
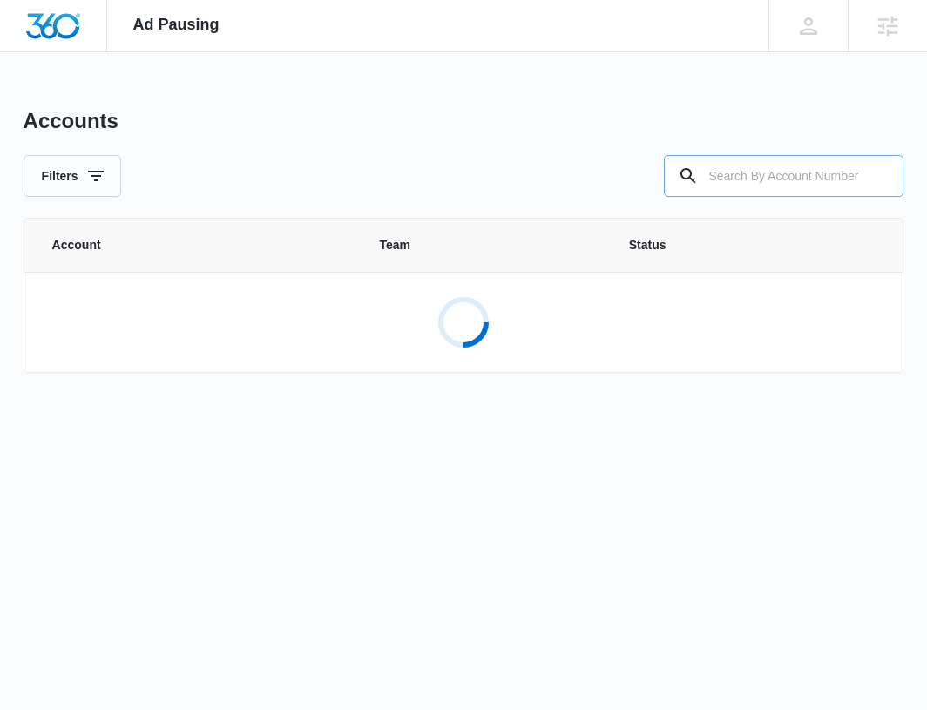
click at [781, 171] on input "text" at bounding box center [784, 176] width 240 height 42
type input "M84335"
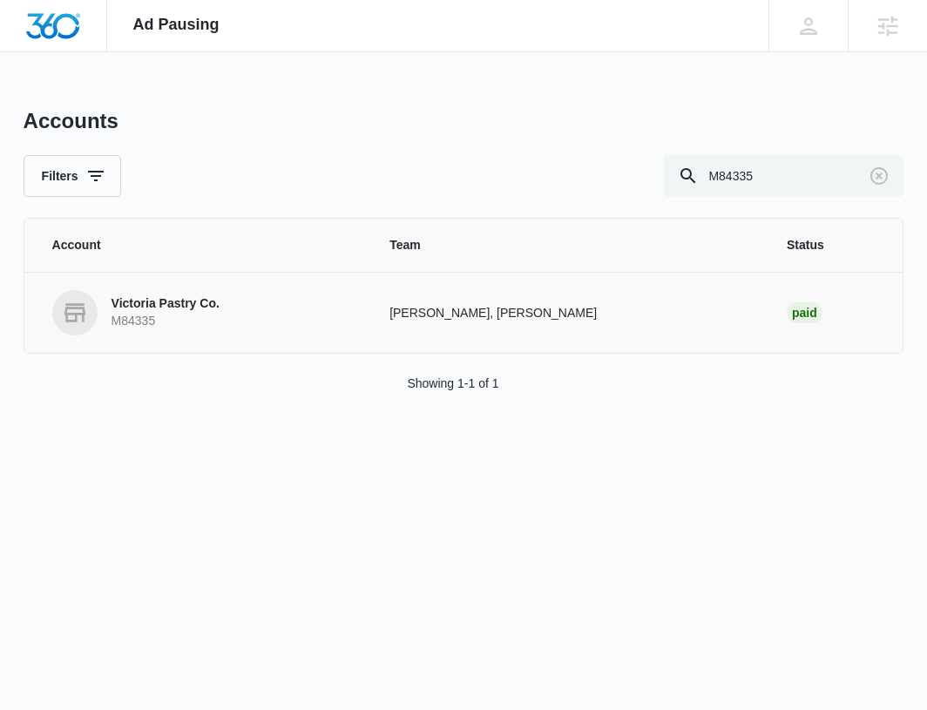
click at [443, 335] on td "Pat Johnson, Ally LeCause" at bounding box center [567, 312] width 397 height 81
click at [263, 314] on link "Victoria Pastry Co. M84335" at bounding box center [200, 312] width 296 height 45
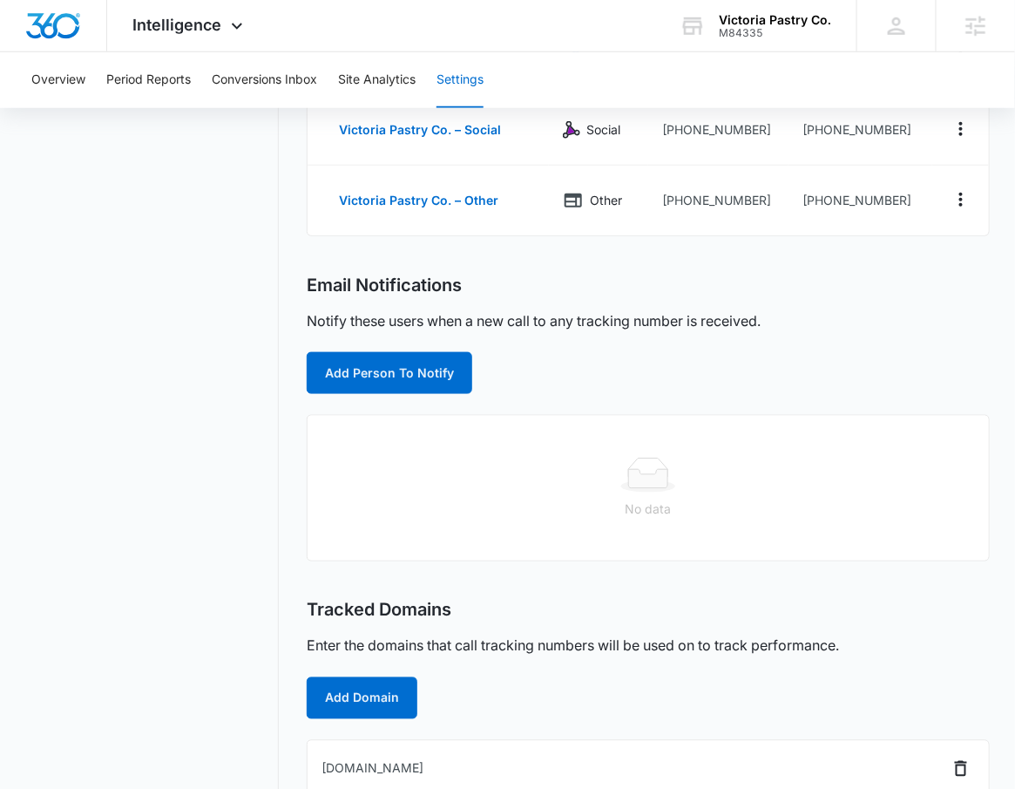
scroll to position [401, 0]
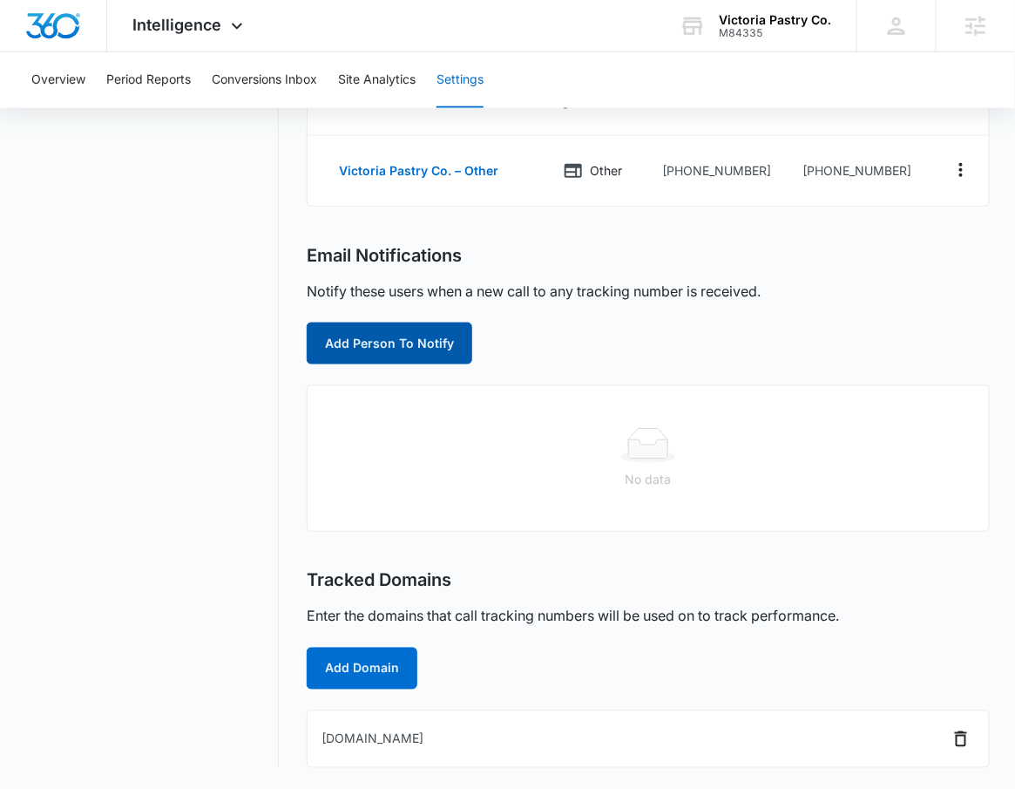
click at [403, 345] on button "Add Person To Notify" at bounding box center [390, 343] width 166 height 42
click at [403, 345] on body "Intelligence Apps Reputation Websites Forms CRM Email Social POS Content Ads In…" at bounding box center [507, 193] width 1015 height 1189
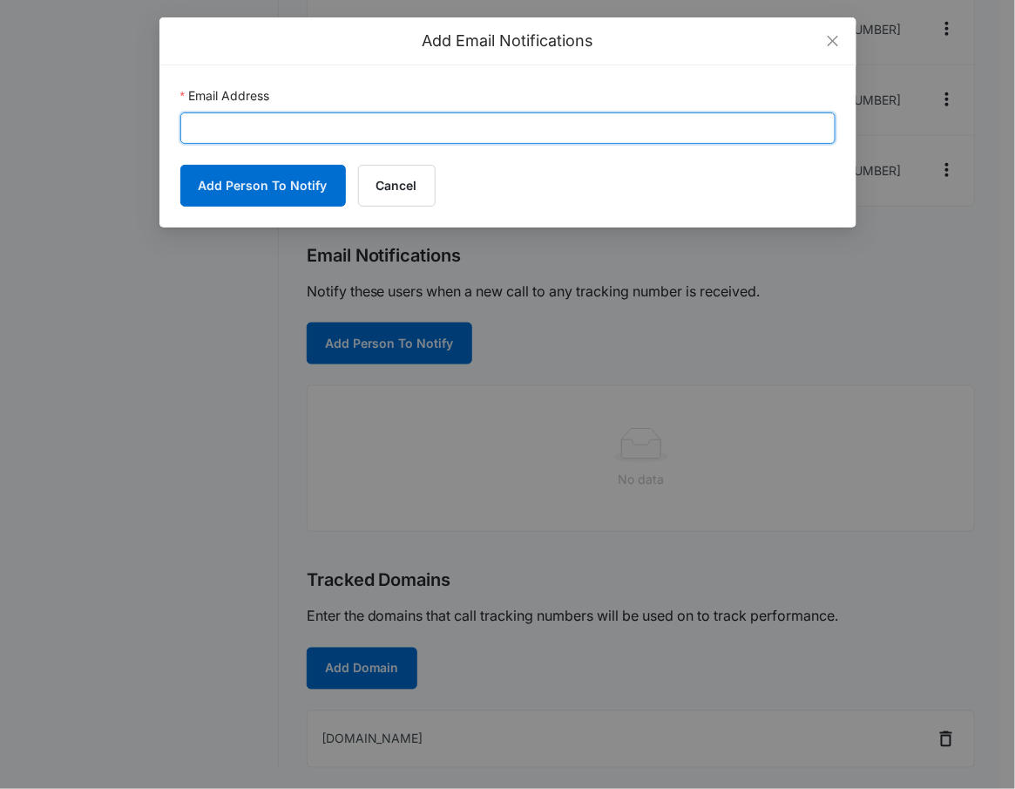
click at [418, 125] on input "Email Address" at bounding box center [507, 127] width 655 height 31
paste input "victoriapastry415@gmail.com"
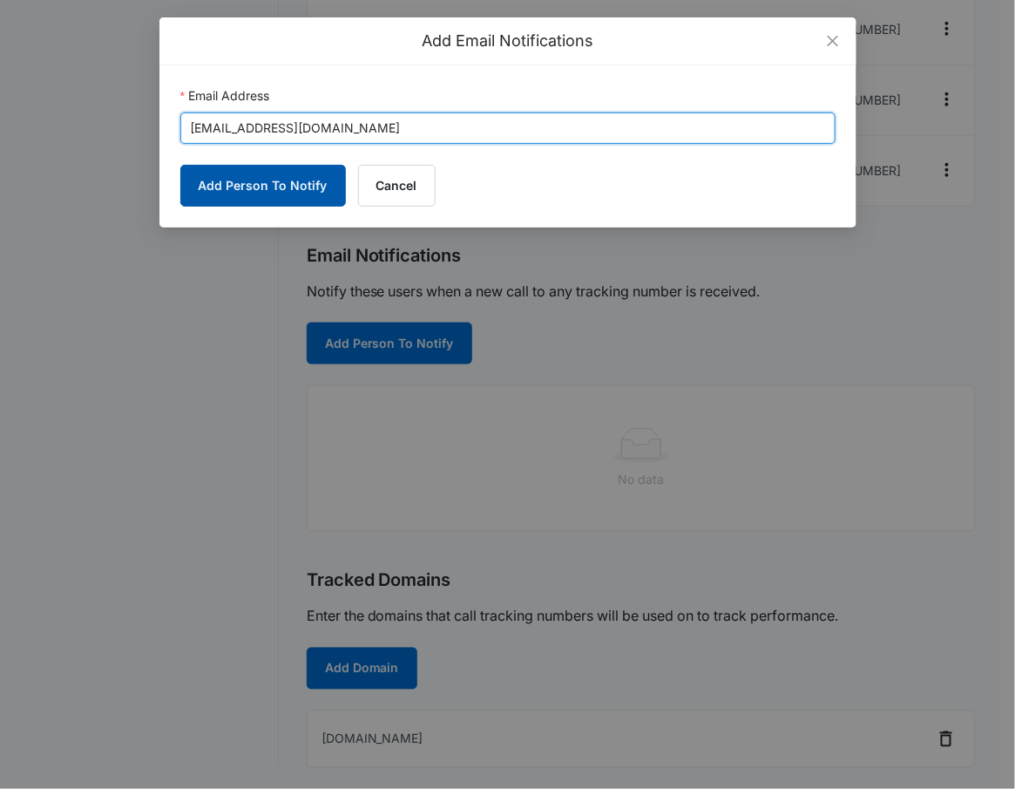
type input "victoriapastry415@gmail.com"
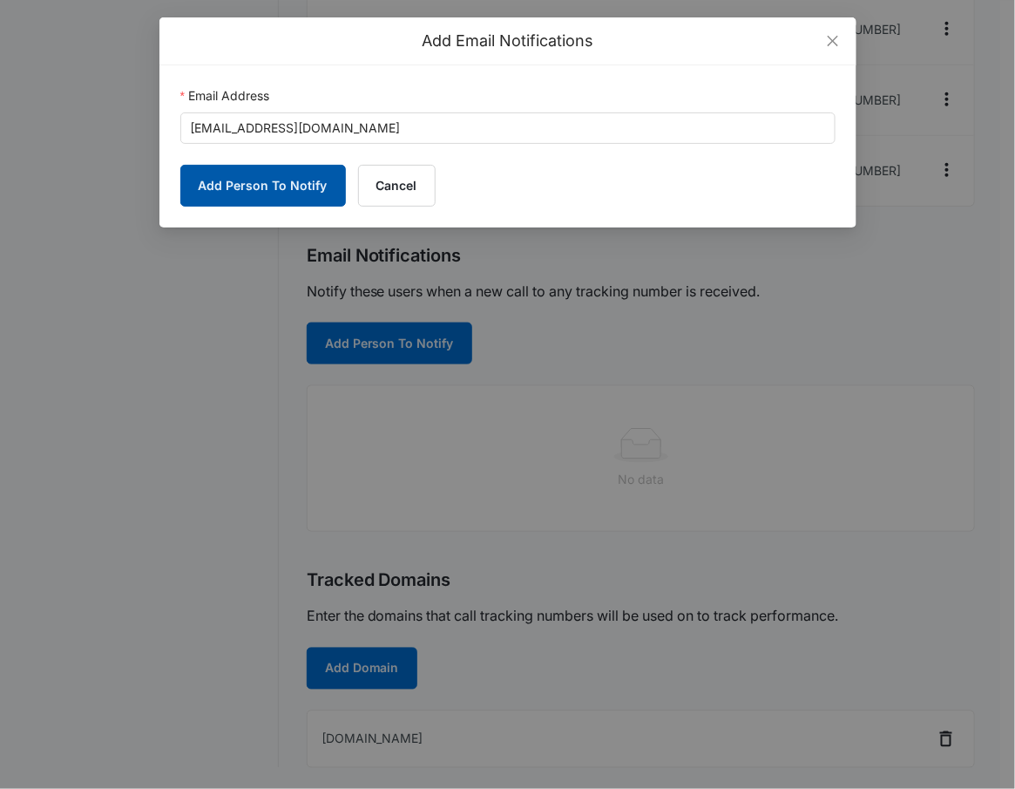
click at [238, 173] on button "Add Person To Notify" at bounding box center [263, 186] width 166 height 42
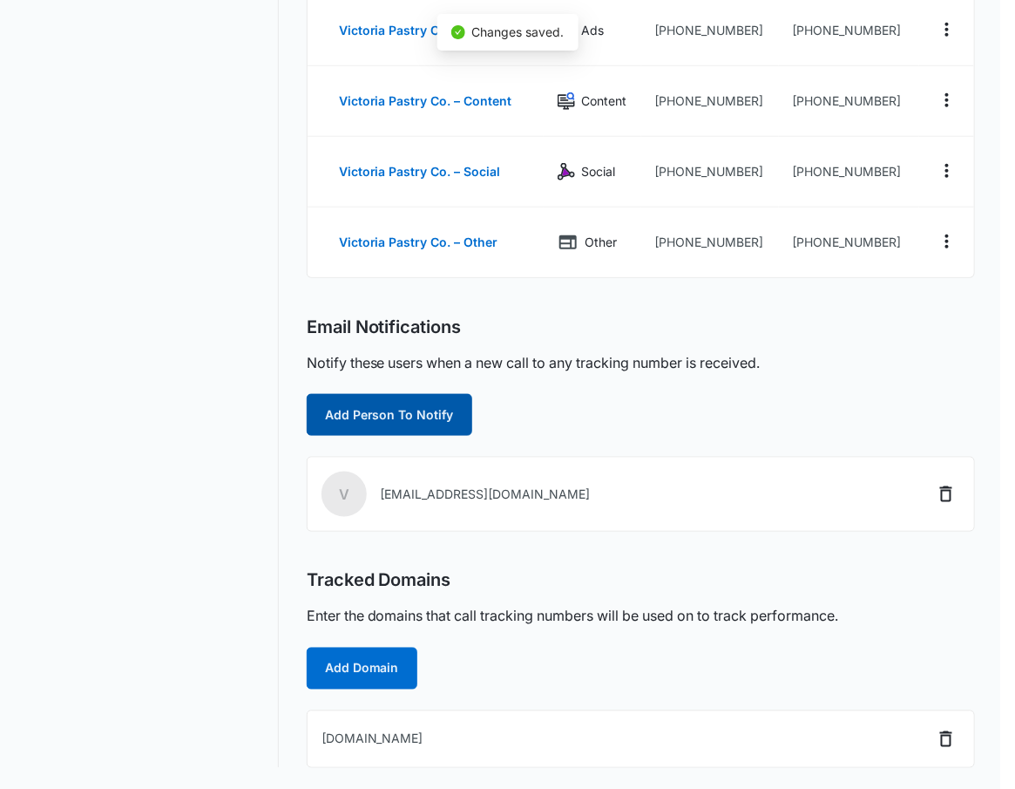
scroll to position [329, 0]
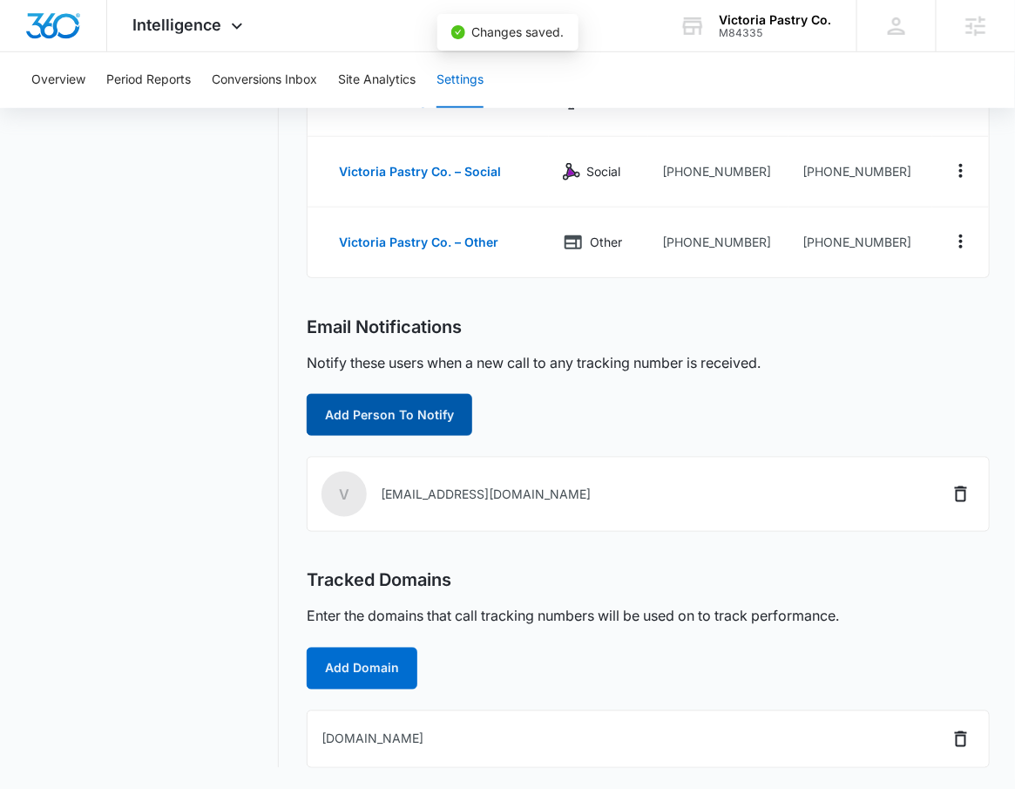
click at [377, 415] on button "Add Person To Notify" at bounding box center [390, 415] width 166 height 42
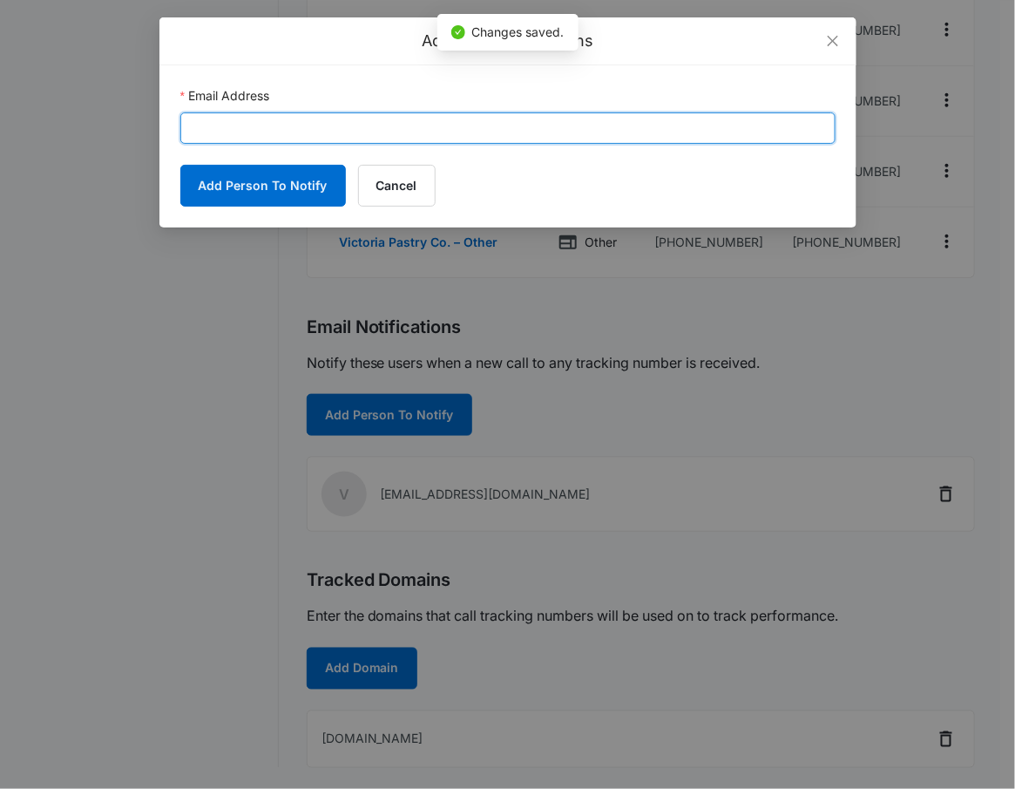
click at [406, 128] on input "Email Address" at bounding box center [507, 127] width 655 height 31
type input "ally.lecause@madwire.com"
click at [180, 165] on button "Add Person To Notify" at bounding box center [263, 186] width 166 height 42
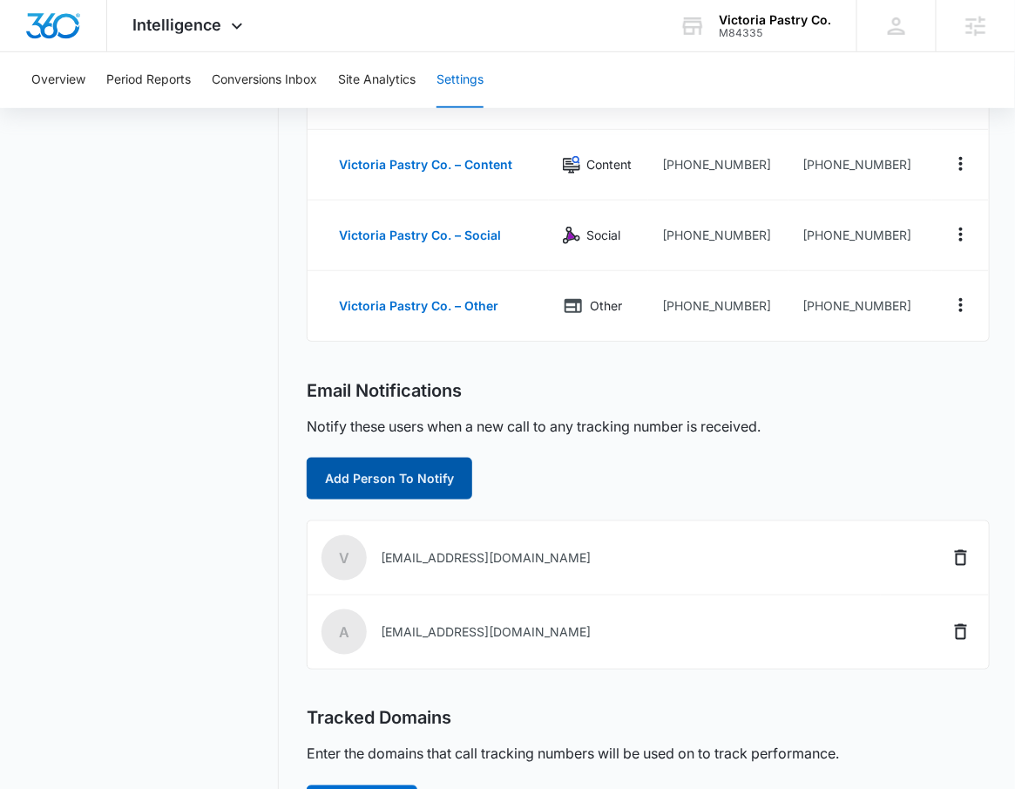
scroll to position [152, 0]
